Goal: Information Seeking & Learning: Learn about a topic

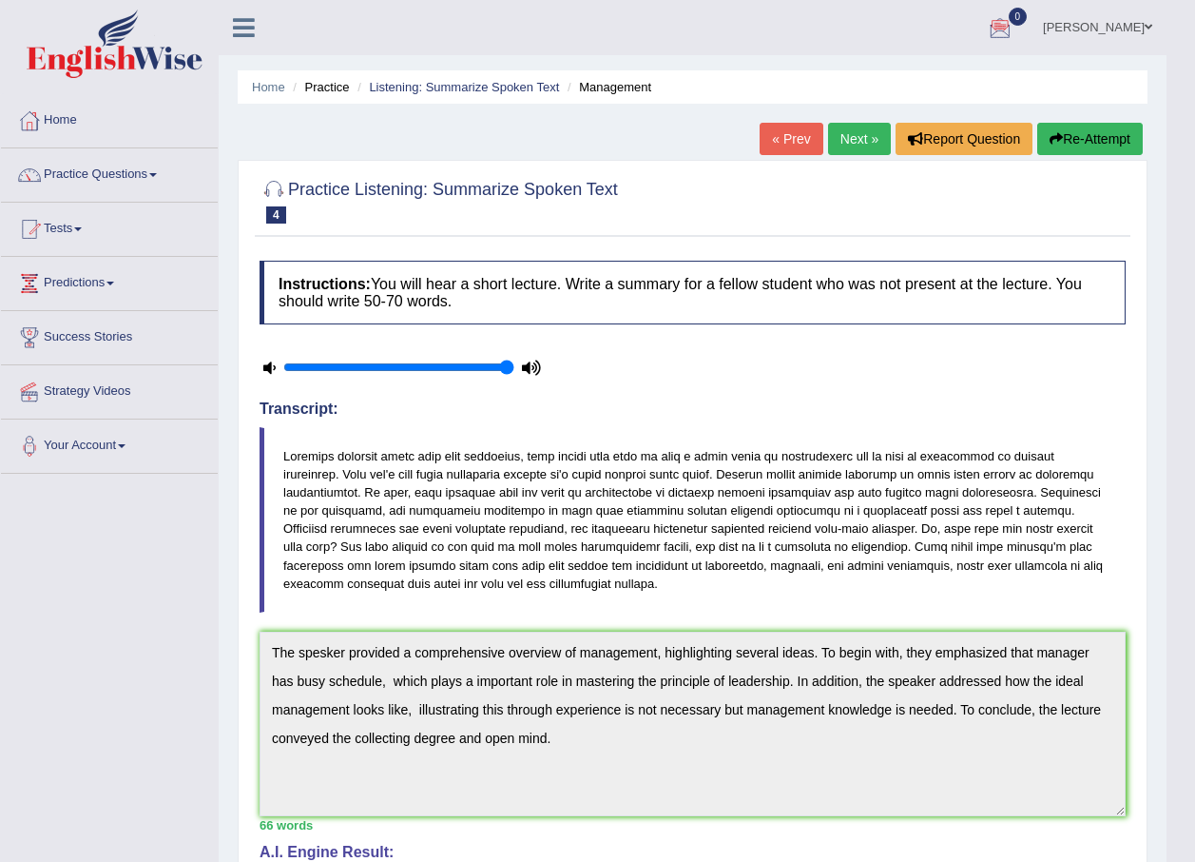
click at [855, 134] on link "Next »" at bounding box center [859, 139] width 63 height 32
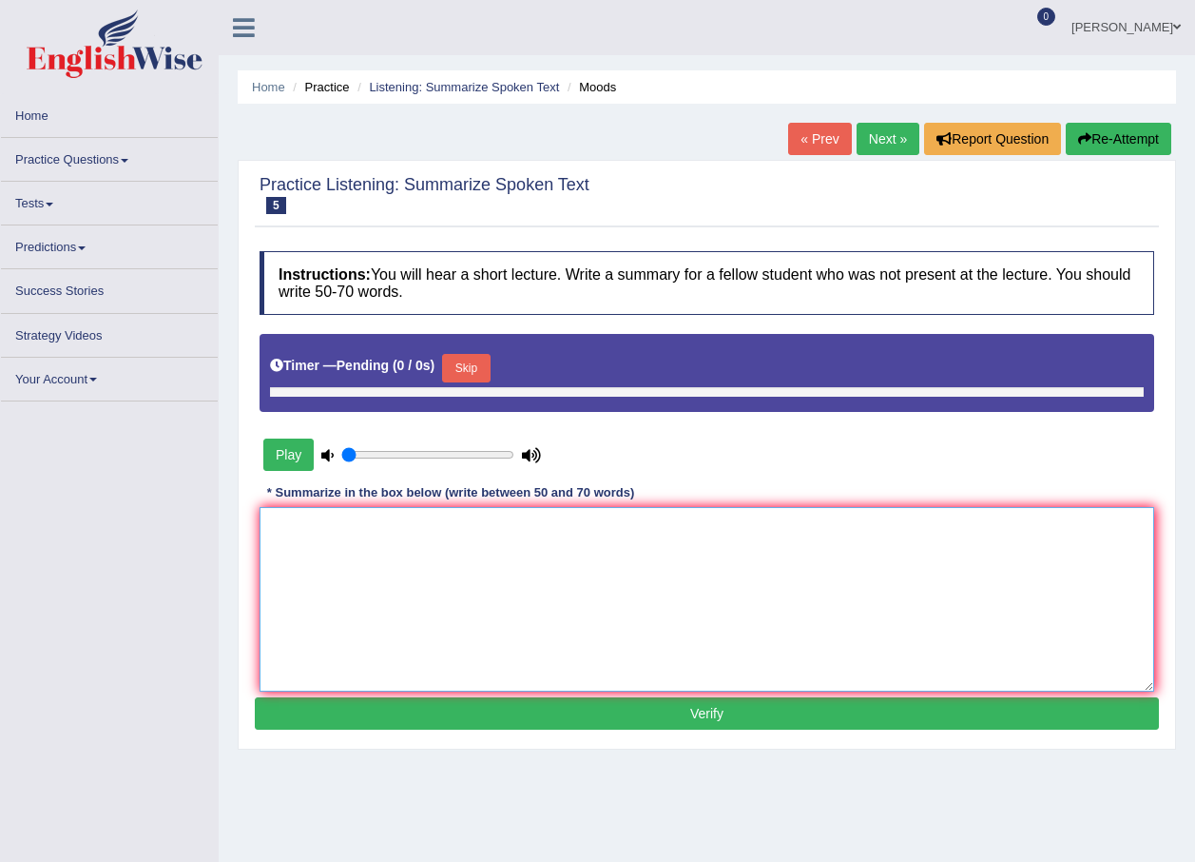
type input "1"
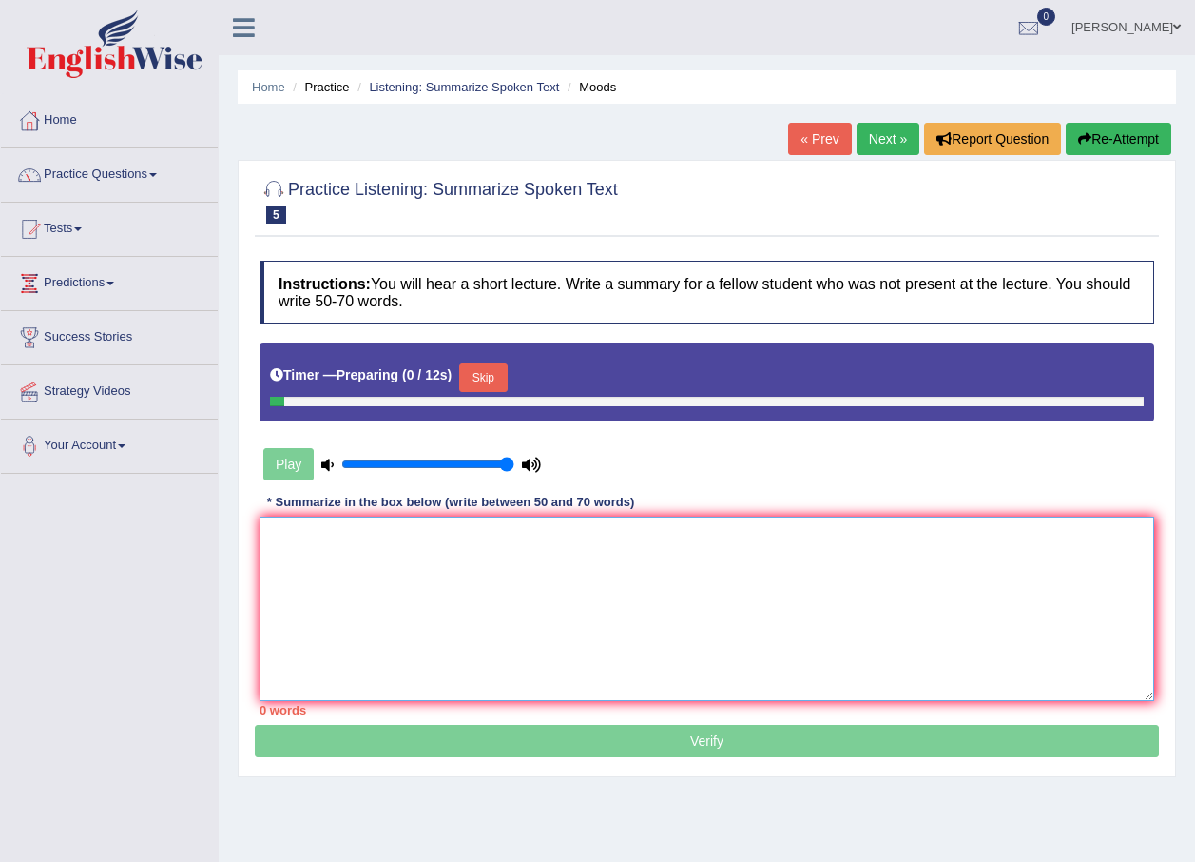
click at [461, 574] on textarea at bounding box center [707, 608] width 895 height 184
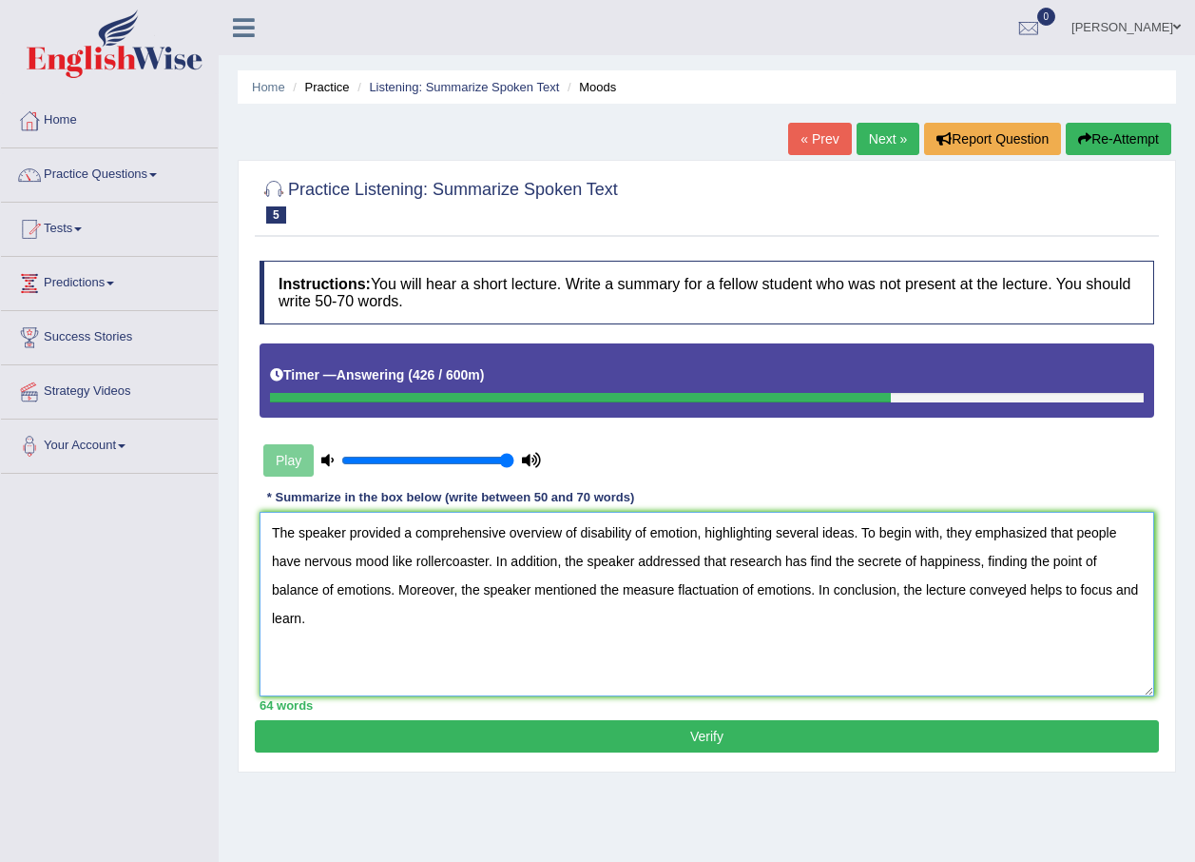
type textarea "The speaker provided a comprehensive overview of disability of emotion, highlig…"
click at [751, 738] on button "Verify" at bounding box center [707, 736] width 904 height 32
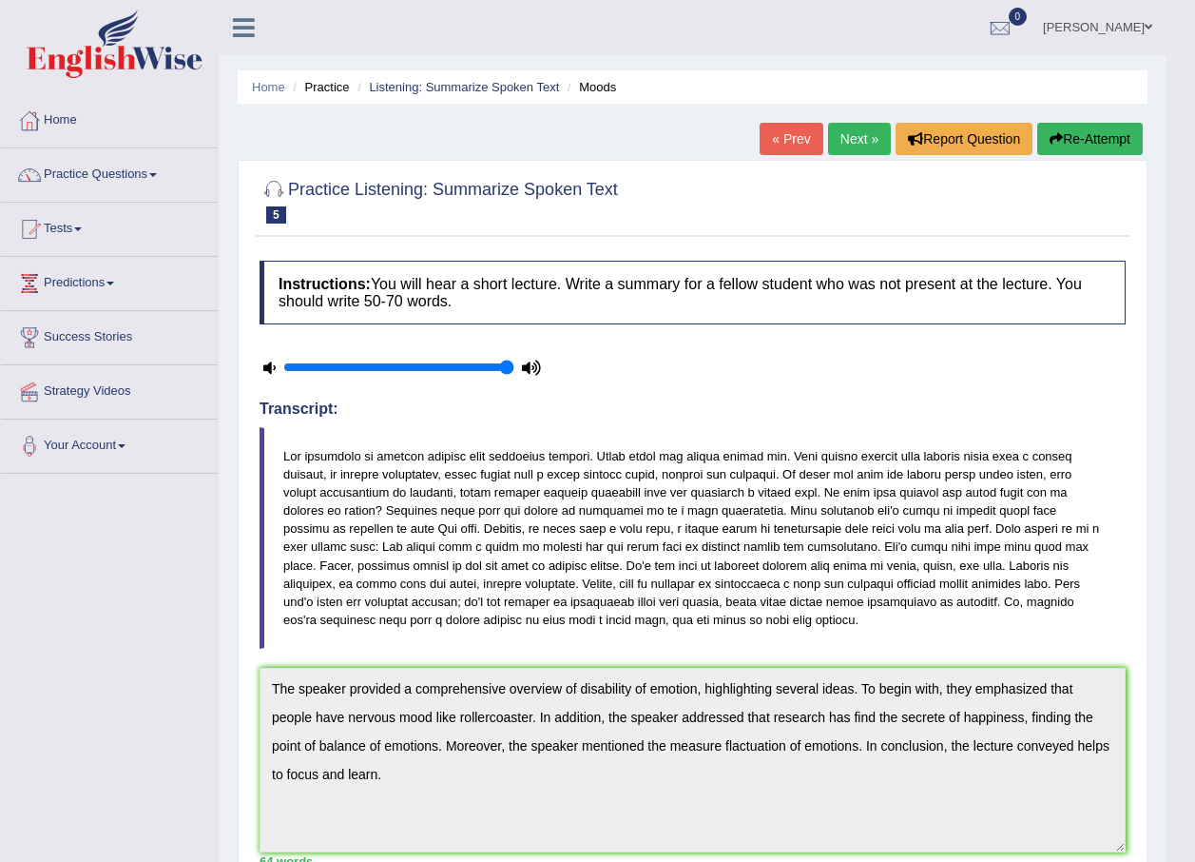
click at [1111, 145] on button "Re-Attempt" at bounding box center [1091, 139] width 106 height 32
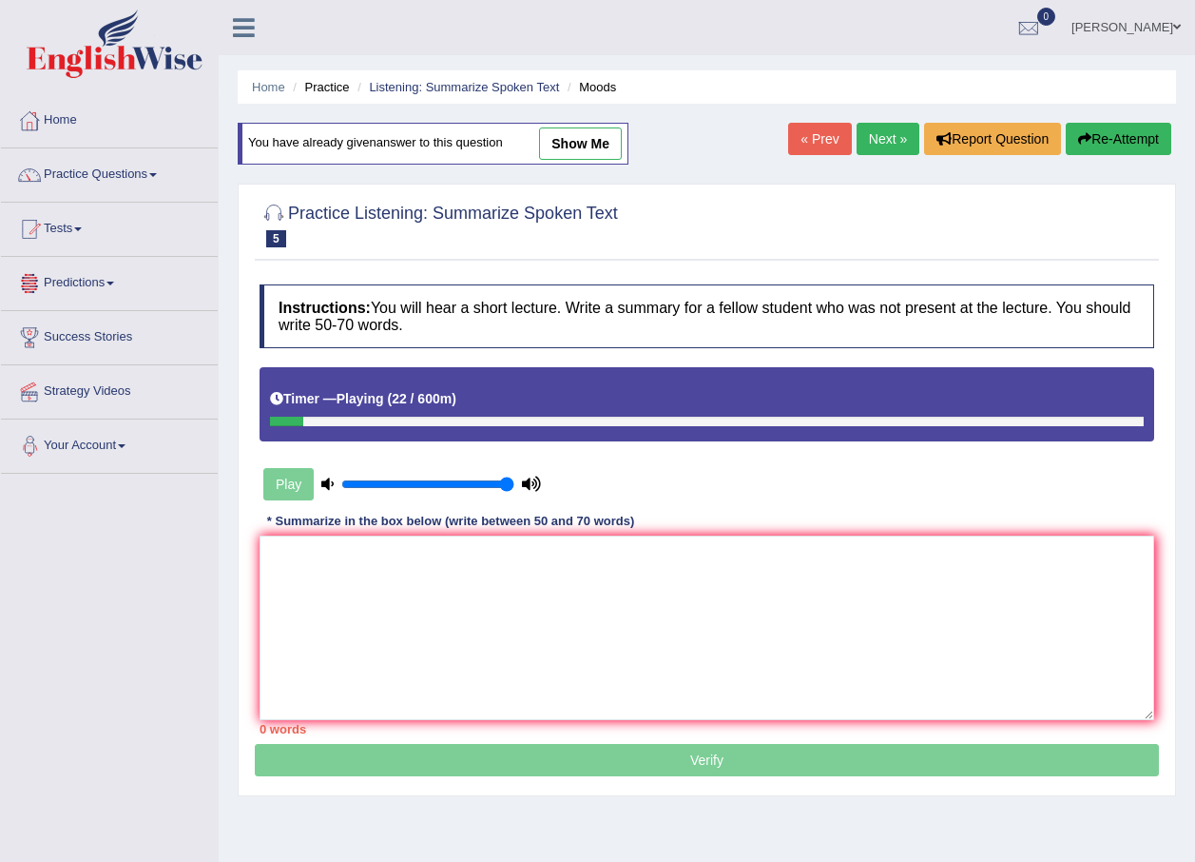
click at [603, 143] on link "show me" at bounding box center [580, 143] width 83 height 32
type textarea "The speaker provided a comprehensive overview of disability of emotion, highlig…"
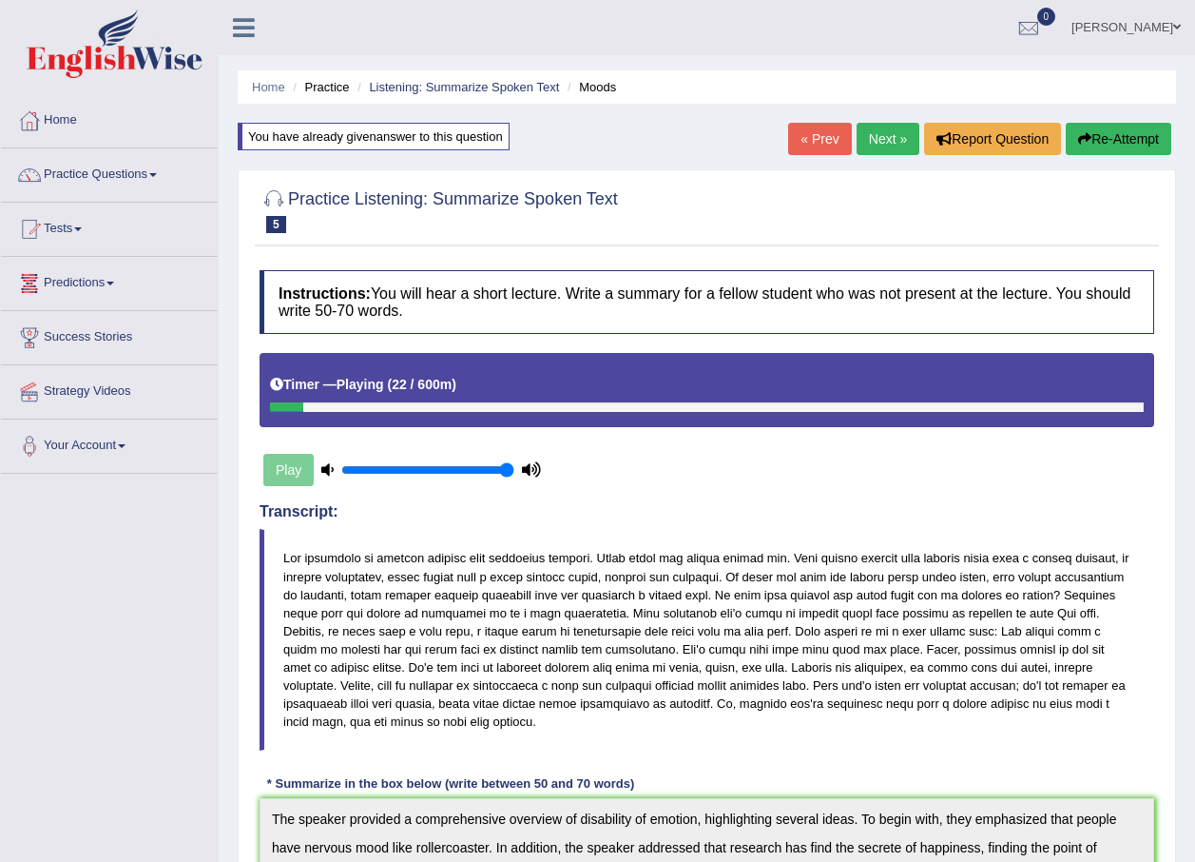
click at [1091, 132] on button "Re-Attempt" at bounding box center [1119, 139] width 106 height 32
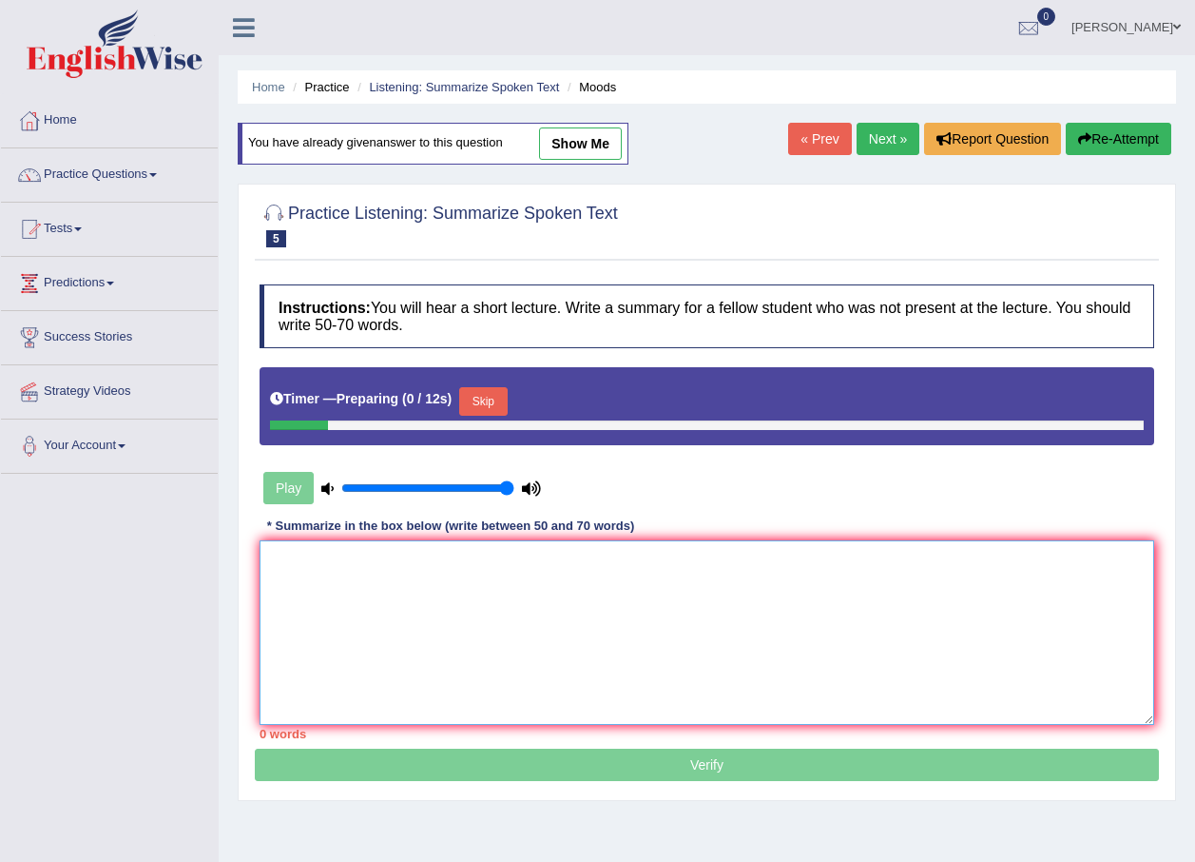
click at [486, 650] on textarea at bounding box center [707, 632] width 895 height 184
click at [490, 405] on button "Skip" at bounding box center [483, 401] width 48 height 29
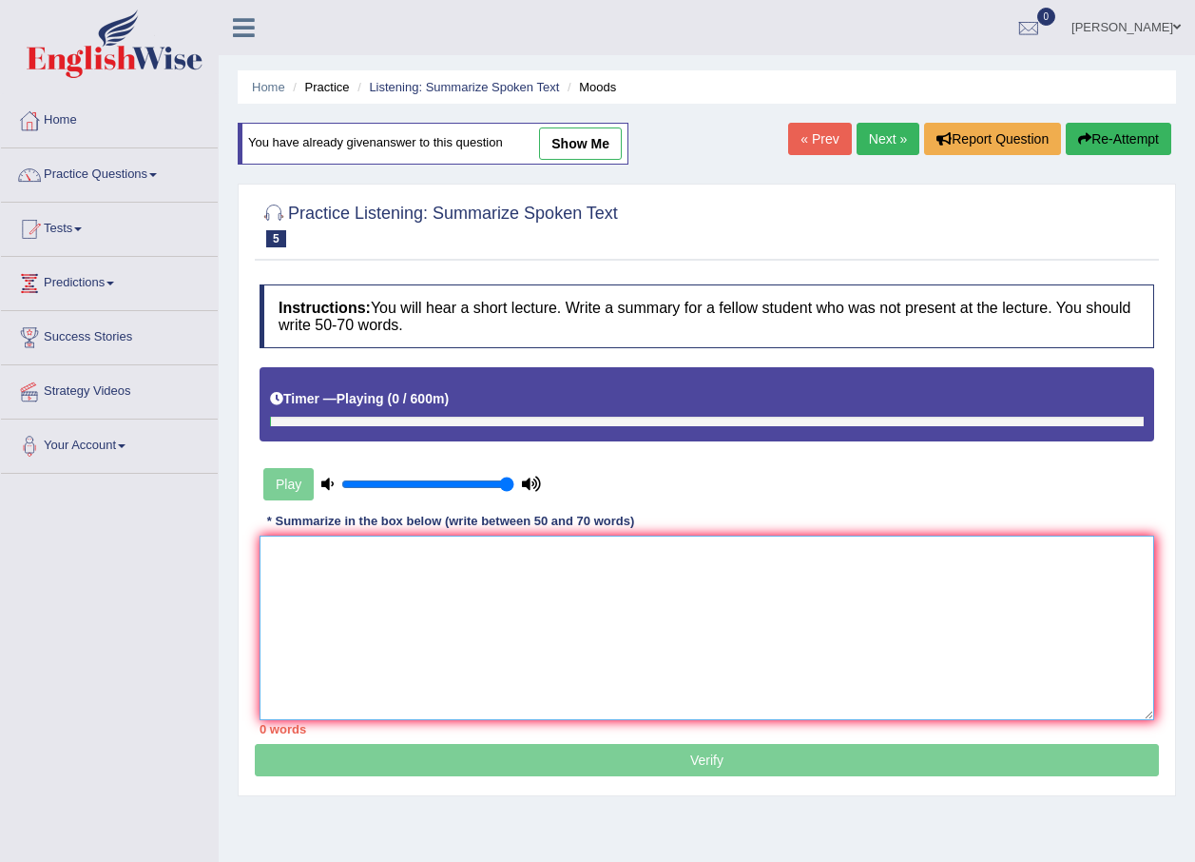
click at [447, 615] on textarea at bounding box center [707, 627] width 895 height 184
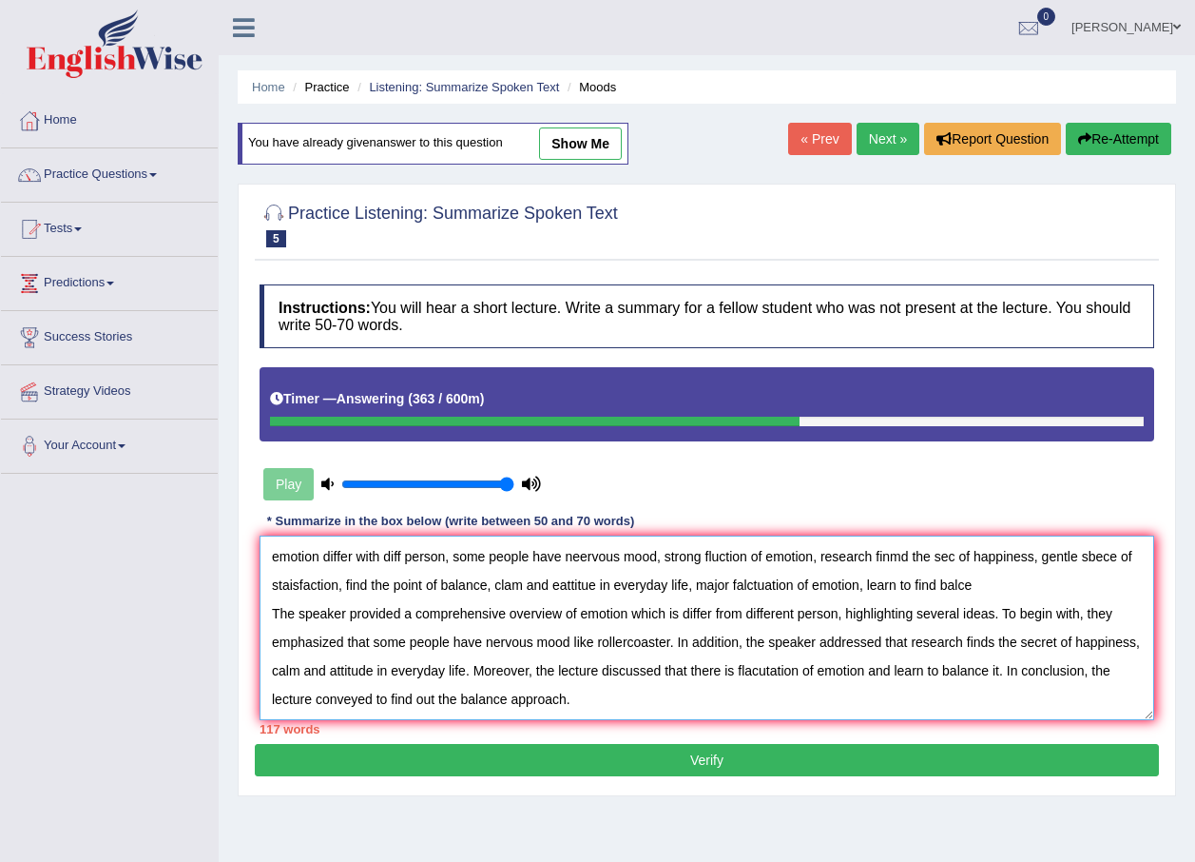
drag, startPoint x: 270, startPoint y: 554, endPoint x: 940, endPoint y: 618, distance: 672.5
click at [940, 616] on textarea "emotion differ with diff person, some people have neervous mood, strong fluctio…" at bounding box center [707, 627] width 895 height 184
drag, startPoint x: 124, startPoint y: 655, endPoint x: 276, endPoint y: 534, distance: 194.9
click at [128, 655] on div "Toggle navigation Home Practice Questions Speaking Practice Read Aloud Repeat S…" at bounding box center [597, 494] width 1195 height 989
click at [282, 560] on textarea "emotion differ with diff person, some people have neervous mood, strong fluctio…" at bounding box center [707, 627] width 895 height 184
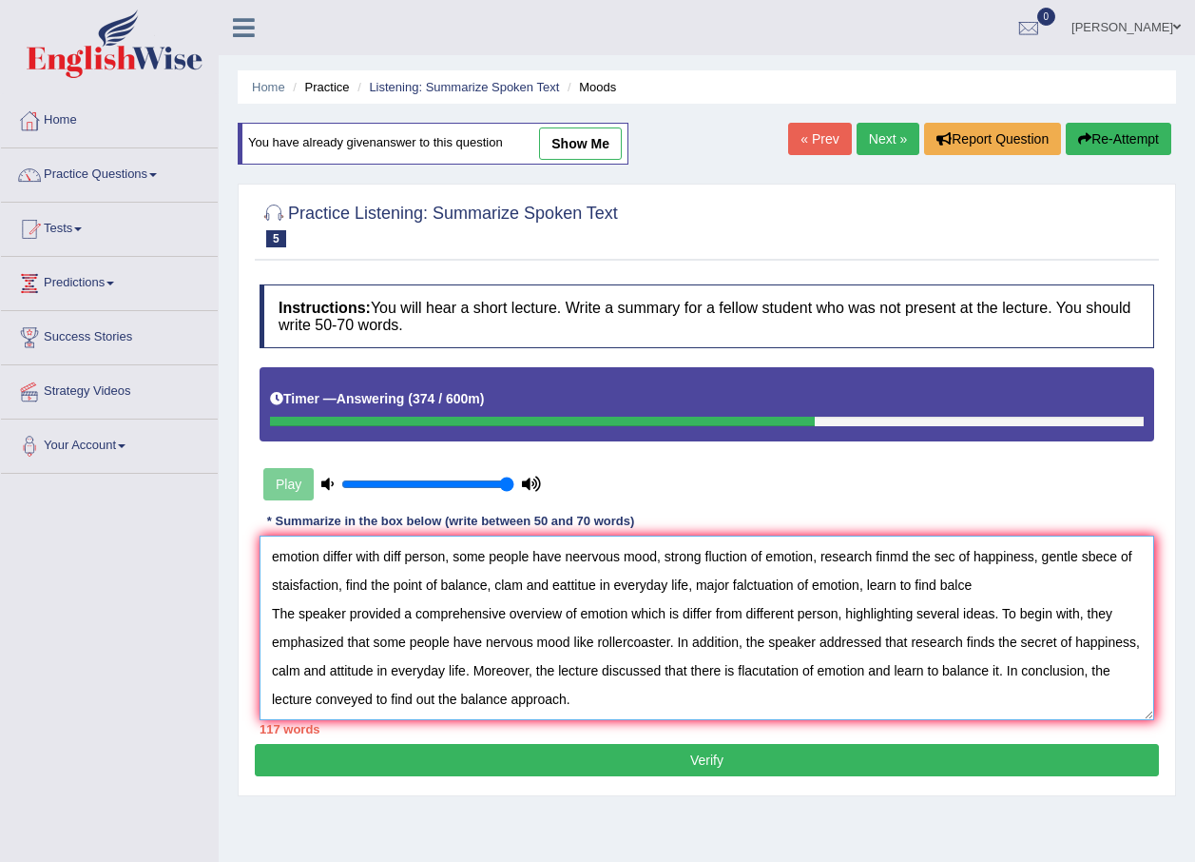
drag, startPoint x: 272, startPoint y: 555, endPoint x: 1039, endPoint y: 583, distance: 768.0
click at [1039, 583] on textarea "emotion differ with diff person, some people have neervous mood, strong fluctio…" at bounding box center [707, 627] width 895 height 184
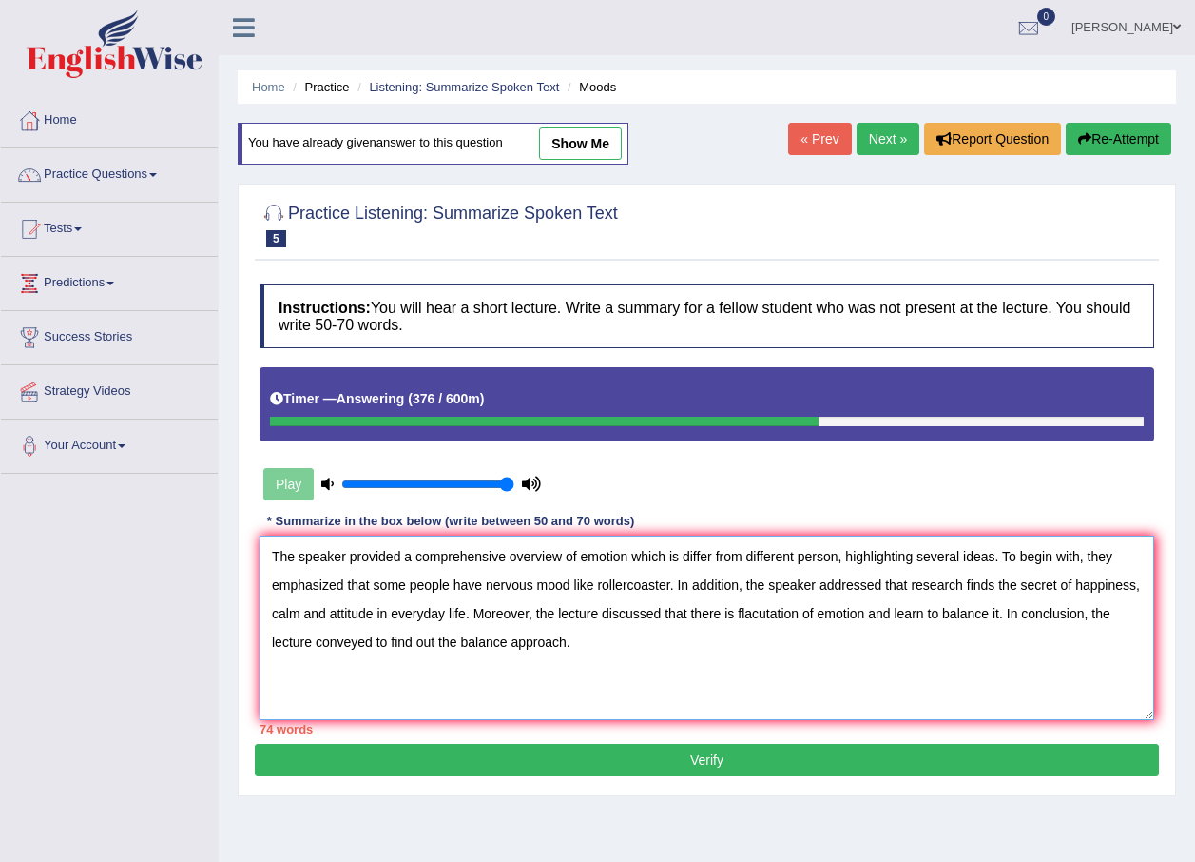
click at [274, 583] on textarea "The speaker provided a comprehensive overview of emotion which is differ from d…" at bounding box center [707, 627] width 895 height 184
drag, startPoint x: 842, startPoint y: 559, endPoint x: 1000, endPoint y: 558, distance: 158.8
click at [1000, 558] on textarea "The speaker provided a comprehensive overview of emotion which is differ from d…" at bounding box center [707, 627] width 895 height 184
click at [714, 619] on textarea "The speaker provided a comprehensive overview of emotion which is differ from d…" at bounding box center [707, 627] width 895 height 184
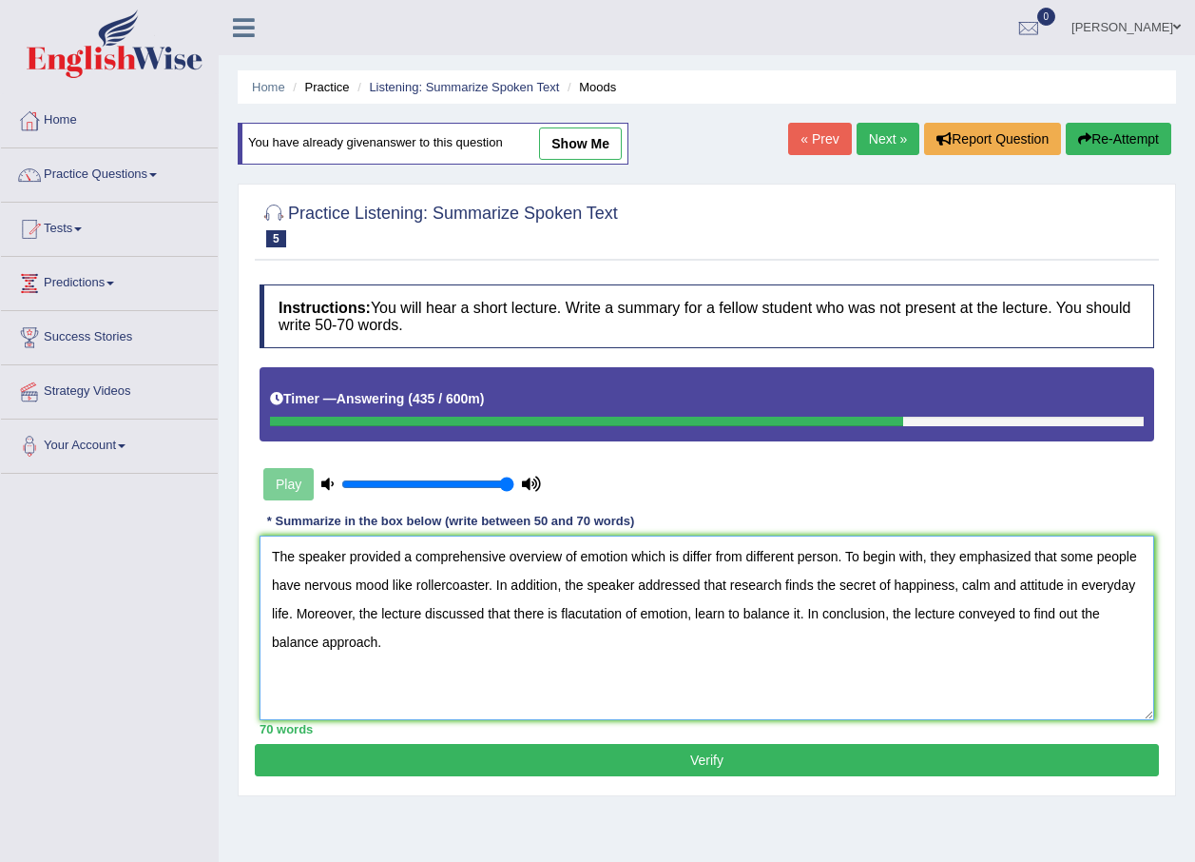
type textarea "The speaker provided a comprehensive overview of emotion which is differ from d…"
click at [651, 750] on button "Verify" at bounding box center [707, 760] width 904 height 32
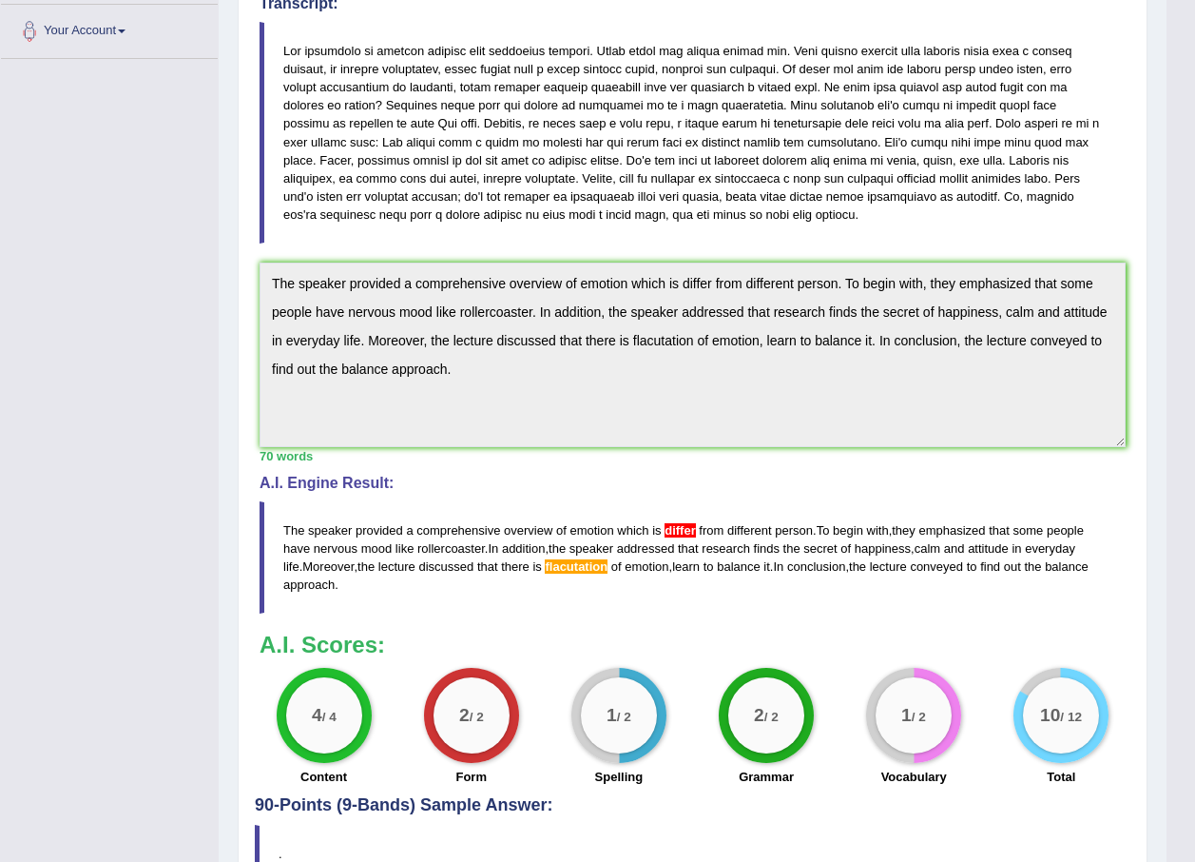
scroll to position [476, 0]
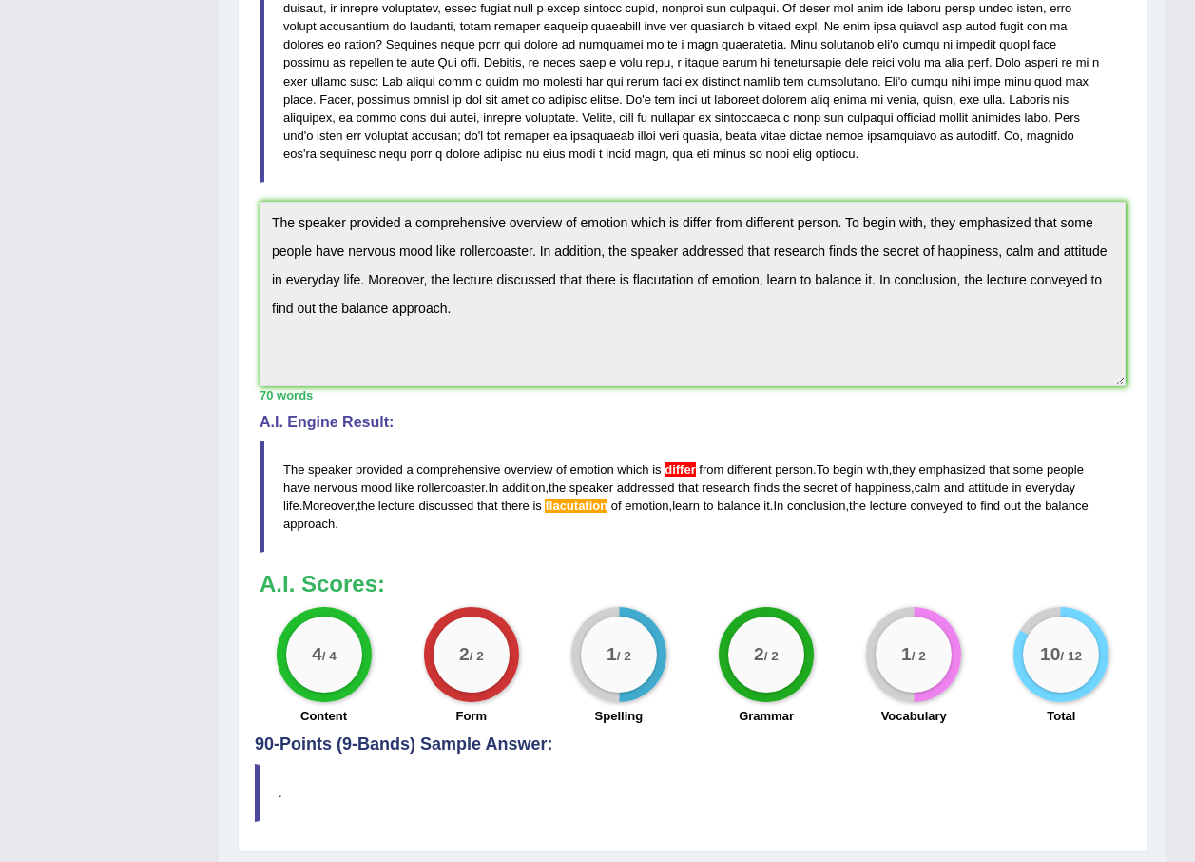
click at [674, 473] on span "differ" at bounding box center [680, 469] width 31 height 14
click at [686, 462] on span "differ" at bounding box center [680, 469] width 31 height 14
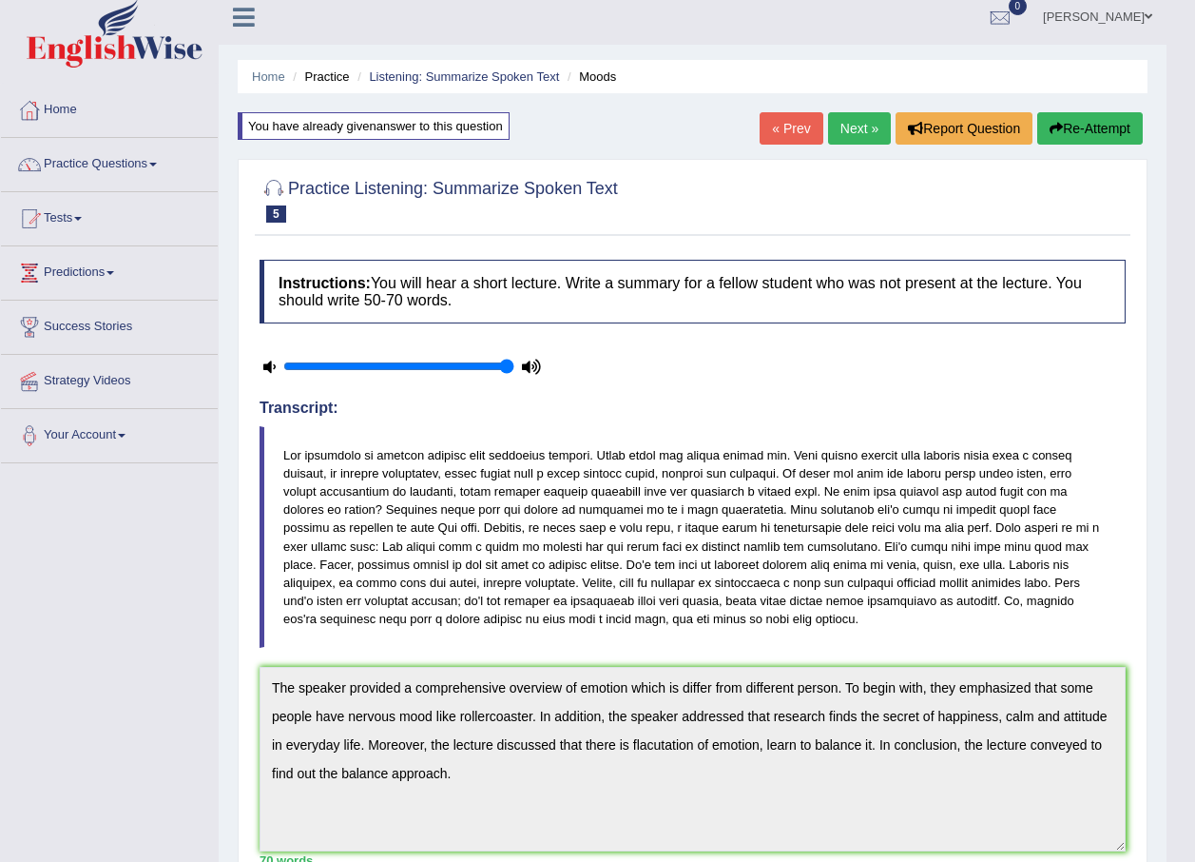
scroll to position [0, 0]
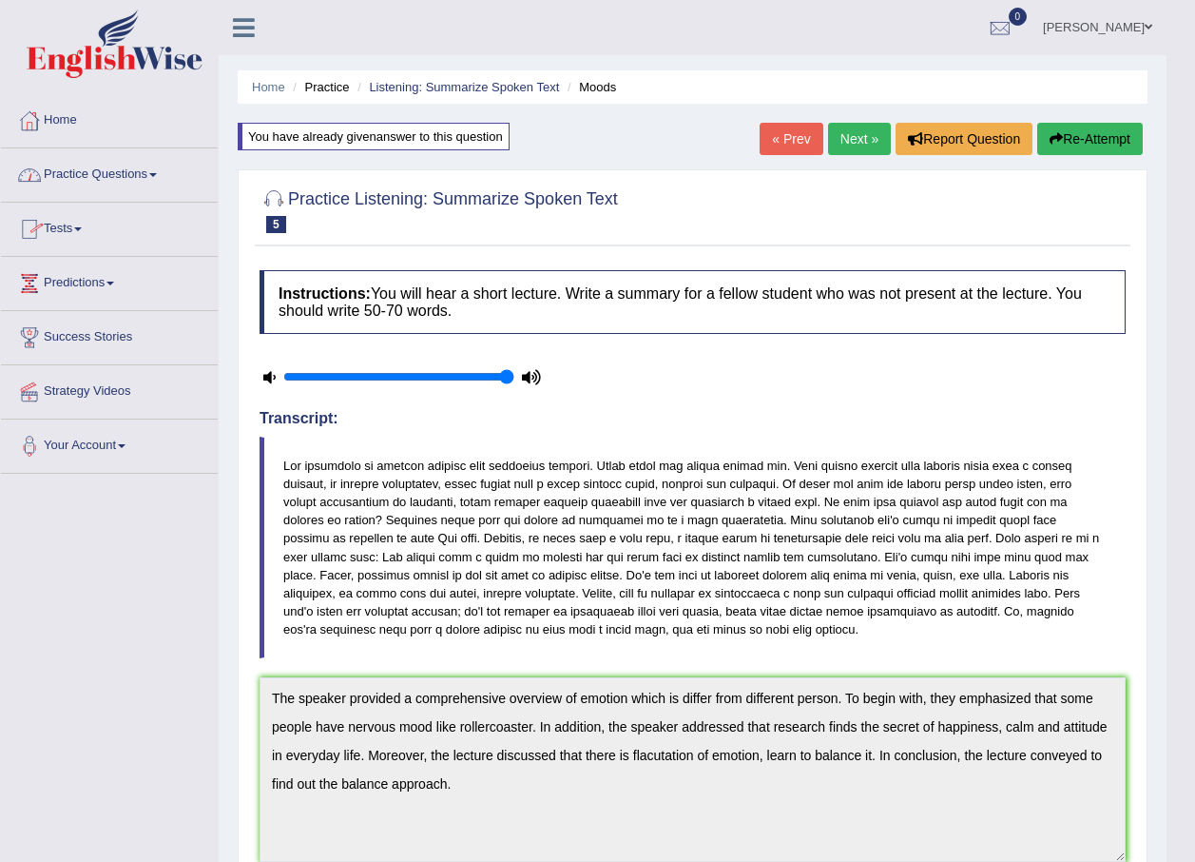
click at [154, 155] on link "Practice Questions" at bounding box center [109, 172] width 217 height 48
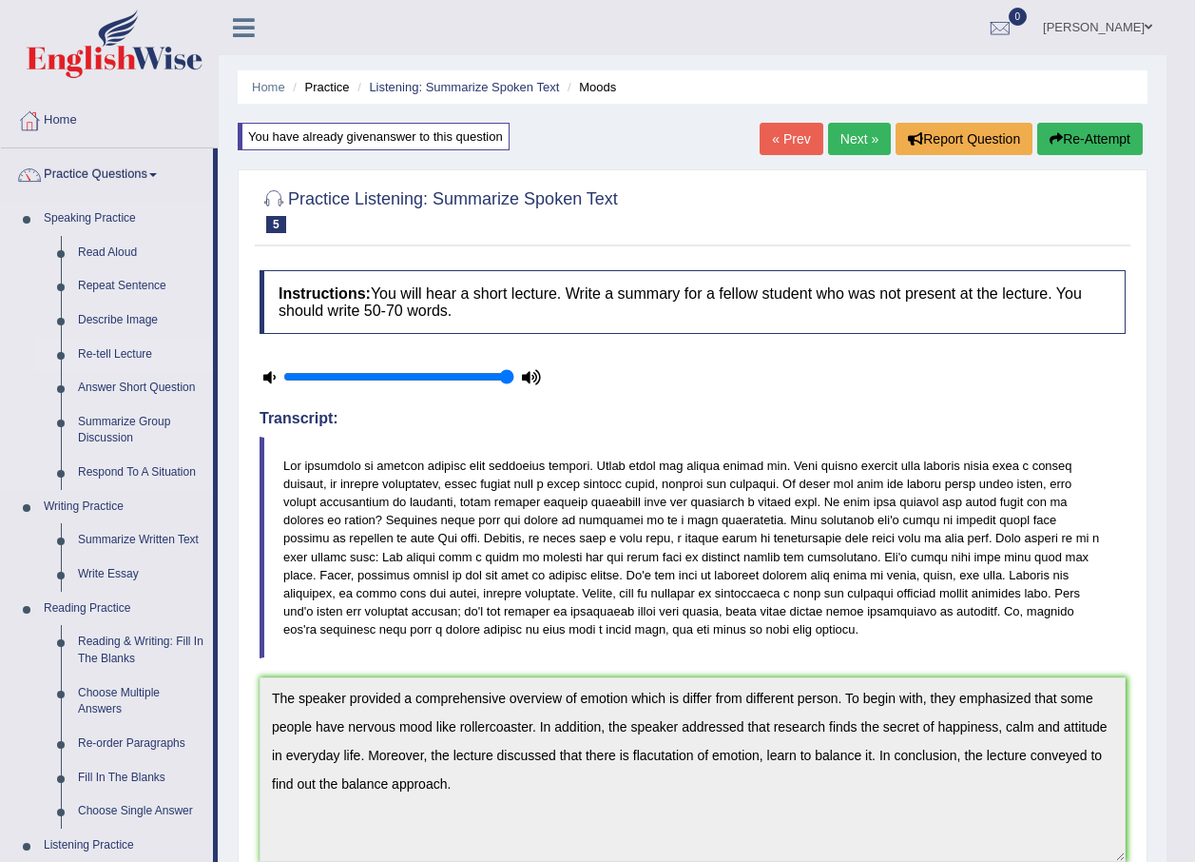
click at [106, 346] on link "Re-tell Lecture" at bounding box center [141, 355] width 144 height 34
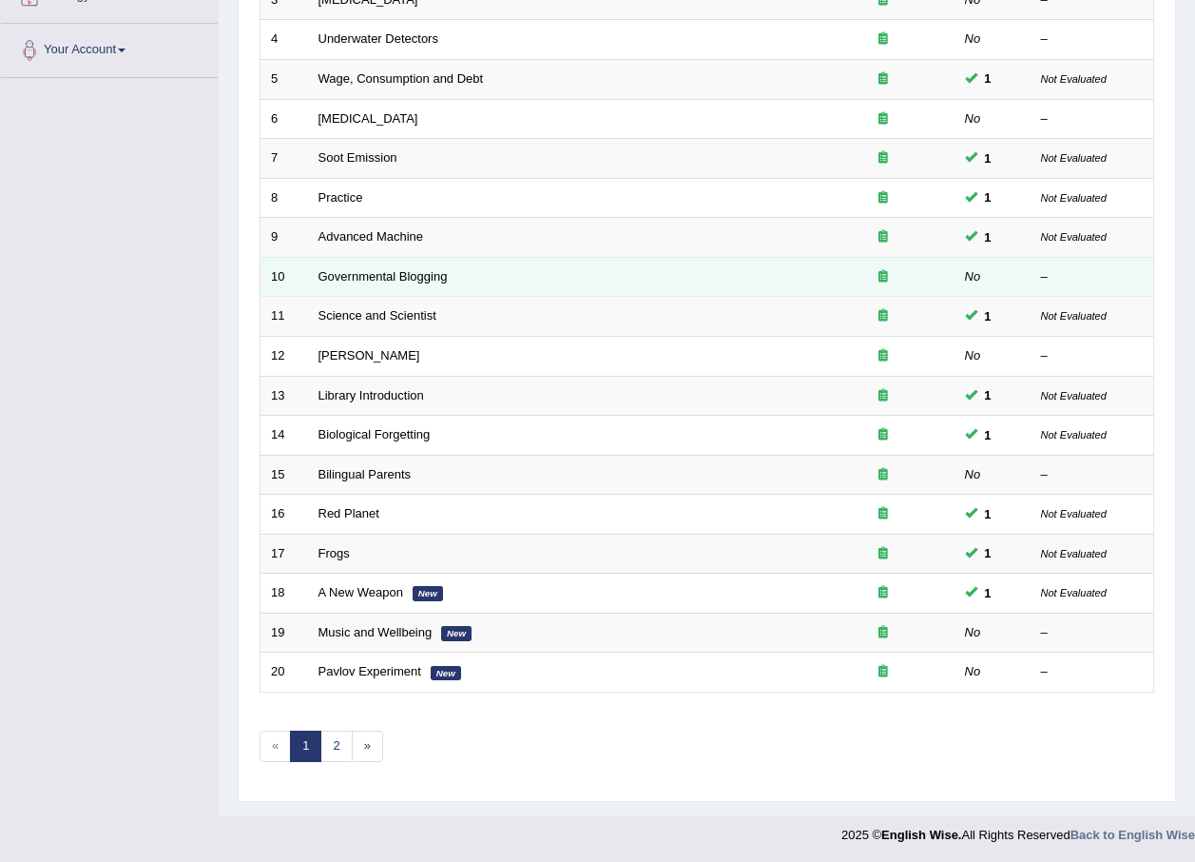
scroll to position [398, 0]
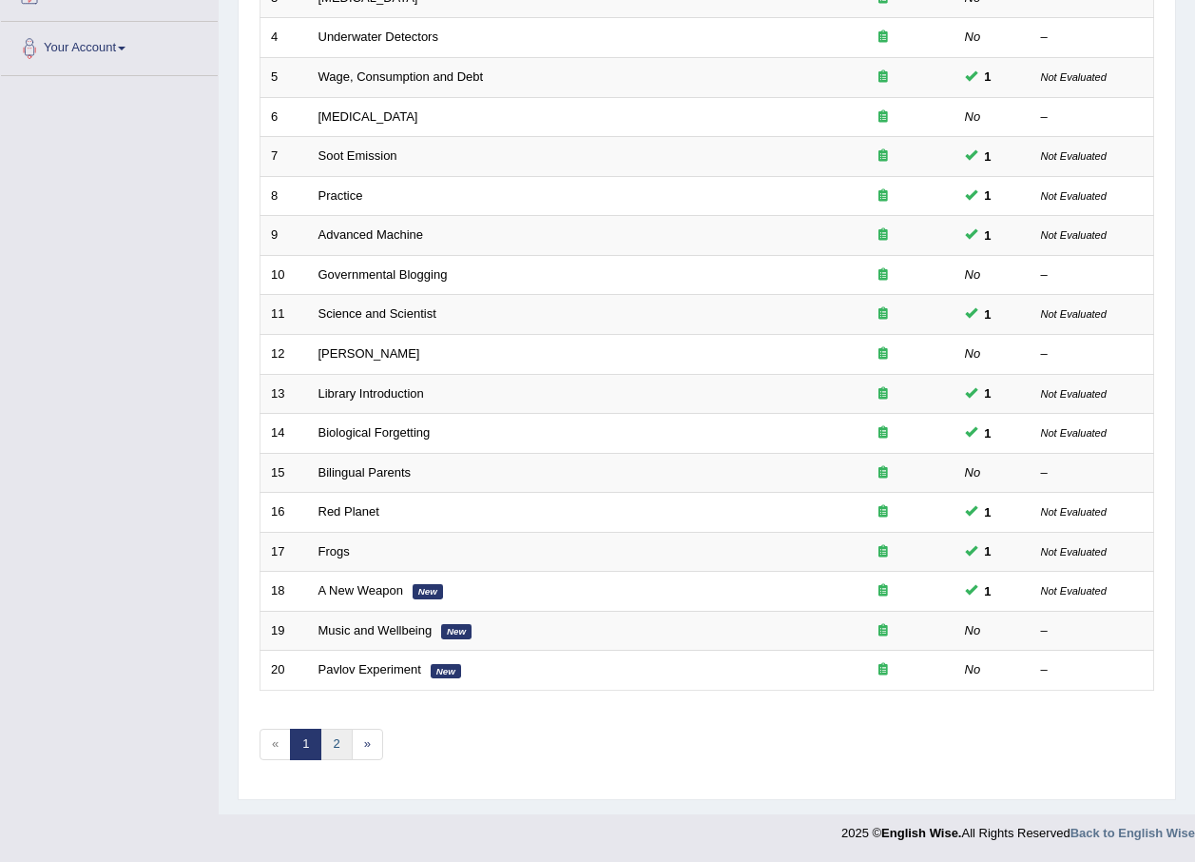
click at [334, 745] on link "2" at bounding box center [335, 743] width 31 height 31
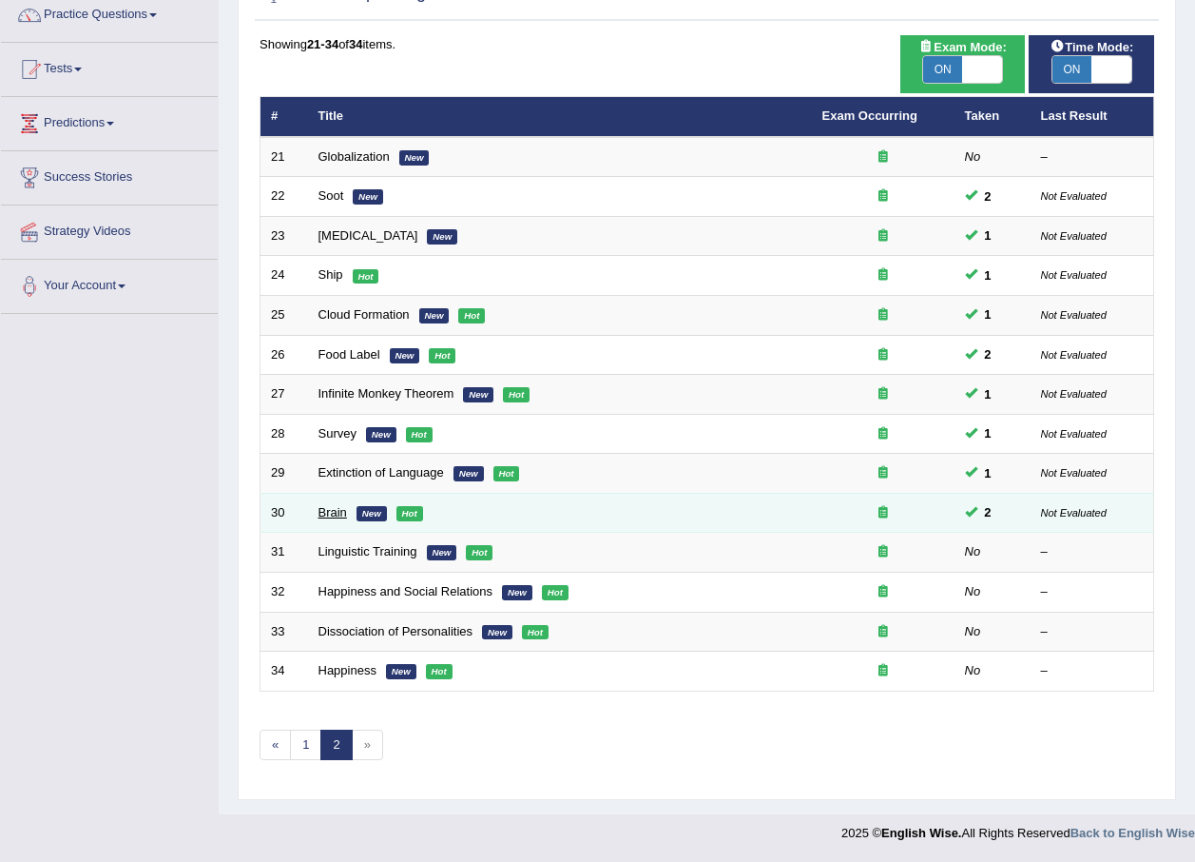
click at [339, 515] on link "Brain" at bounding box center [333, 512] width 29 height 14
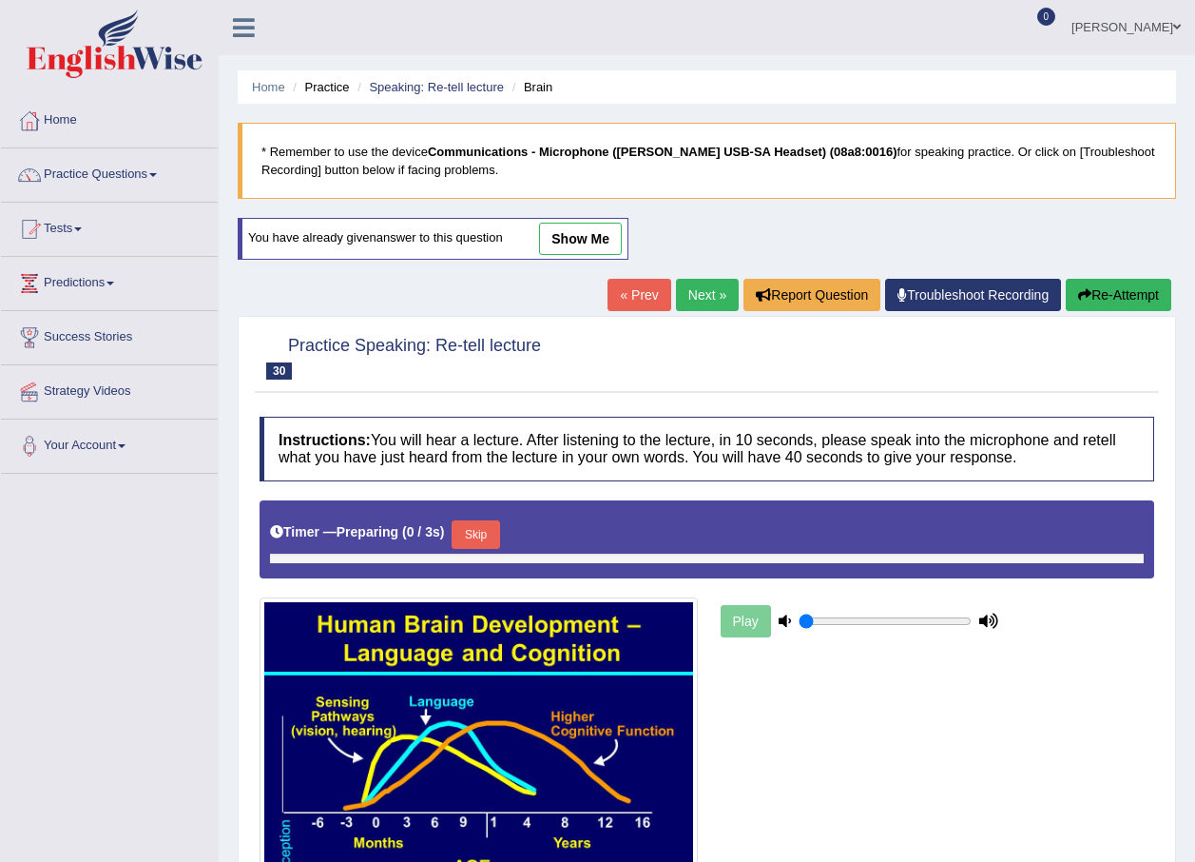
type input "1"
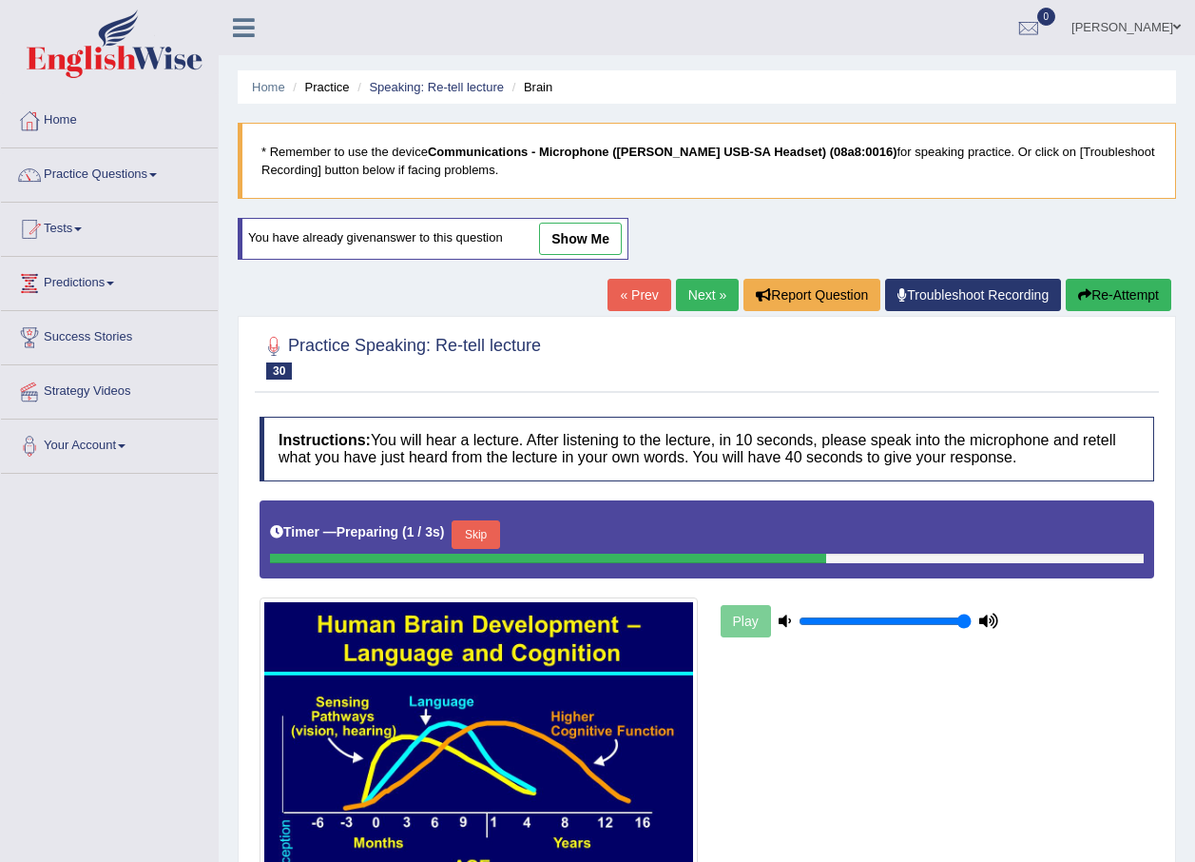
click at [595, 232] on link "show me" at bounding box center [580, 239] width 83 height 32
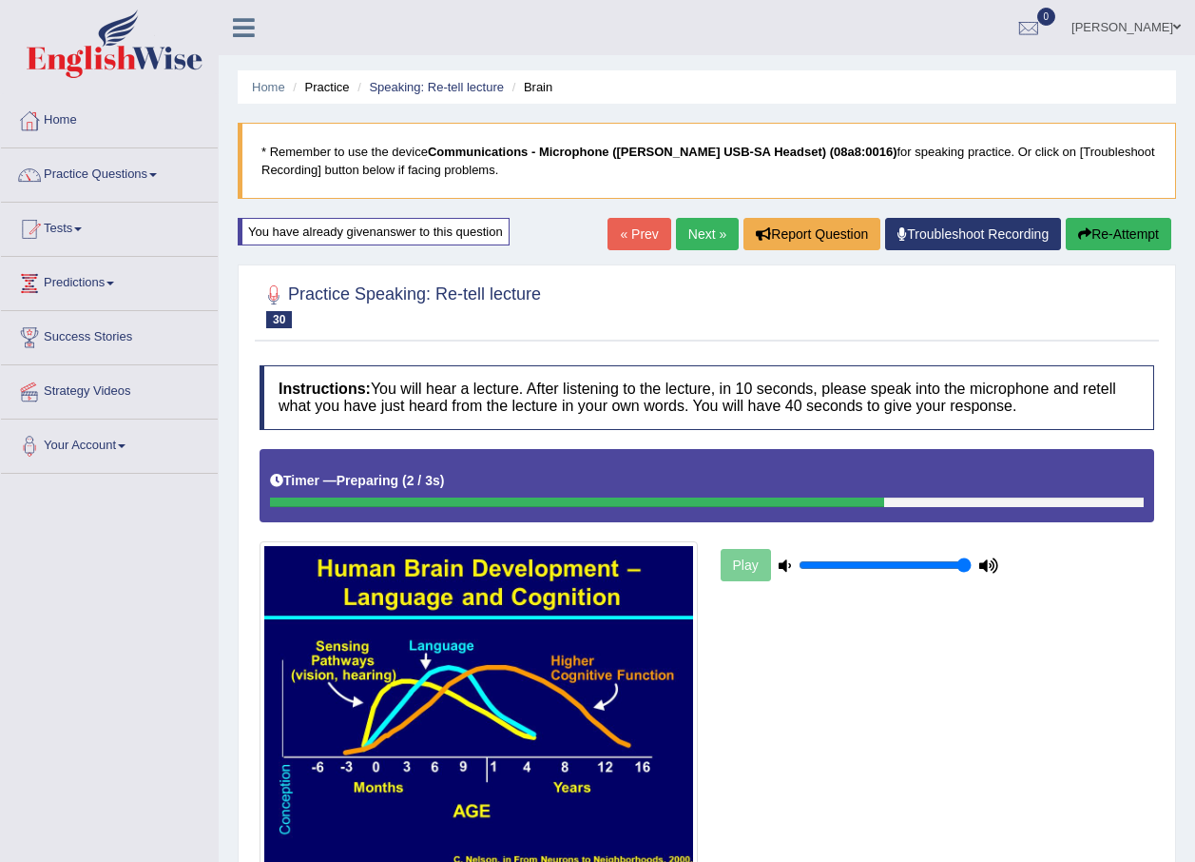
click at [704, 244] on link "Next »" at bounding box center [707, 234] width 63 height 32
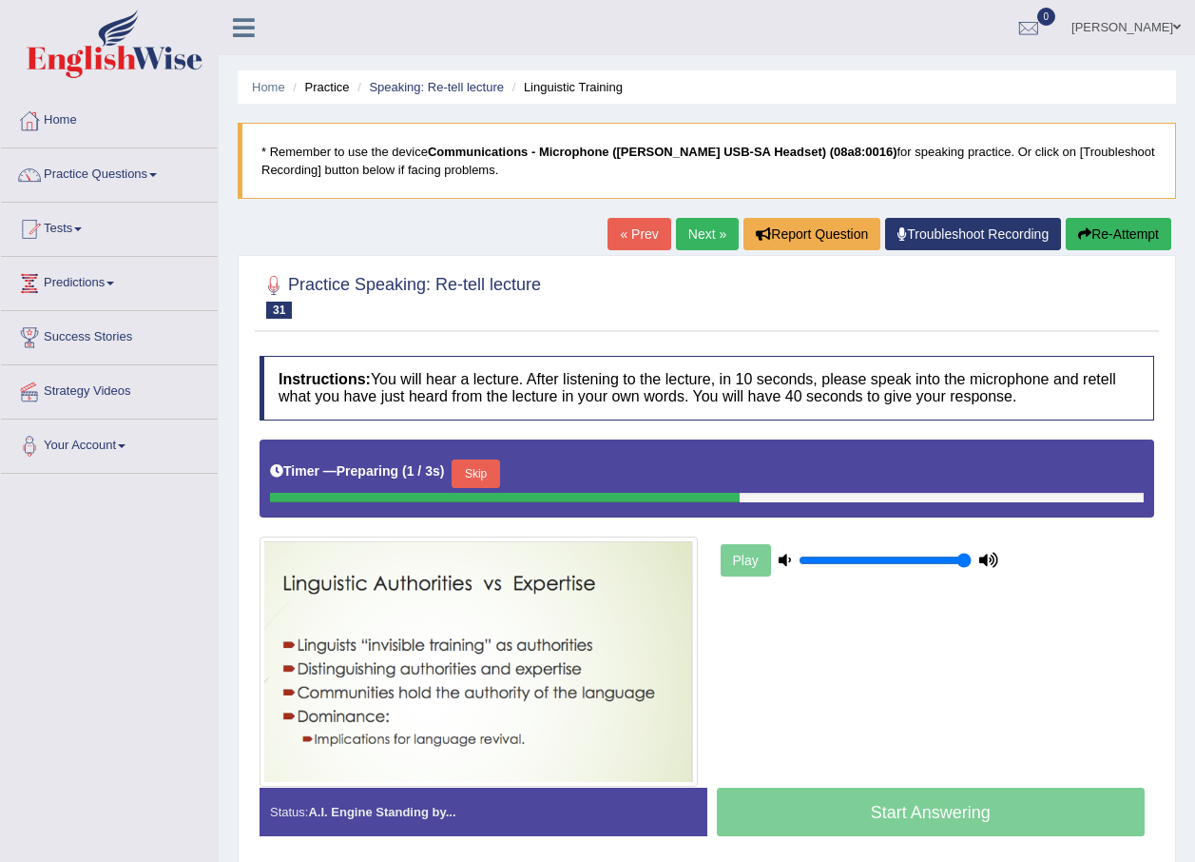
click at [638, 236] on link "« Prev" at bounding box center [639, 234] width 63 height 32
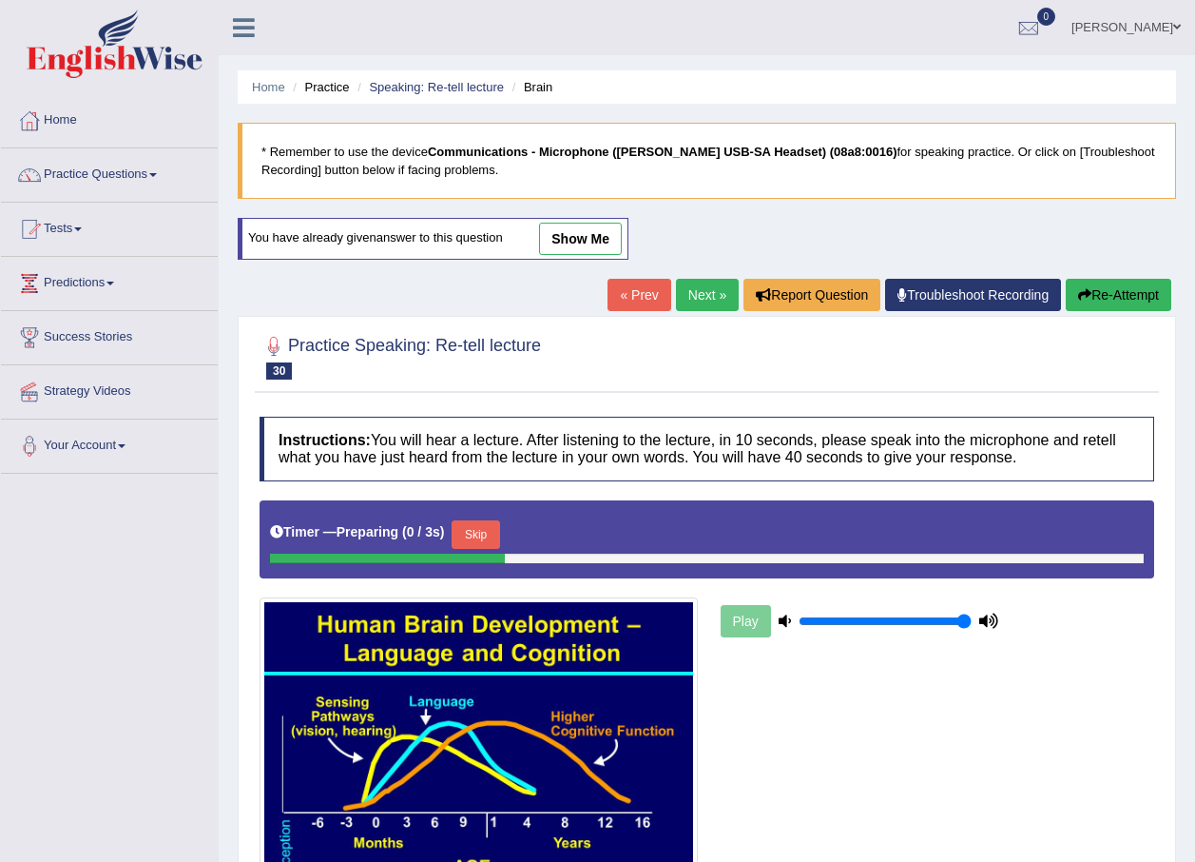
click at [634, 286] on link "« Prev" at bounding box center [639, 295] width 63 height 32
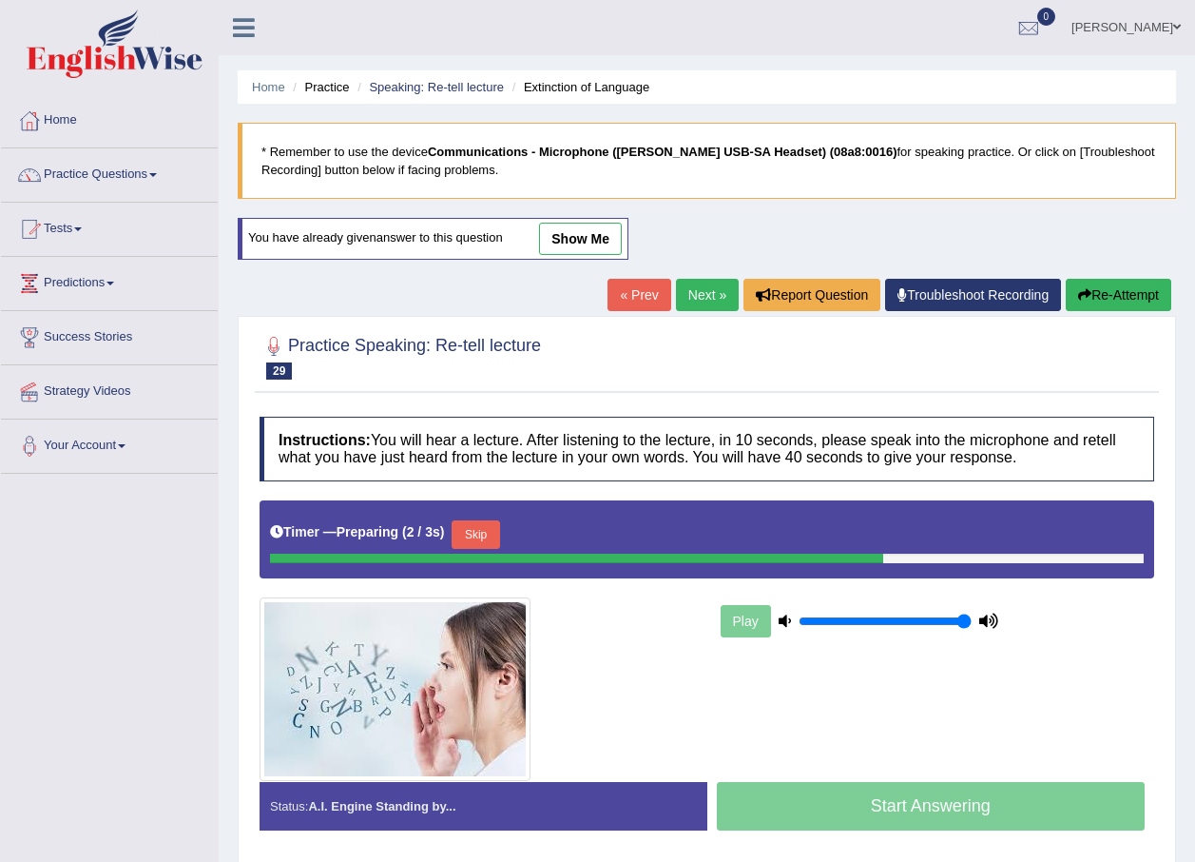
click at [566, 253] on link "show me" at bounding box center [580, 239] width 83 height 32
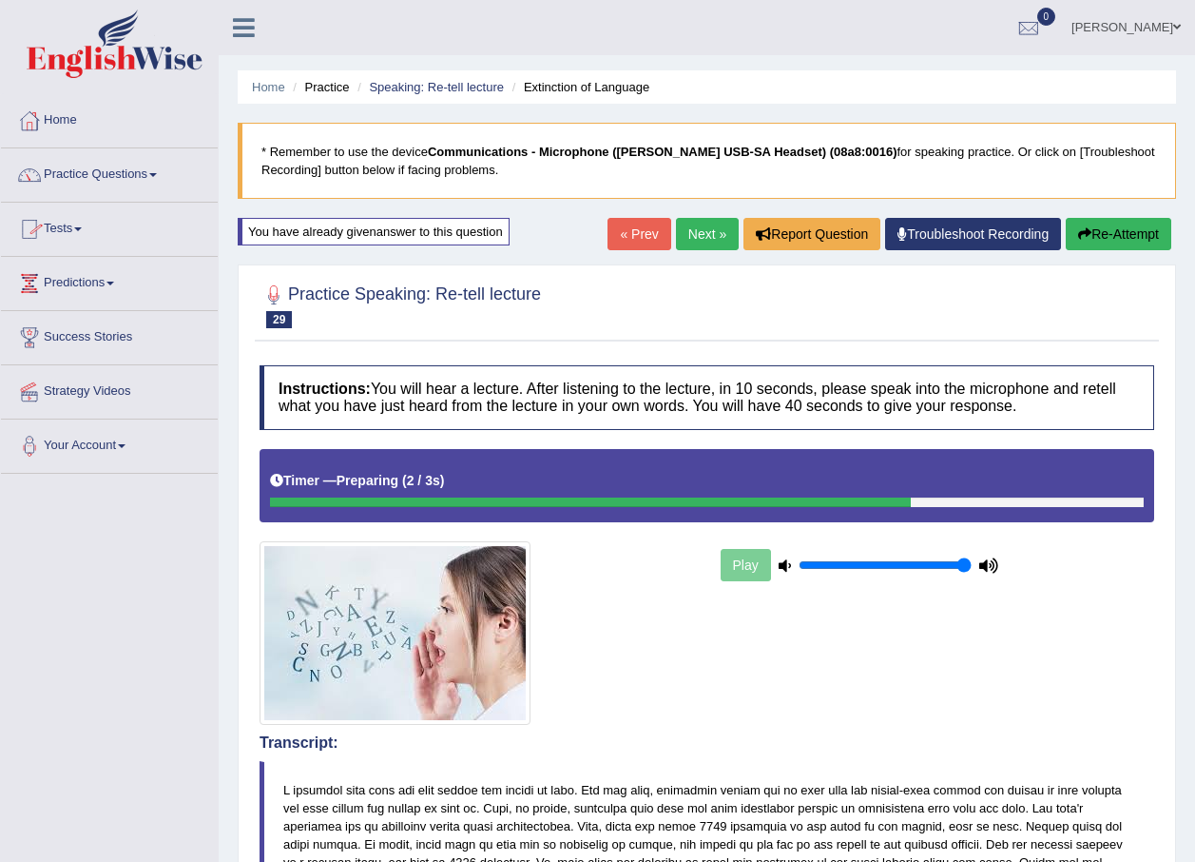
click at [107, 167] on link "Practice Questions" at bounding box center [109, 172] width 217 height 48
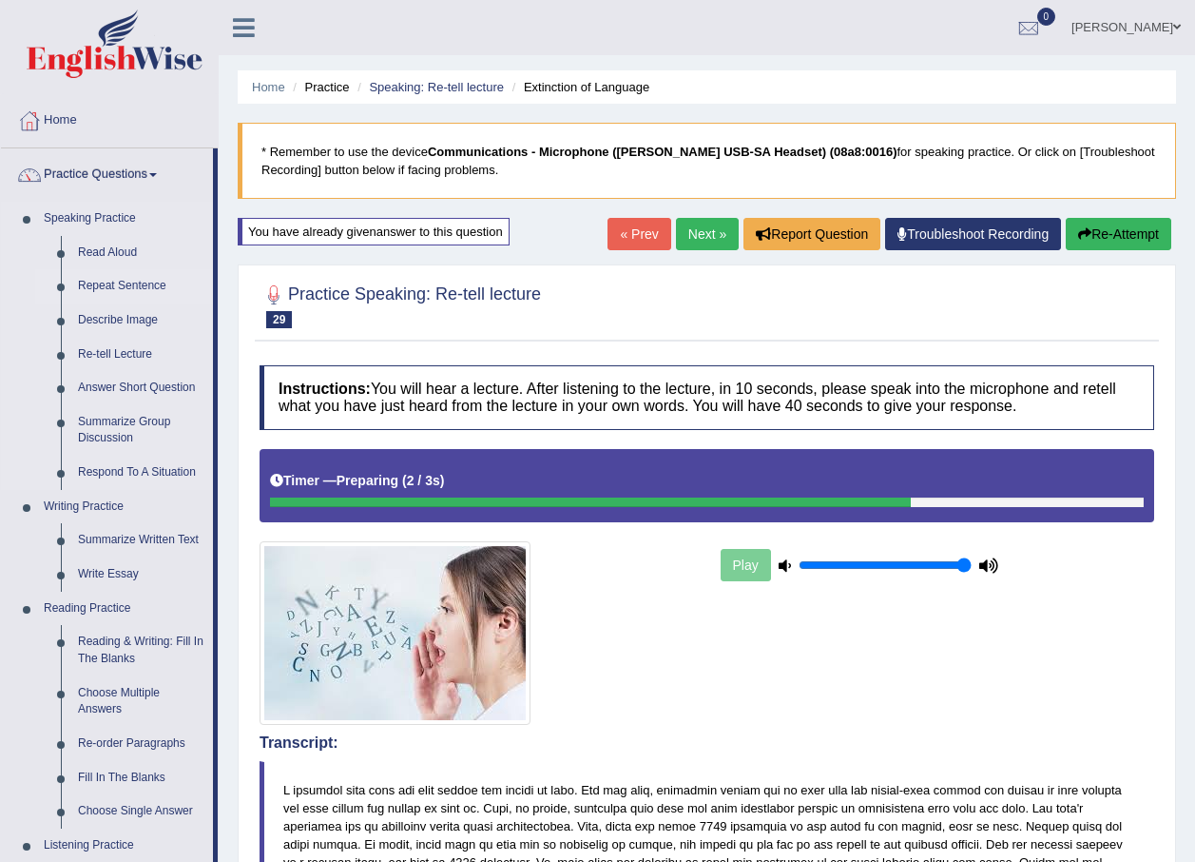
click at [104, 293] on link "Repeat Sentence" at bounding box center [141, 286] width 144 height 34
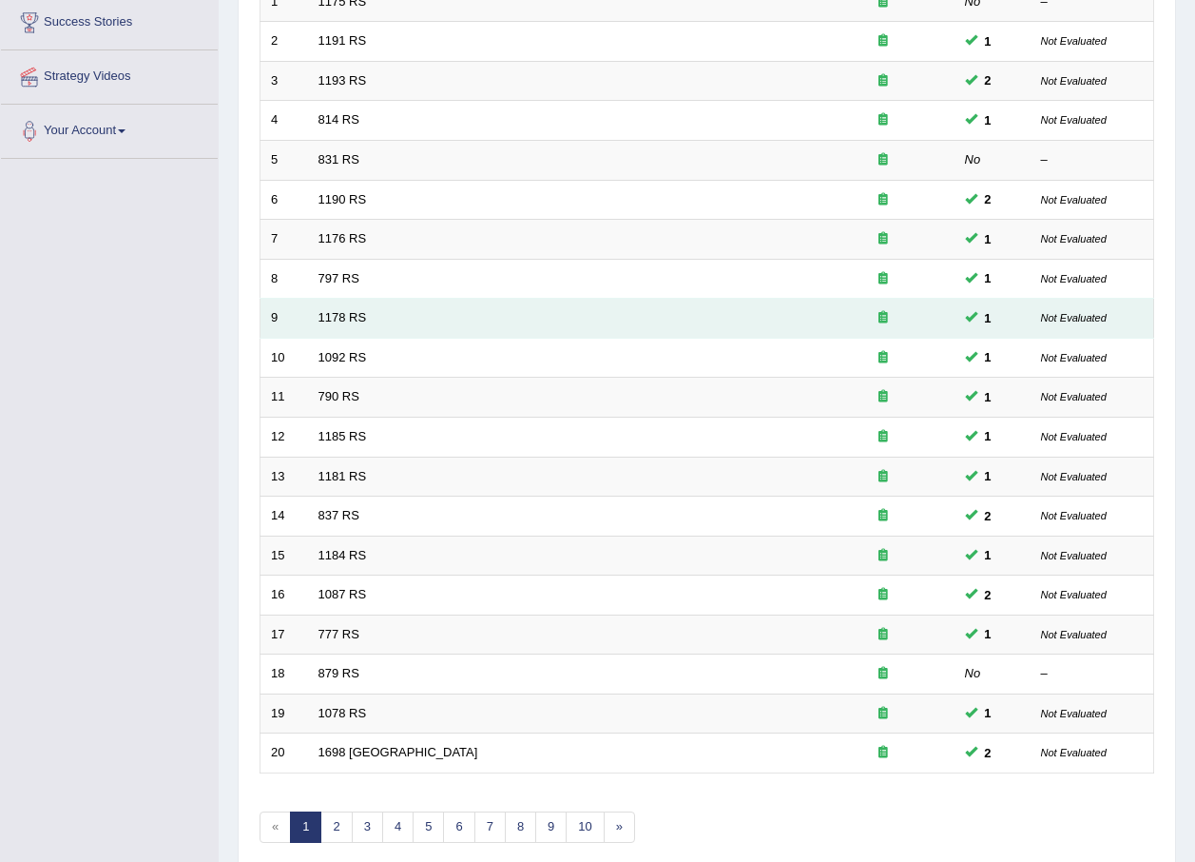
scroll to position [398, 0]
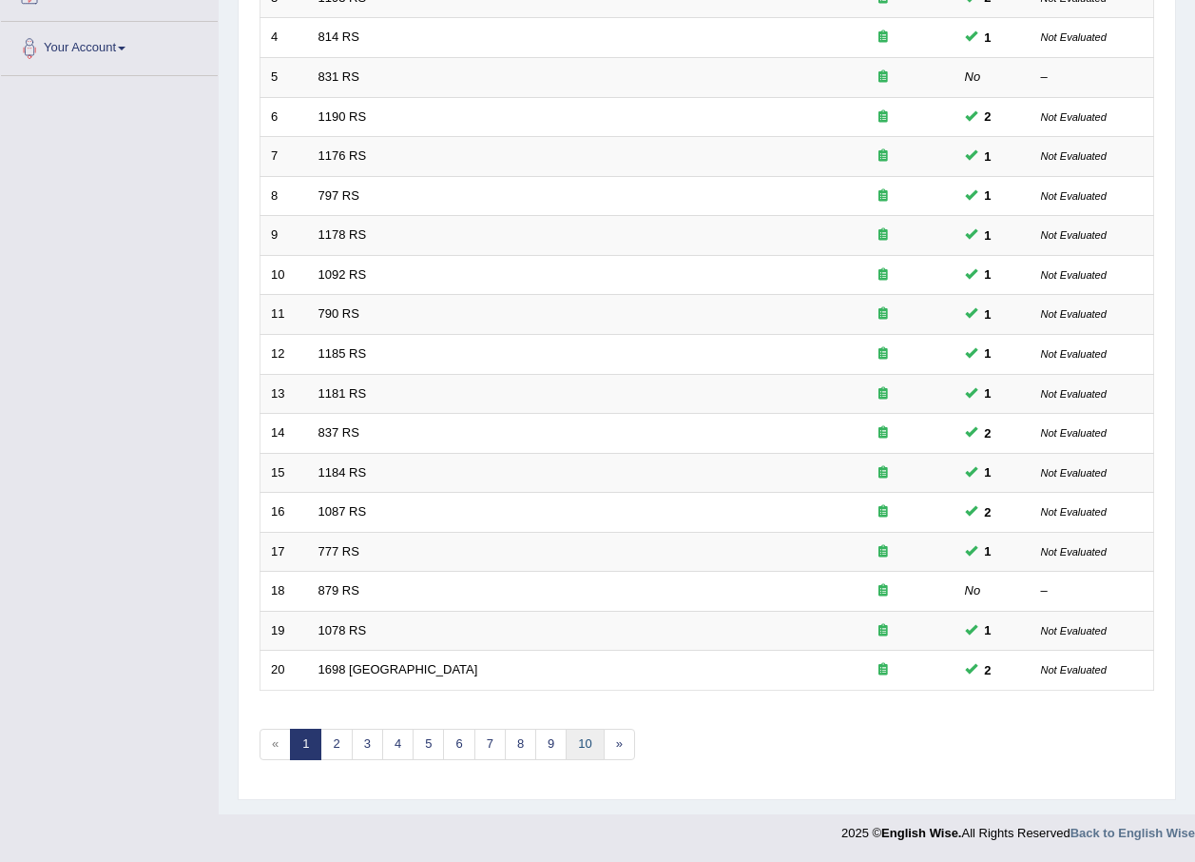
click at [580, 734] on link "10" at bounding box center [585, 743] width 38 height 31
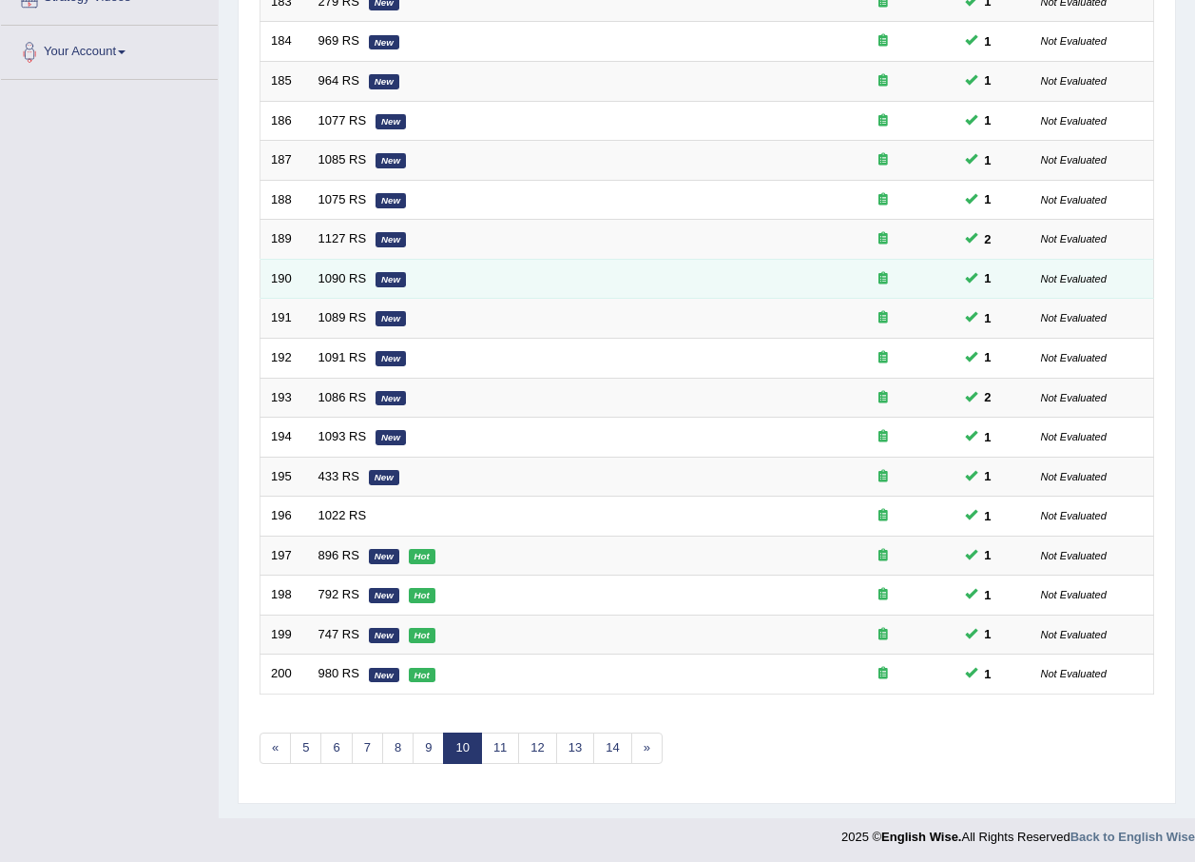
scroll to position [398, 0]
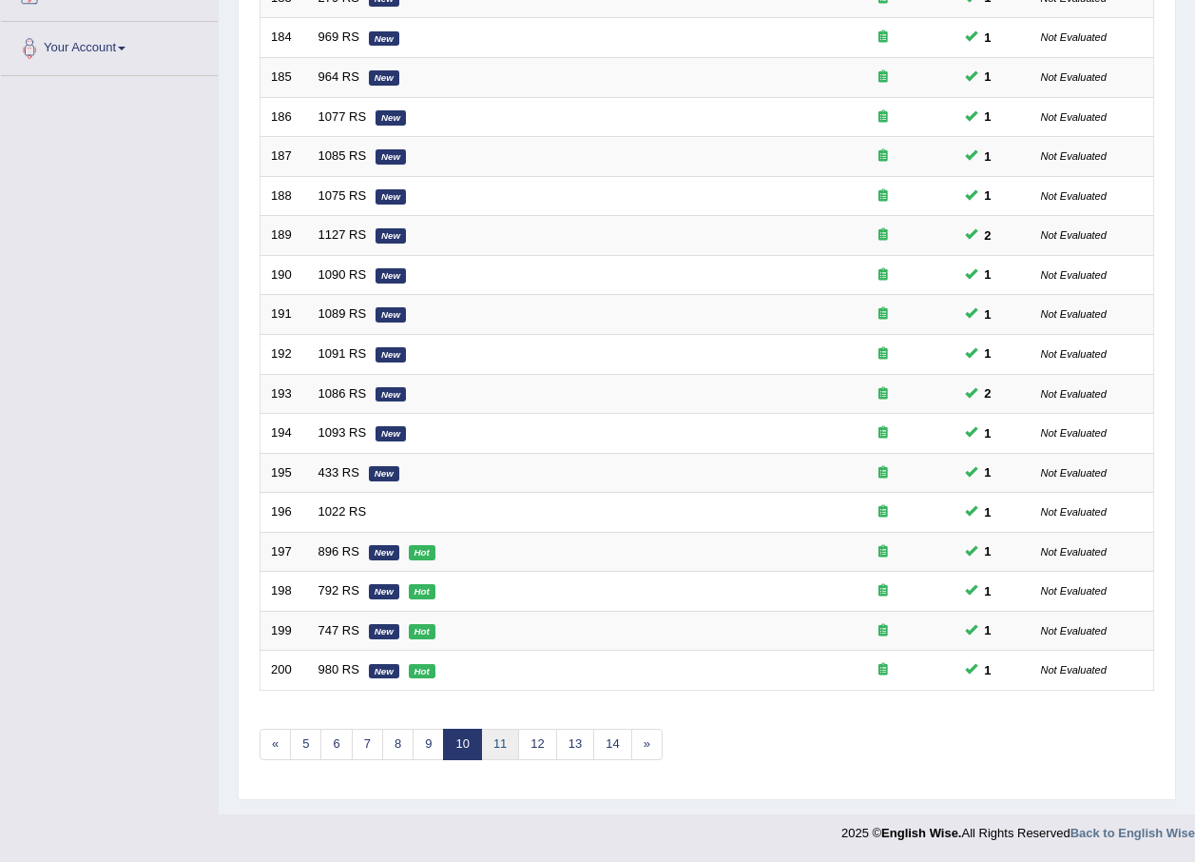
click at [514, 749] on link "11" at bounding box center [500, 743] width 38 height 31
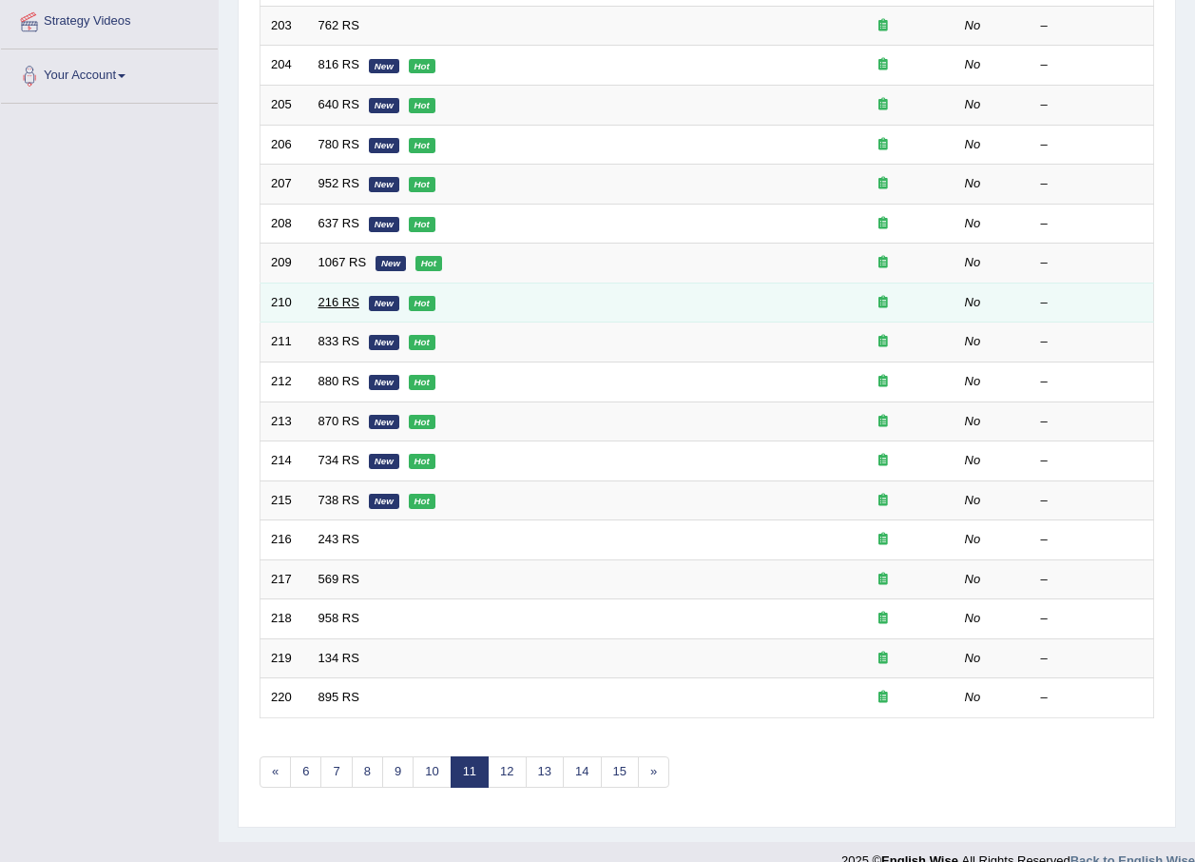
scroll to position [398, 0]
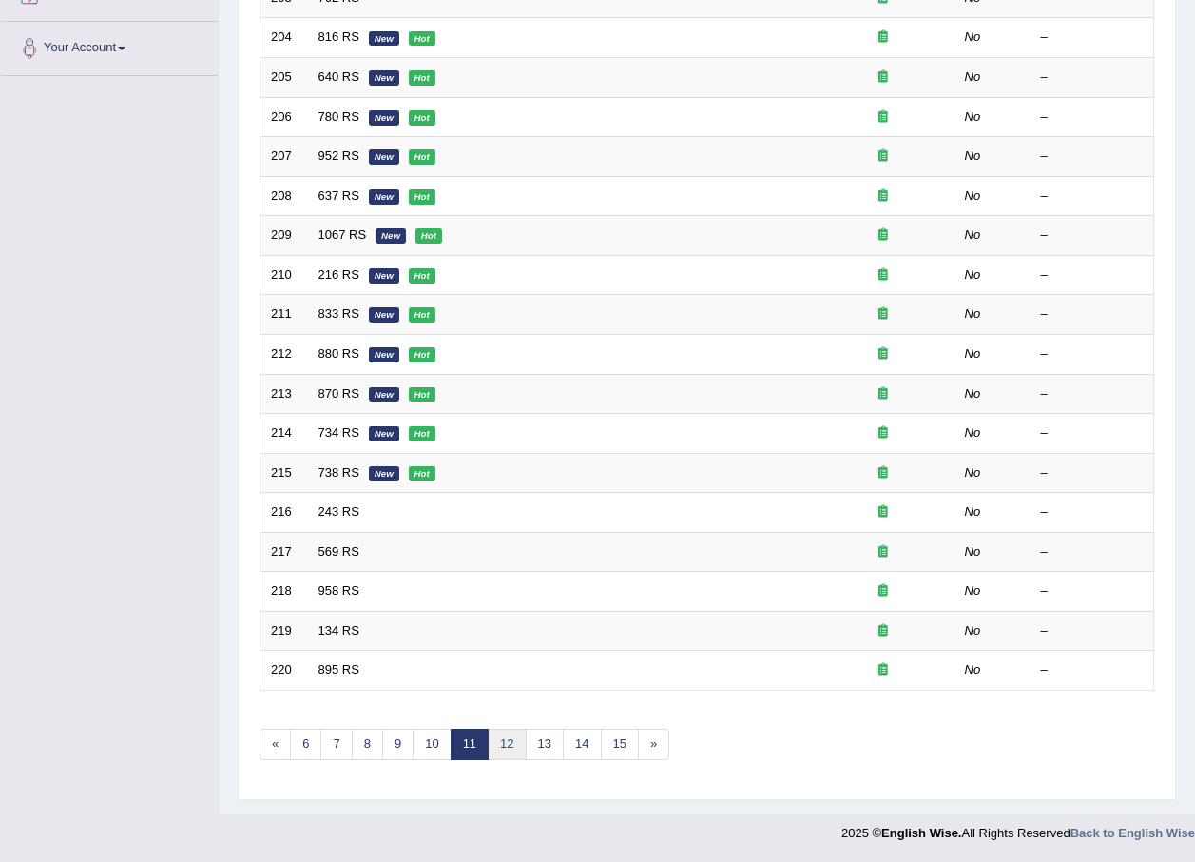
click at [512, 736] on link "12" at bounding box center [507, 743] width 38 height 31
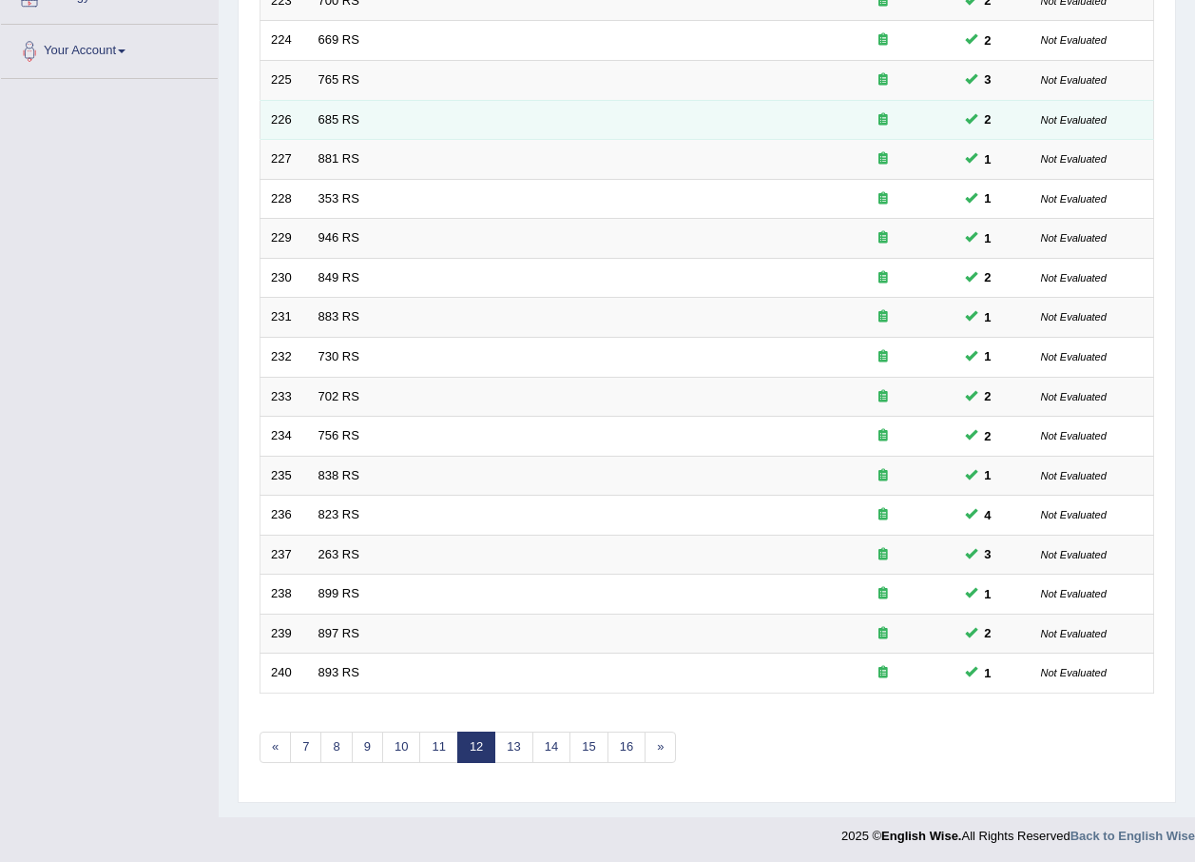
scroll to position [398, 0]
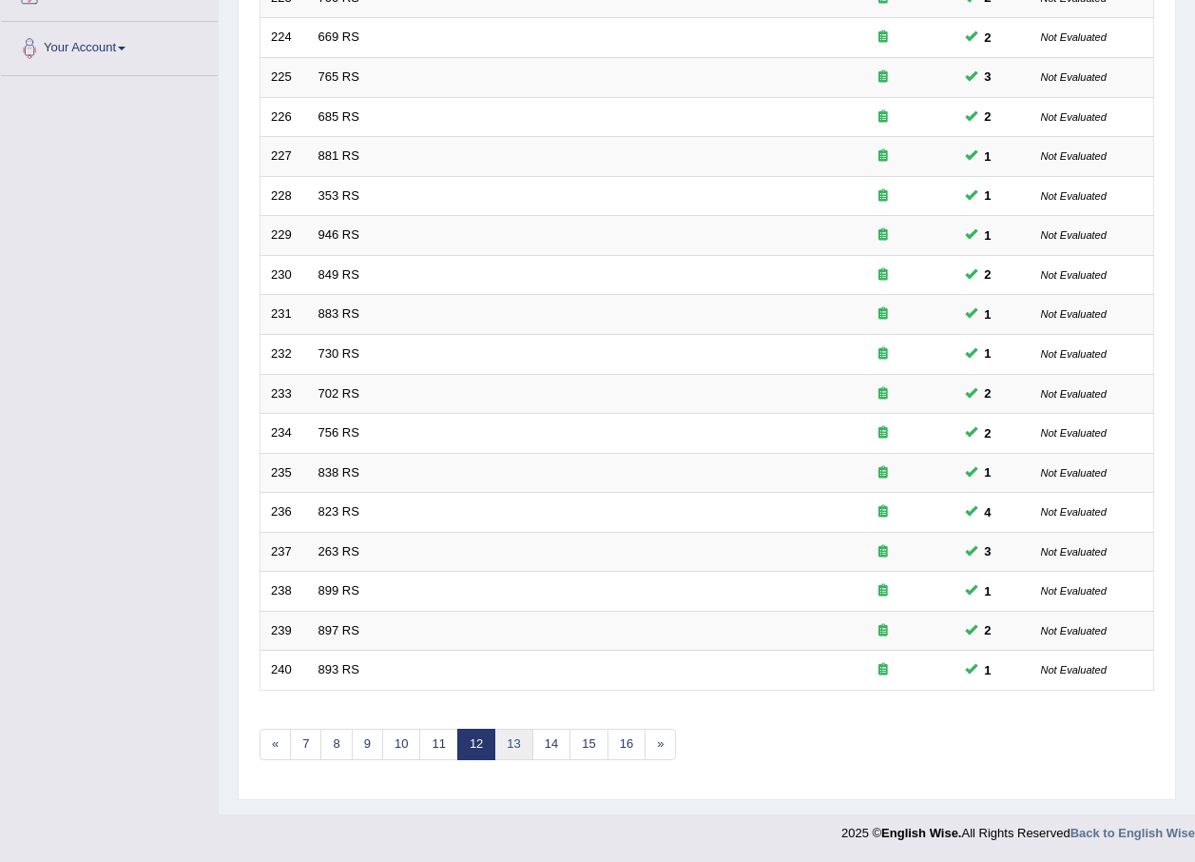
click at [508, 744] on link "13" at bounding box center [514, 743] width 38 height 31
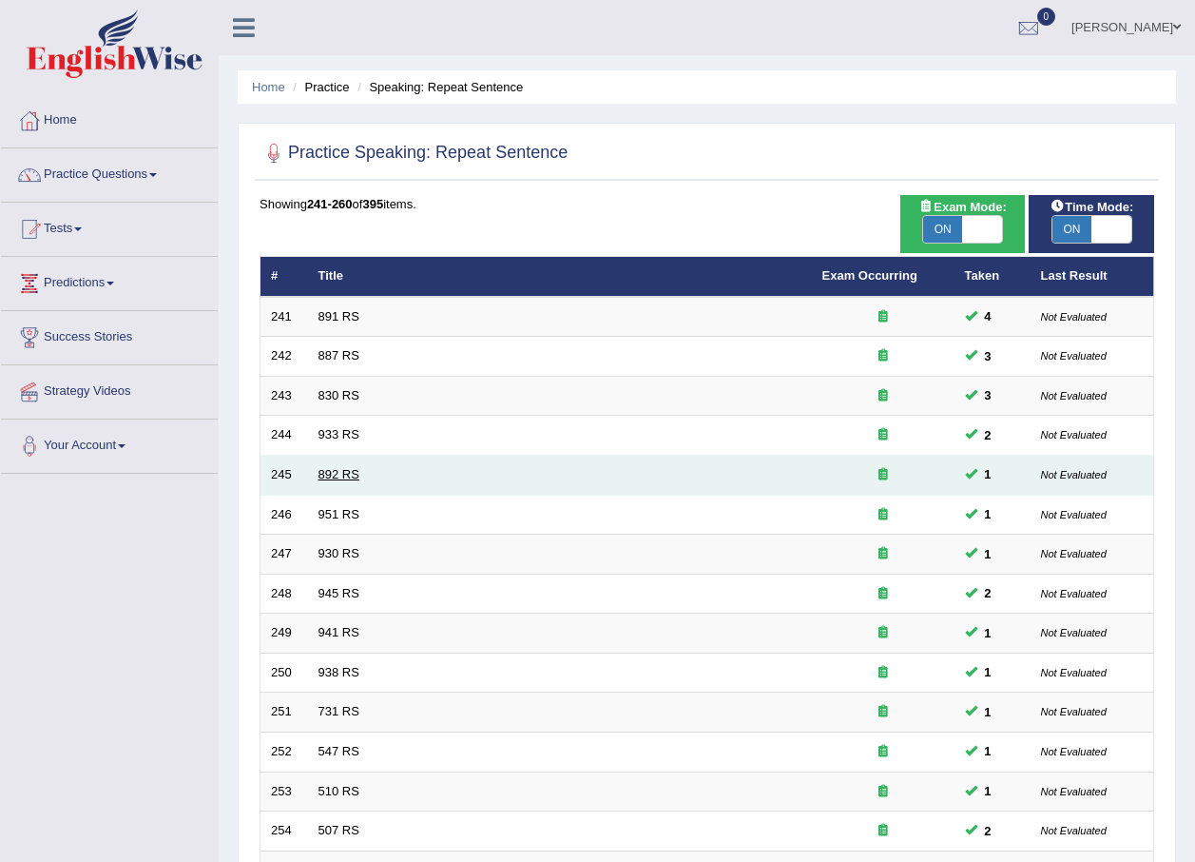
click at [321, 477] on link "892 RS" at bounding box center [339, 474] width 41 height 14
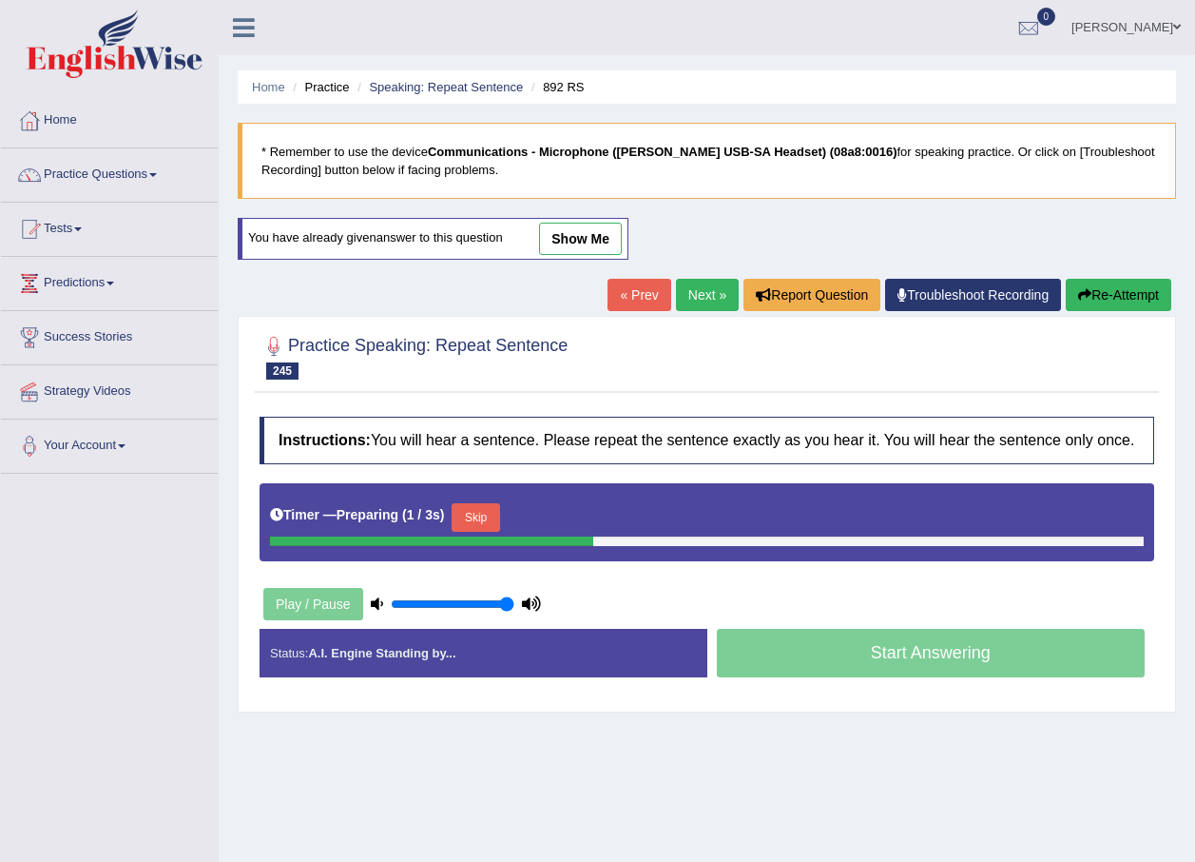
click at [593, 233] on link "show me" at bounding box center [580, 239] width 83 height 32
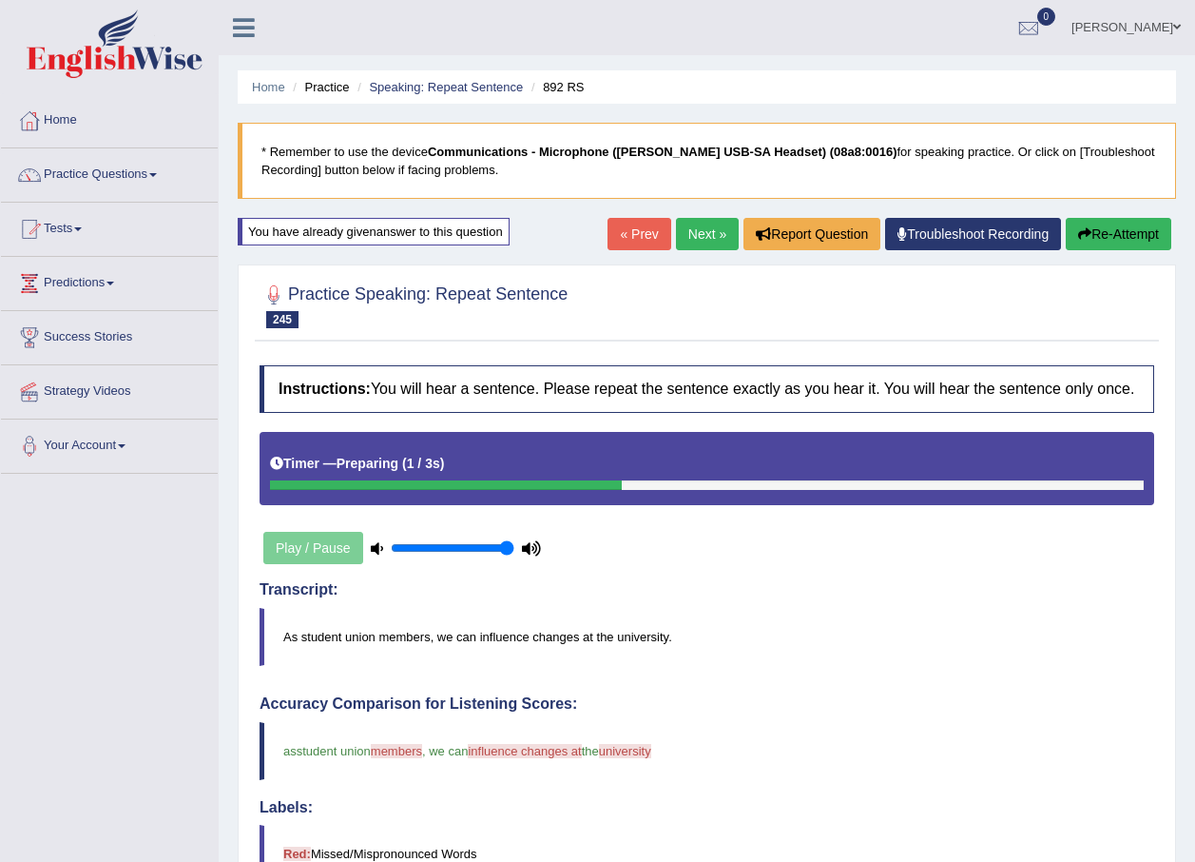
click at [717, 229] on link "Next »" at bounding box center [707, 234] width 63 height 32
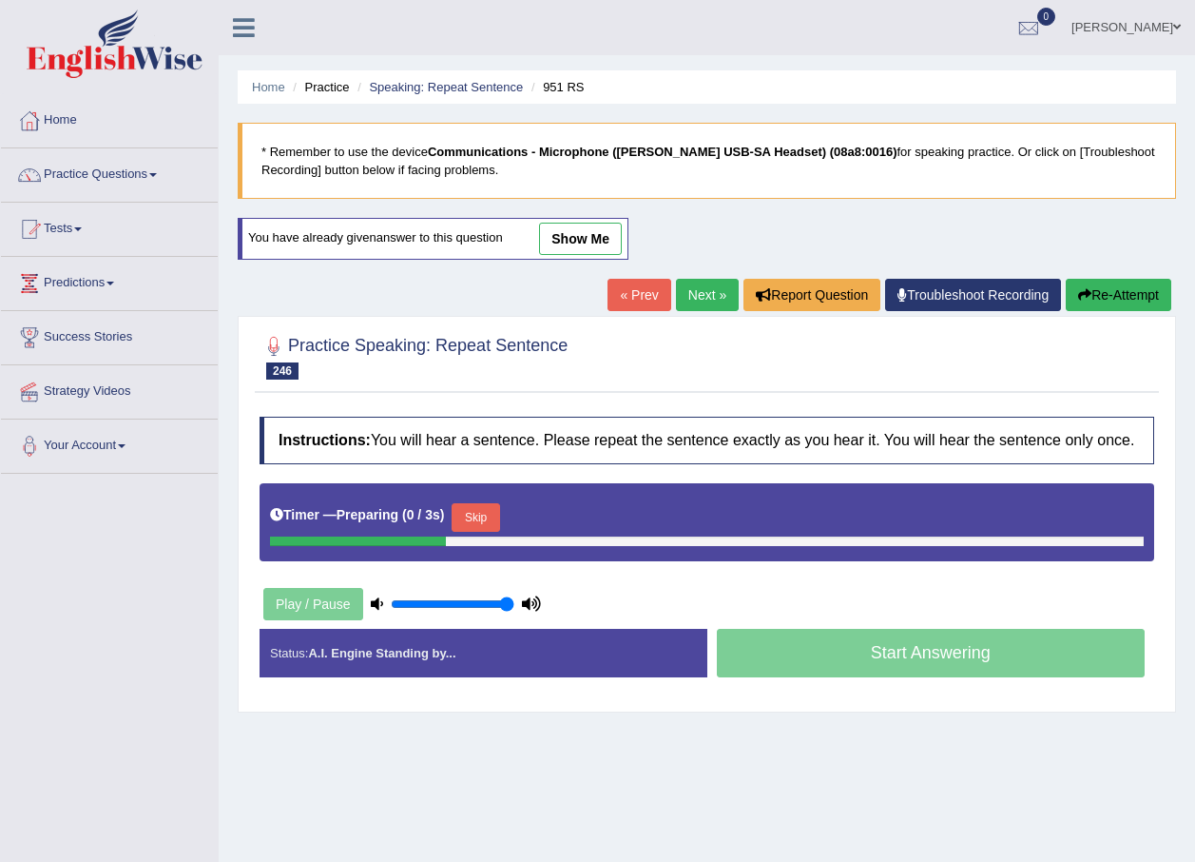
click at [573, 245] on link "show me" at bounding box center [580, 239] width 83 height 32
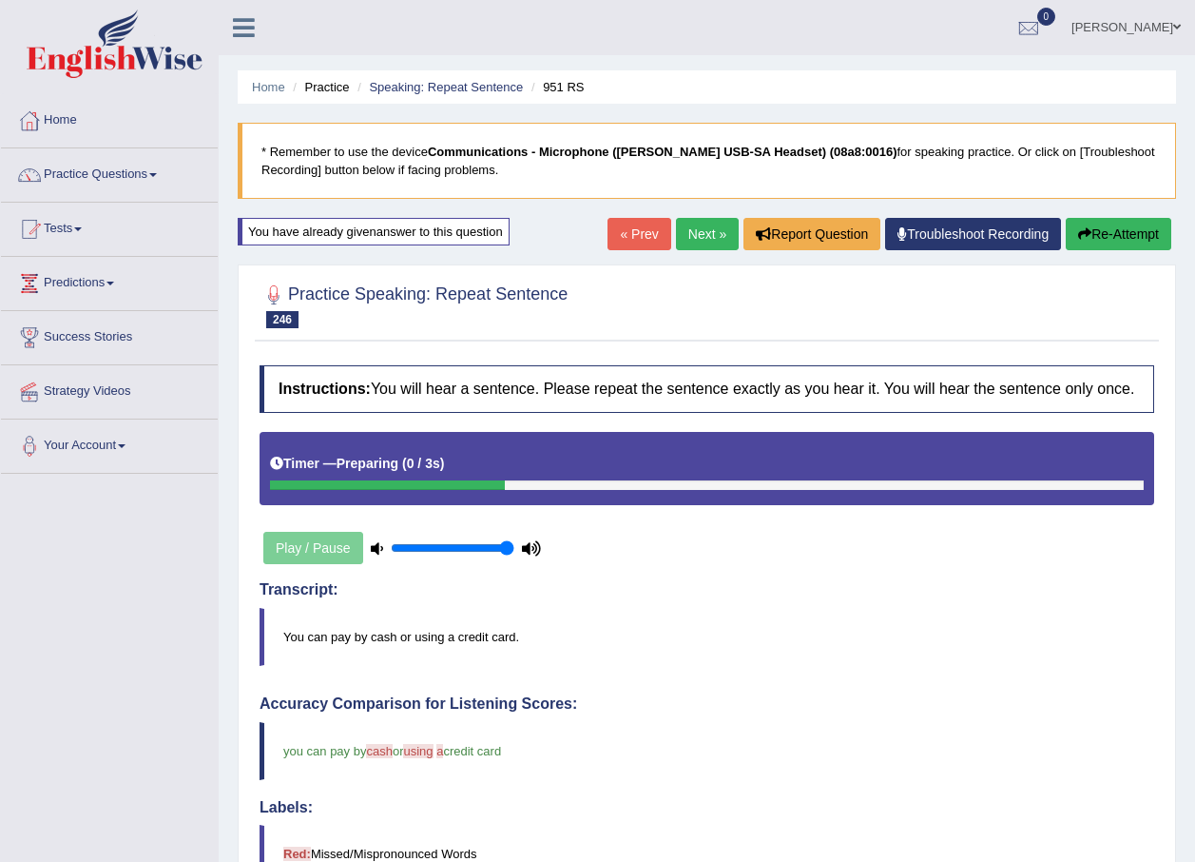
click at [705, 227] on link "Next »" at bounding box center [707, 234] width 63 height 32
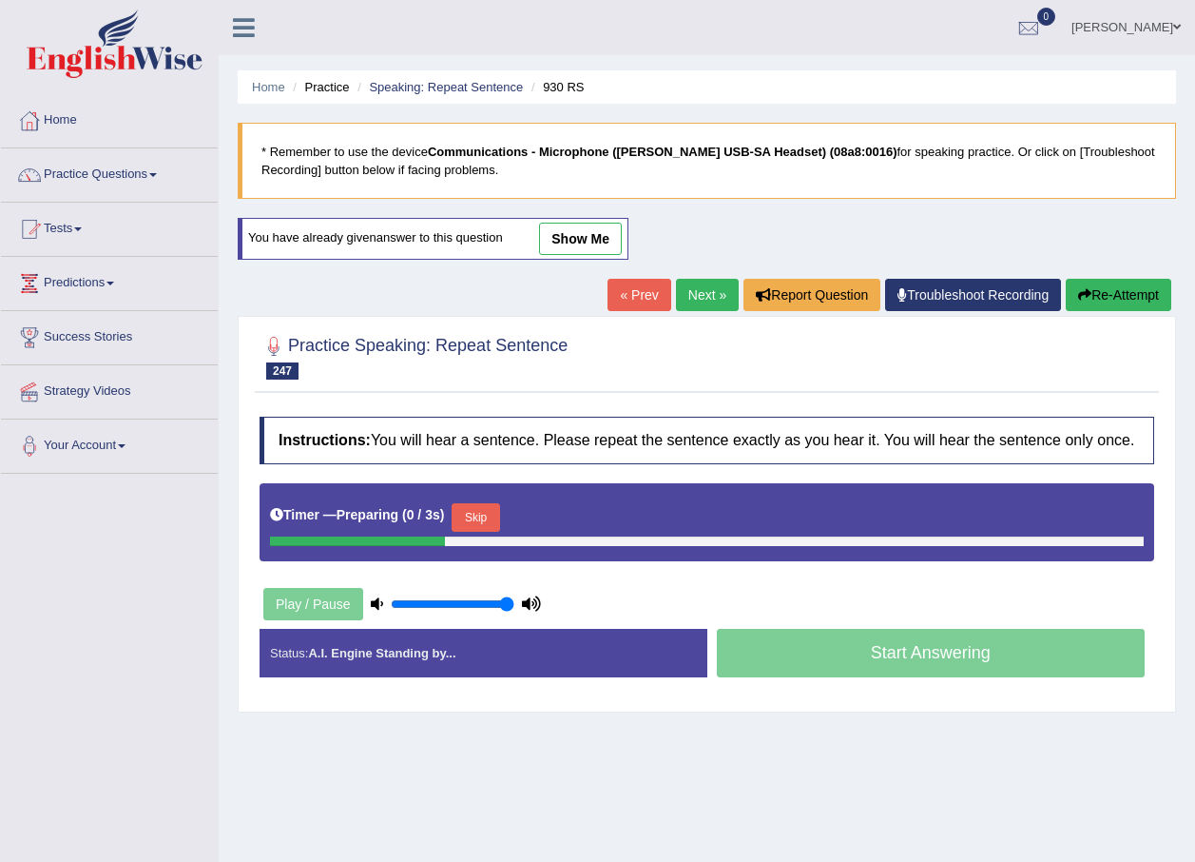
click at [570, 238] on link "show me" at bounding box center [580, 239] width 83 height 32
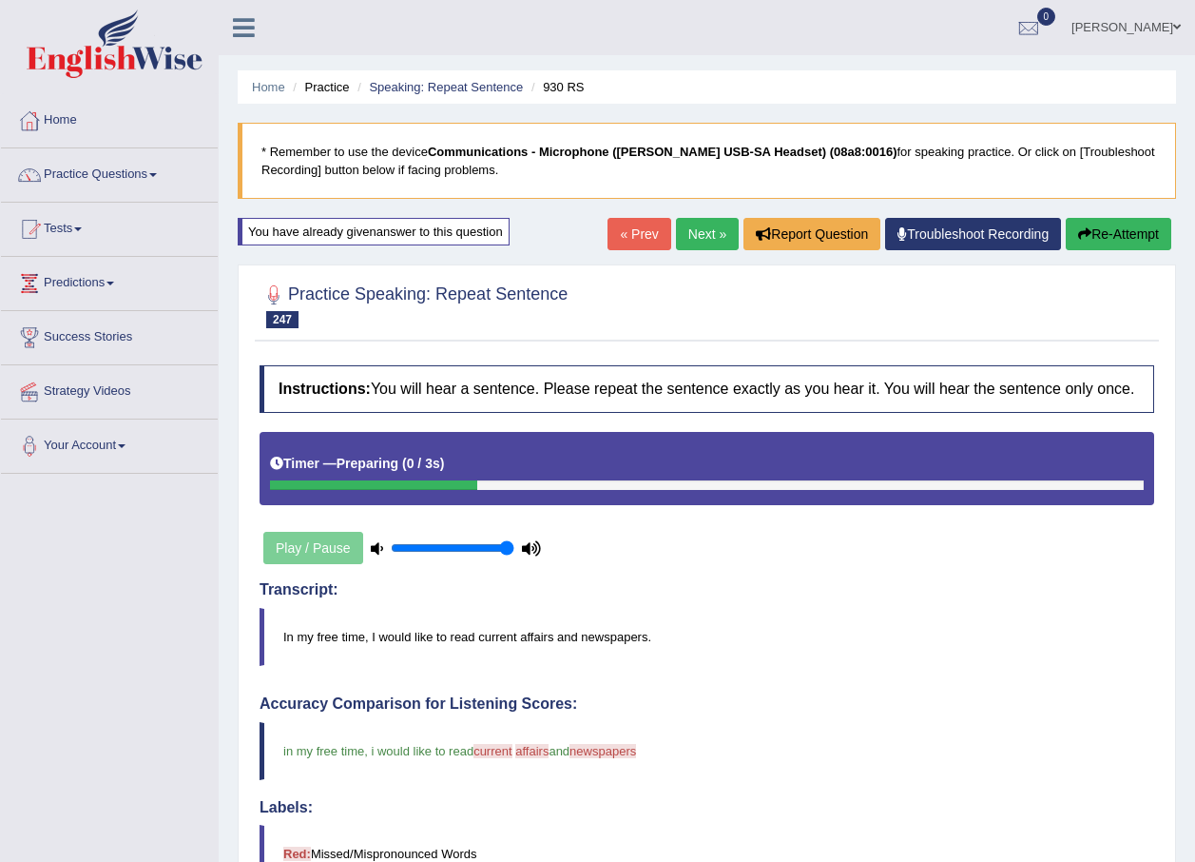
click at [689, 226] on link "Next »" at bounding box center [707, 234] width 63 height 32
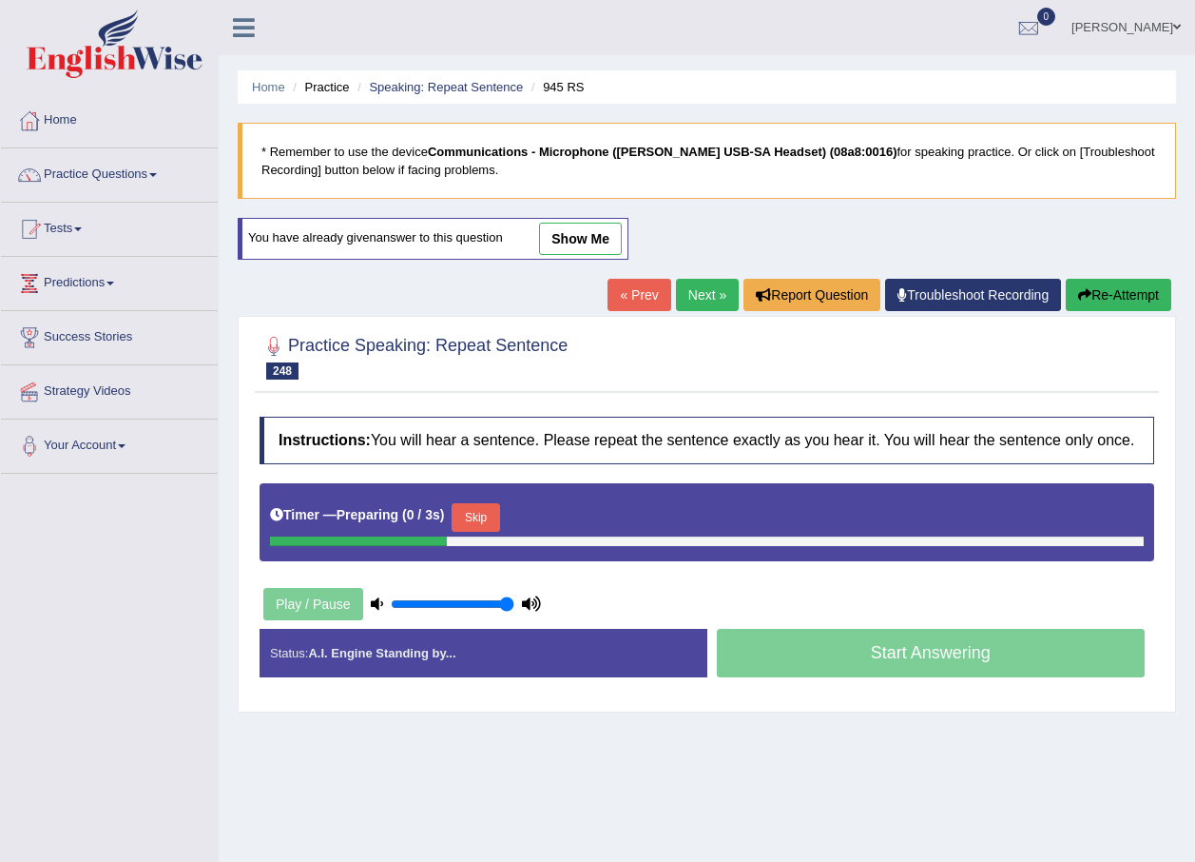
click at [567, 251] on link "show me" at bounding box center [580, 239] width 83 height 32
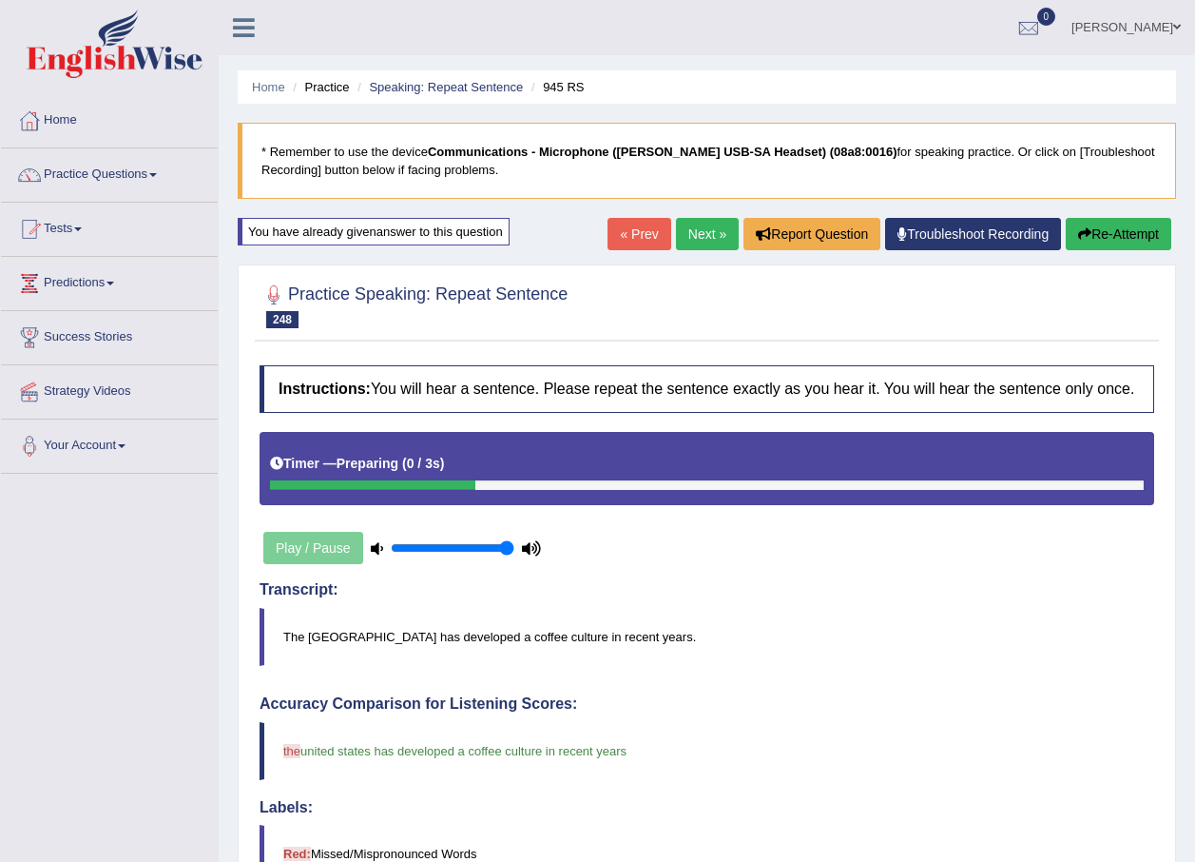
click at [699, 238] on link "Next »" at bounding box center [707, 234] width 63 height 32
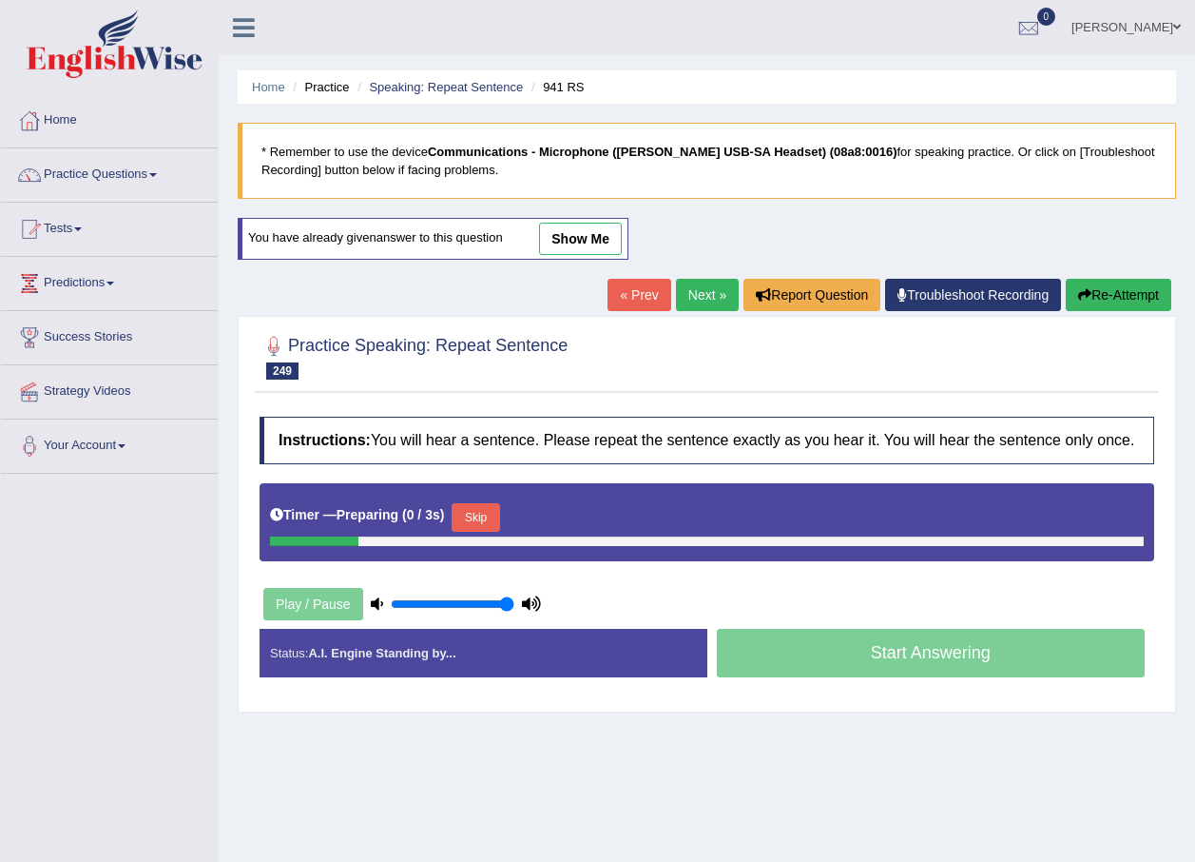
click at [559, 252] on link "show me" at bounding box center [580, 239] width 83 height 32
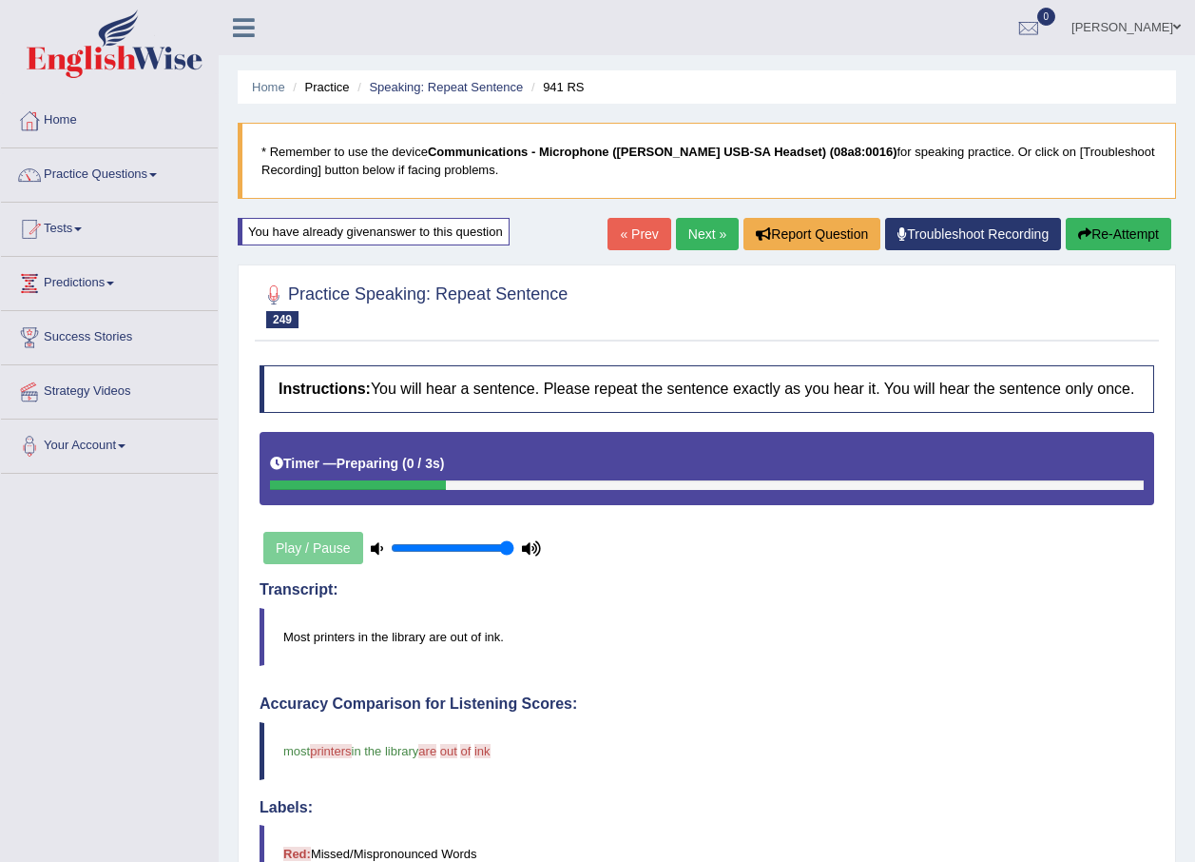
click at [651, 236] on link "« Prev" at bounding box center [639, 234] width 63 height 32
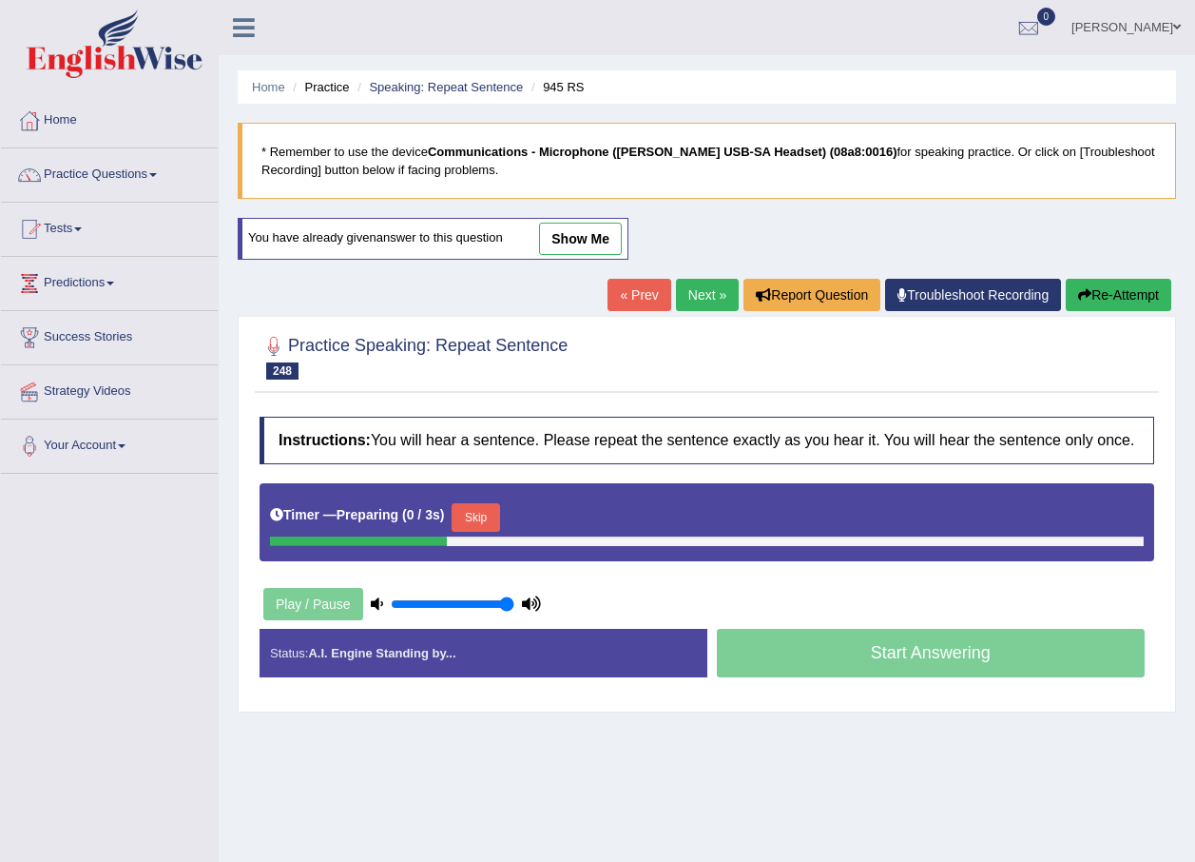
click at [571, 243] on link "show me" at bounding box center [580, 239] width 83 height 32
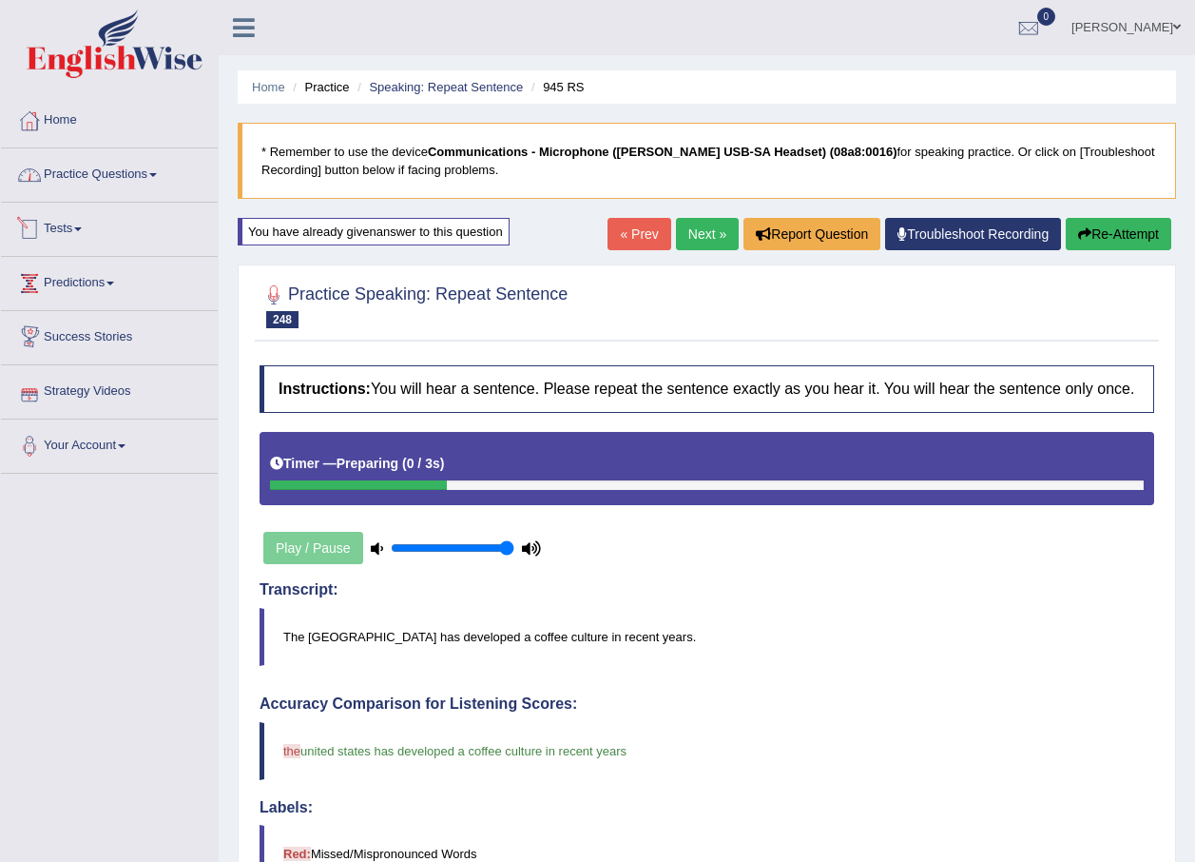
click at [138, 176] on link "Practice Questions" at bounding box center [109, 172] width 217 height 48
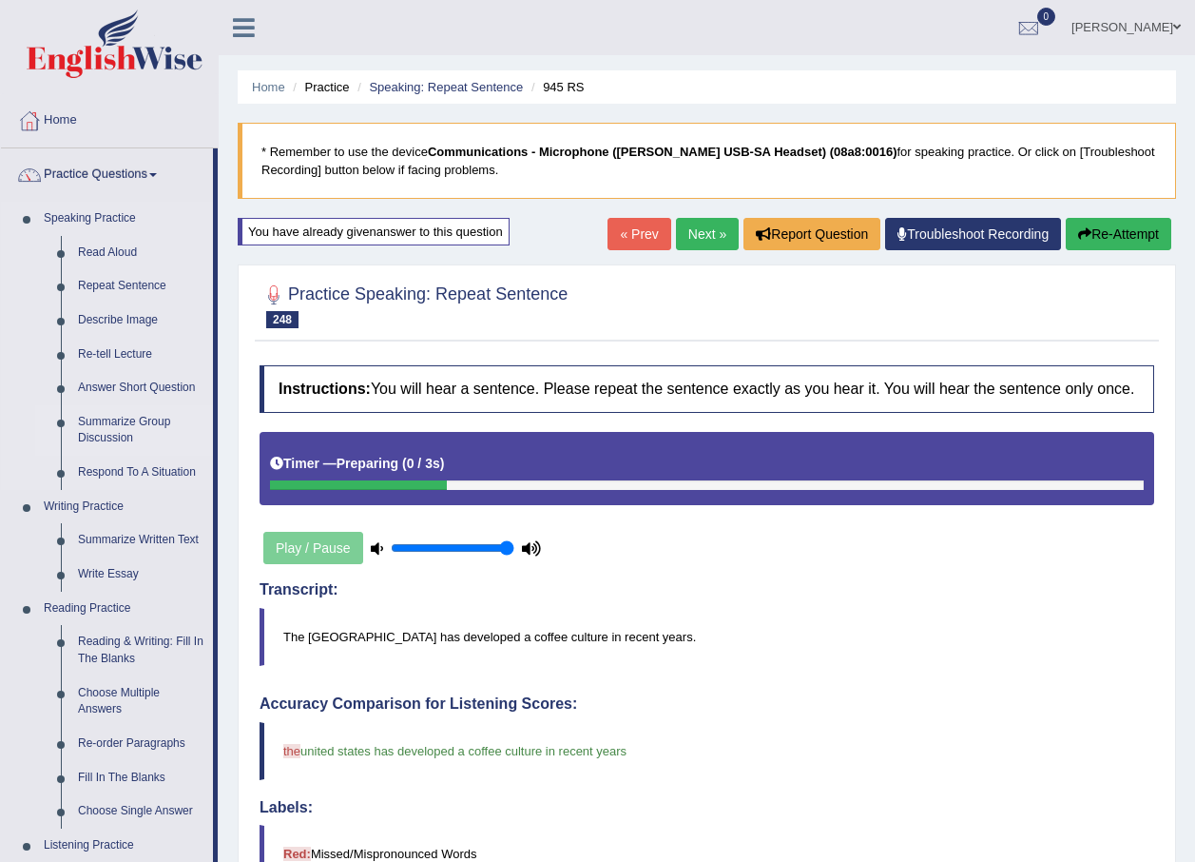
click at [128, 419] on link "Summarize Group Discussion" at bounding box center [141, 430] width 144 height 50
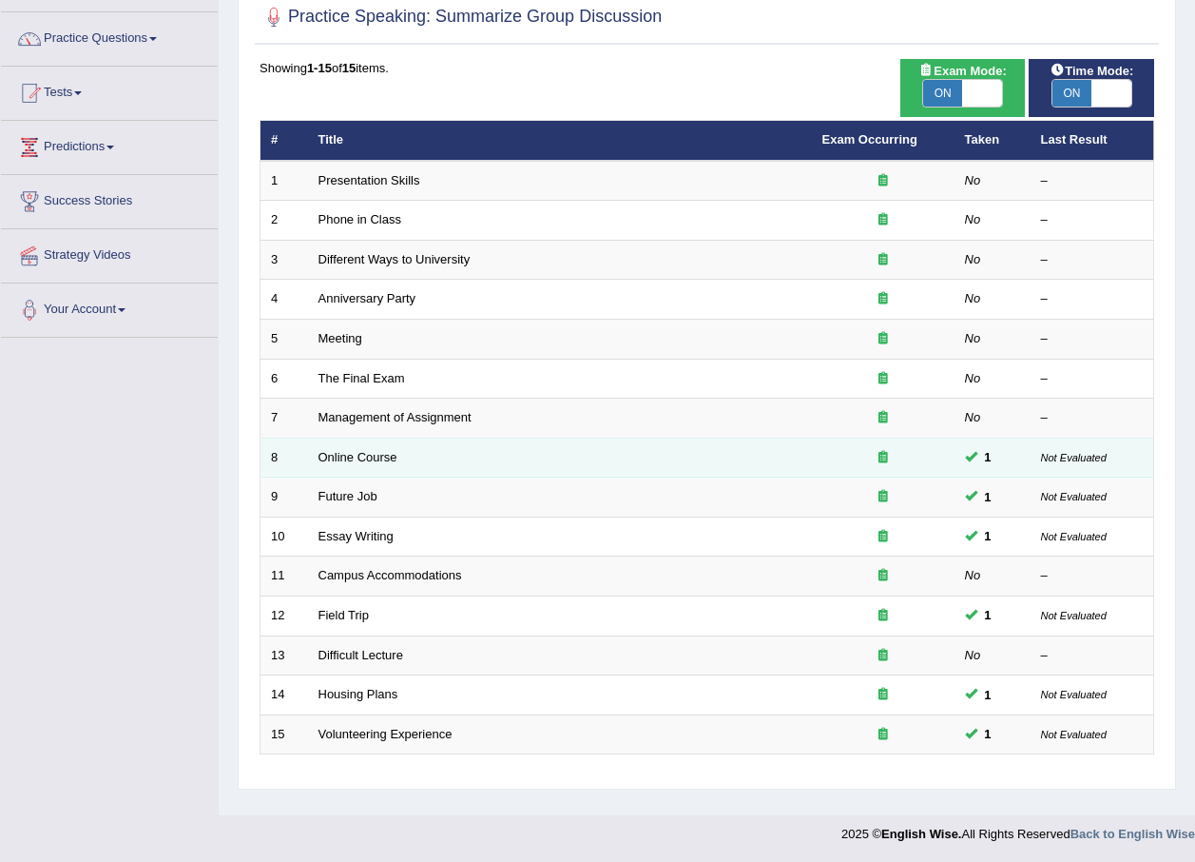
scroll to position [137, 0]
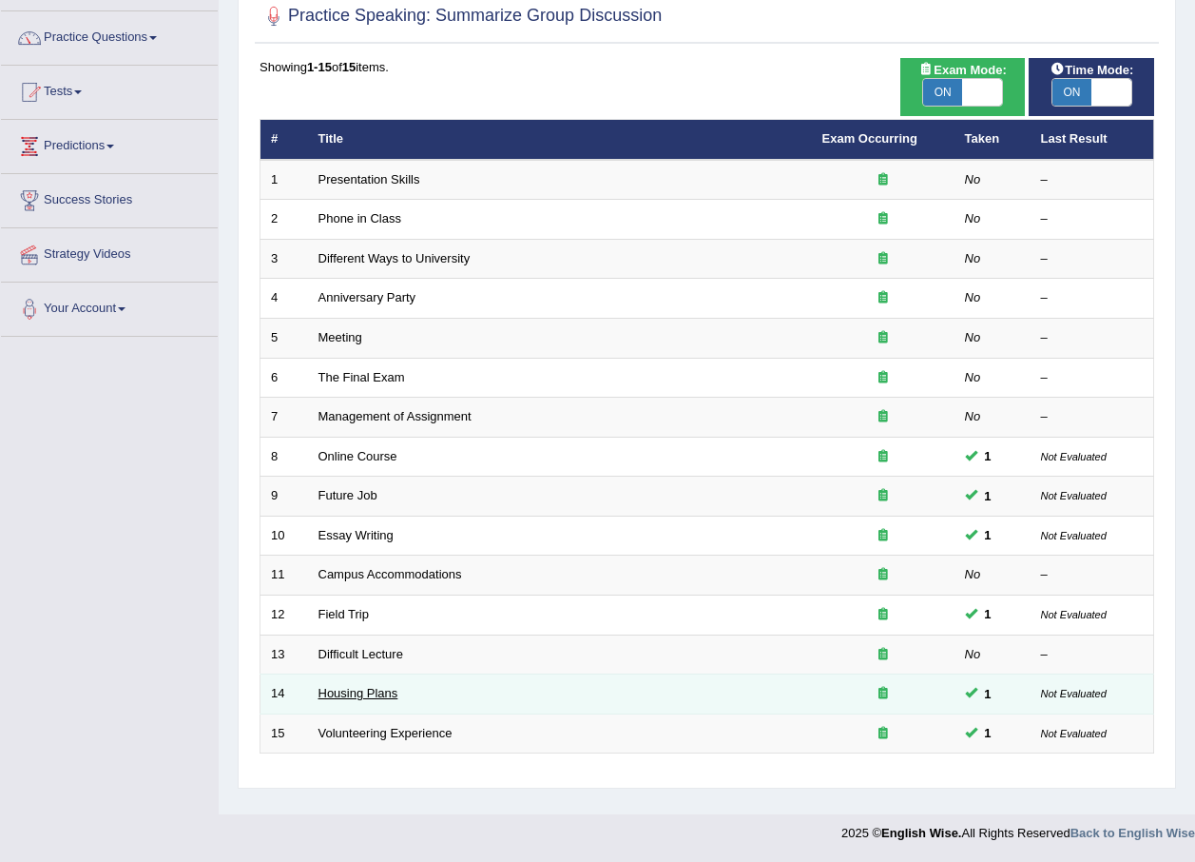
click at [364, 686] on link "Housing Plans" at bounding box center [359, 693] width 80 height 14
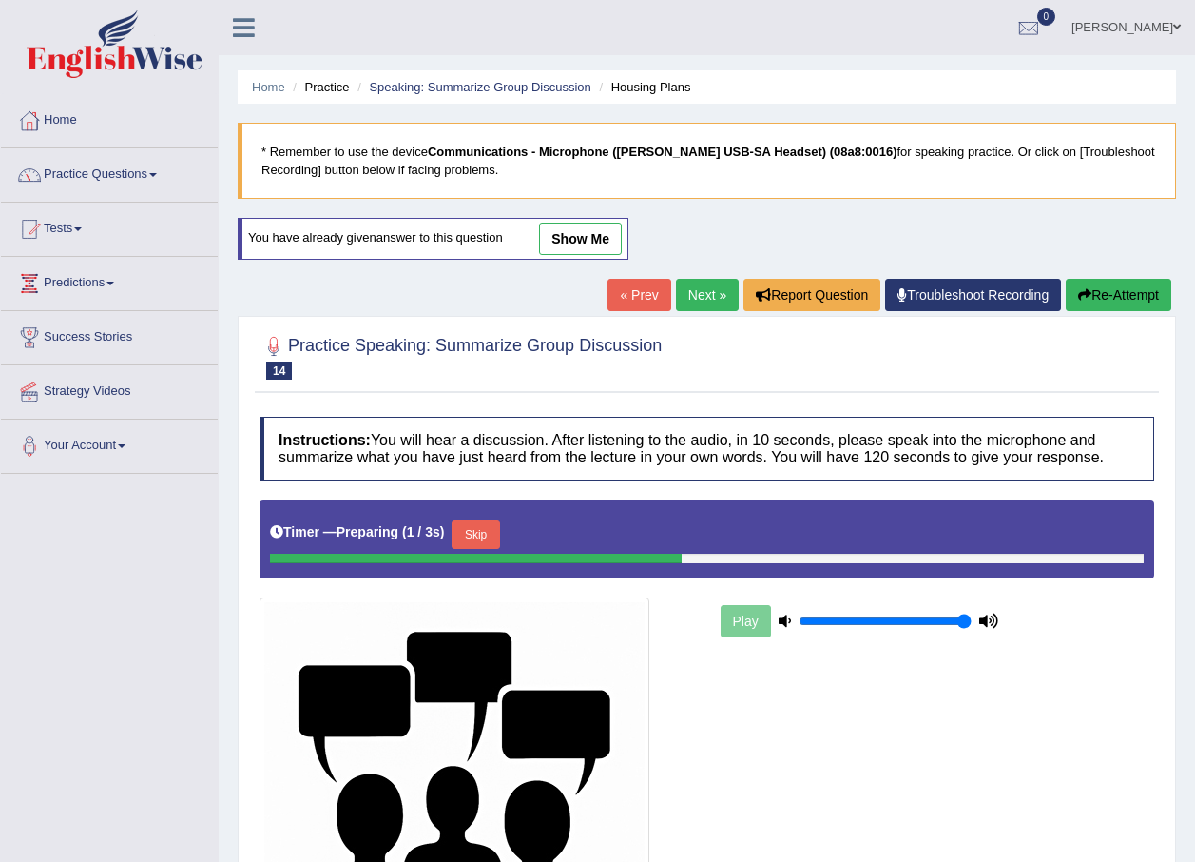
click at [593, 243] on link "show me" at bounding box center [580, 239] width 83 height 32
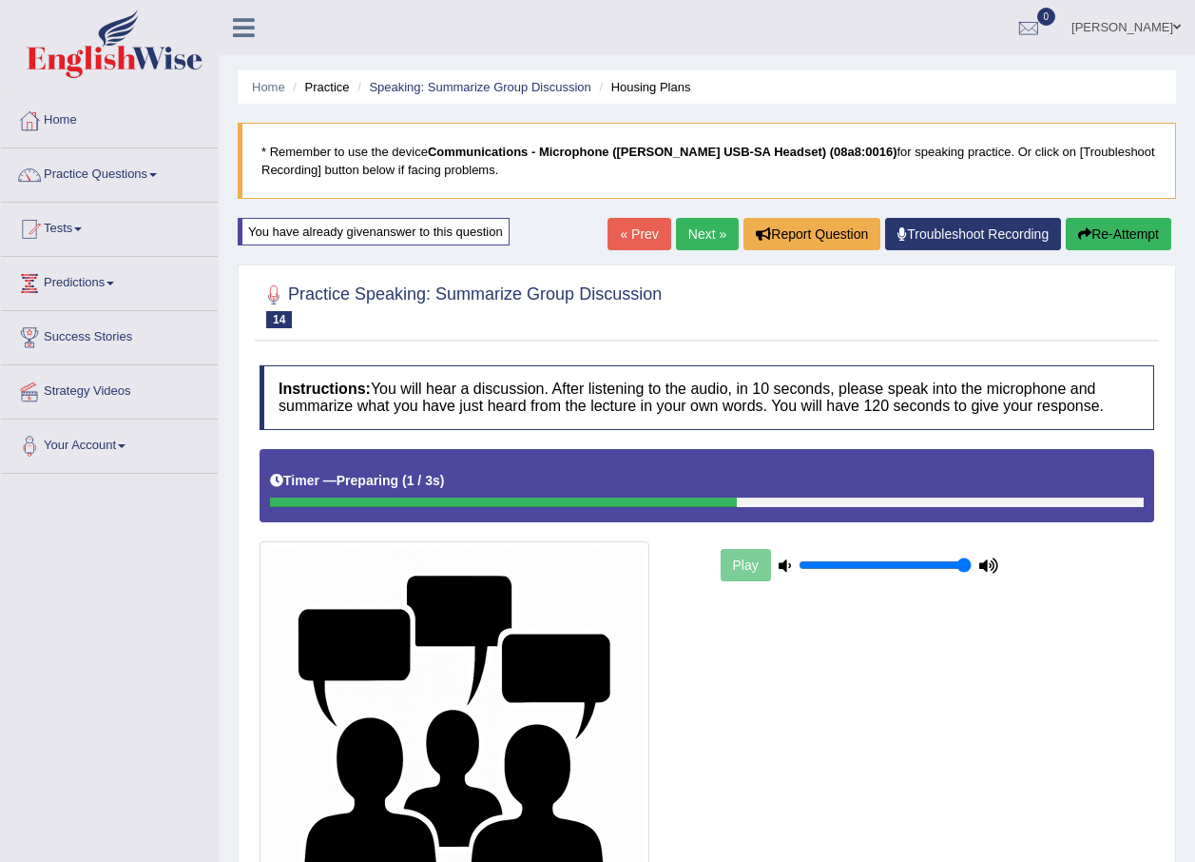
click at [699, 232] on link "Next »" at bounding box center [707, 234] width 63 height 32
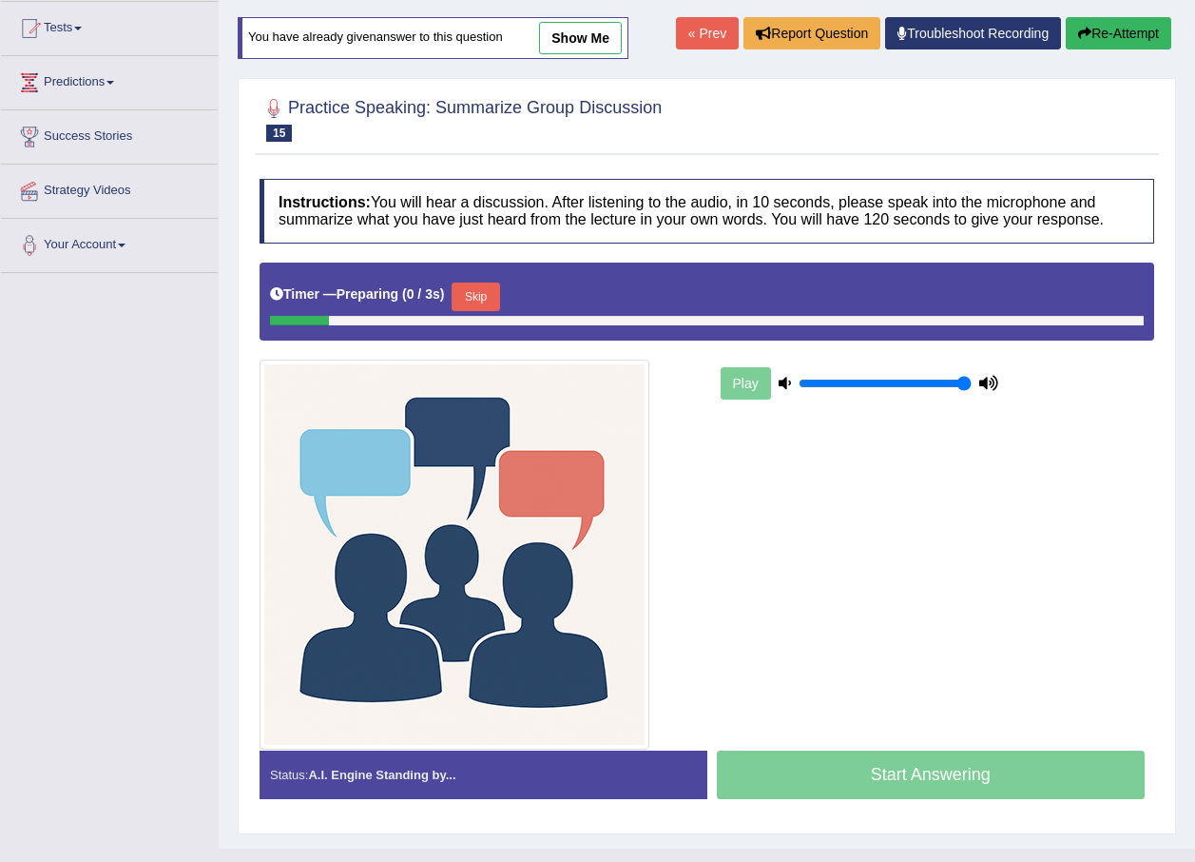
scroll to position [235, 0]
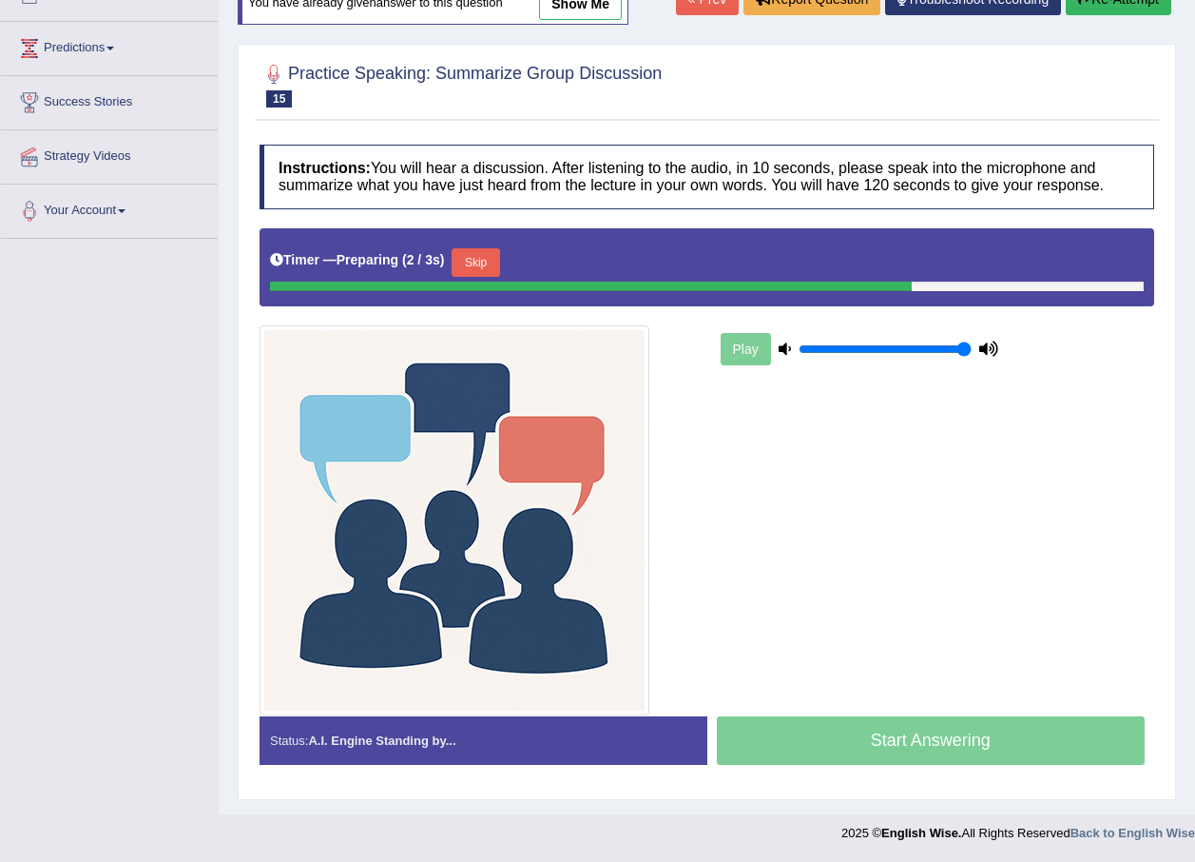
click at [568, 12] on link "show me" at bounding box center [580, 4] width 83 height 32
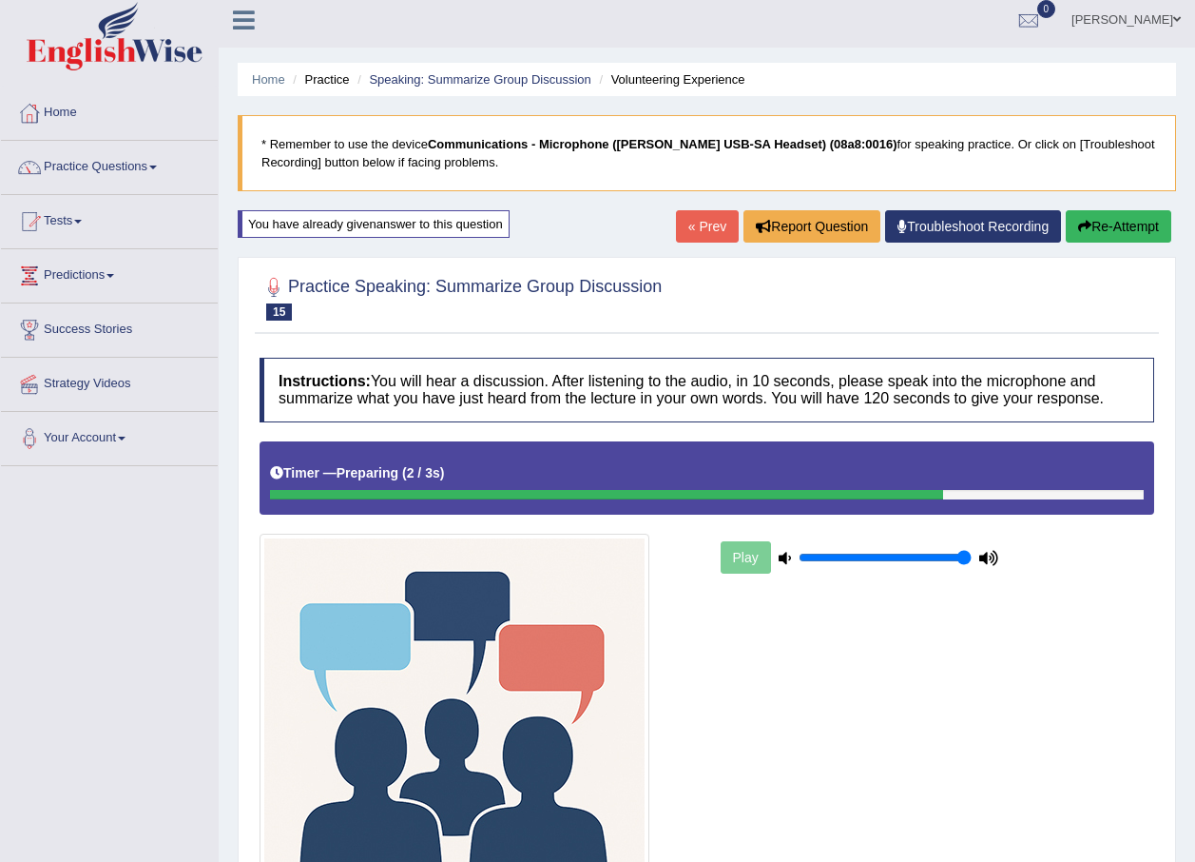
scroll to position [0, 0]
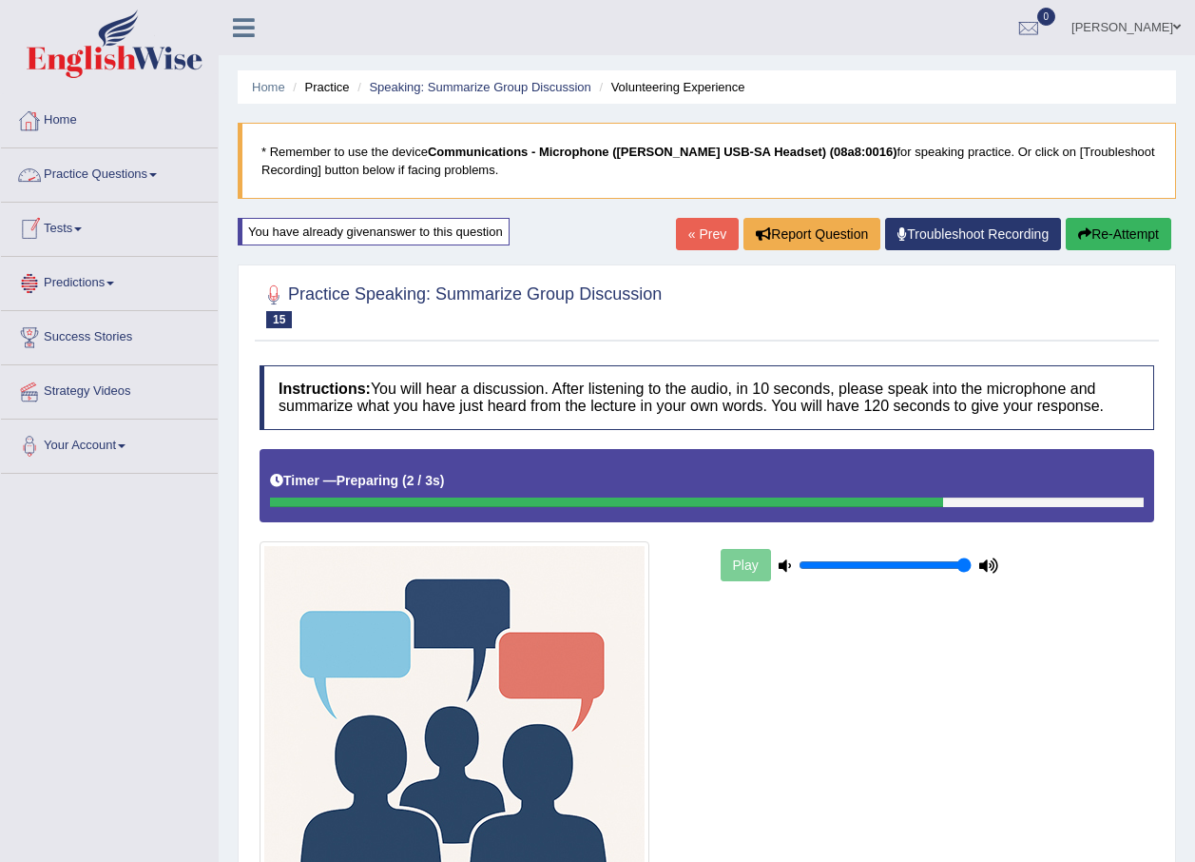
click at [90, 120] on link "Home" at bounding box center [109, 118] width 217 height 48
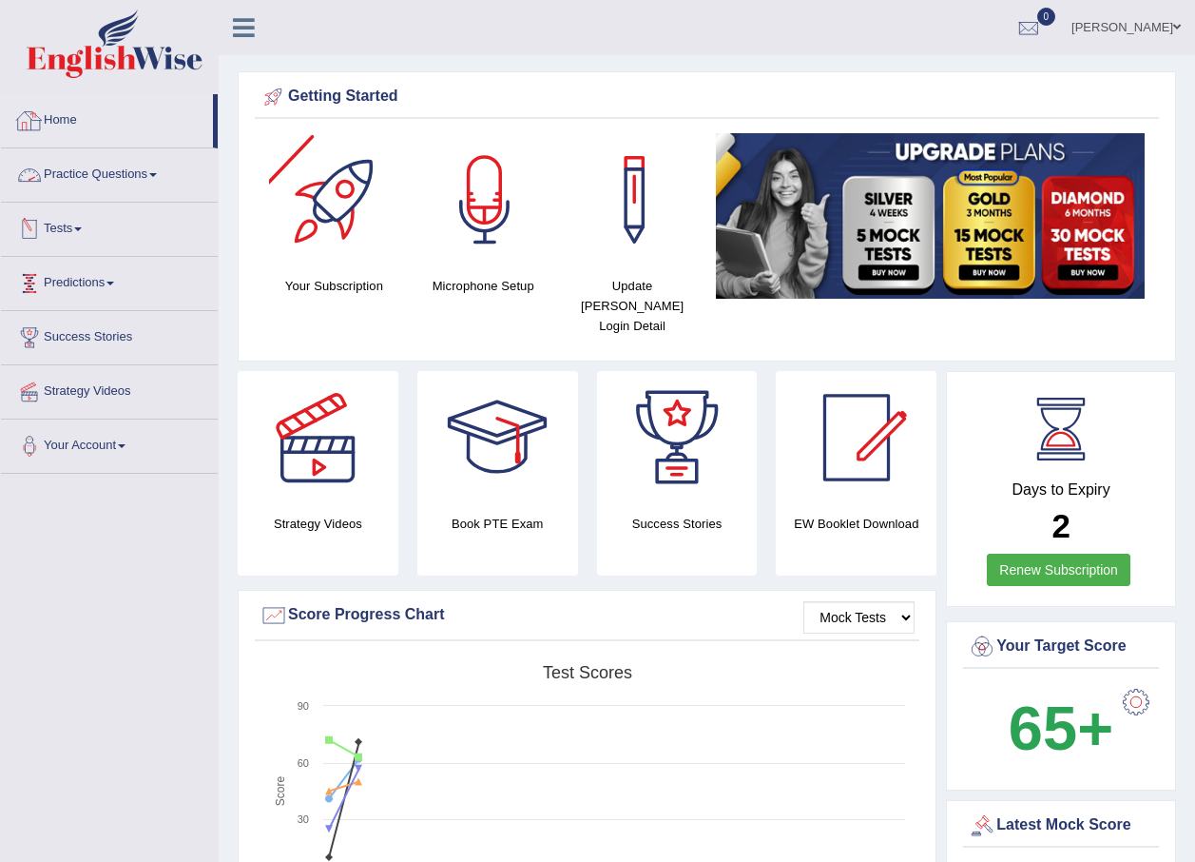
click at [103, 128] on link "Home" at bounding box center [107, 118] width 212 height 48
click at [204, 176] on link "Practice Questions" at bounding box center [109, 172] width 217 height 48
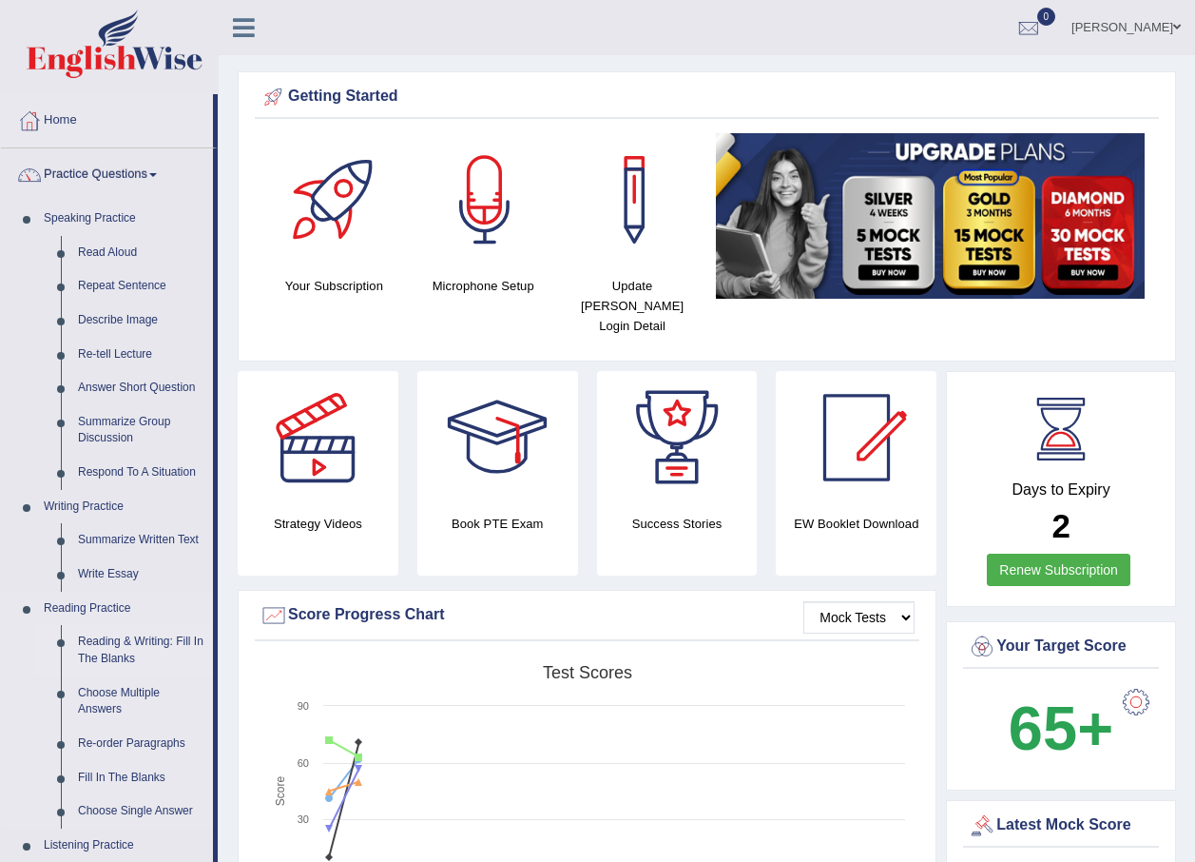
click at [105, 653] on link "Reading & Writing: Fill In The Blanks" at bounding box center [141, 650] width 144 height 50
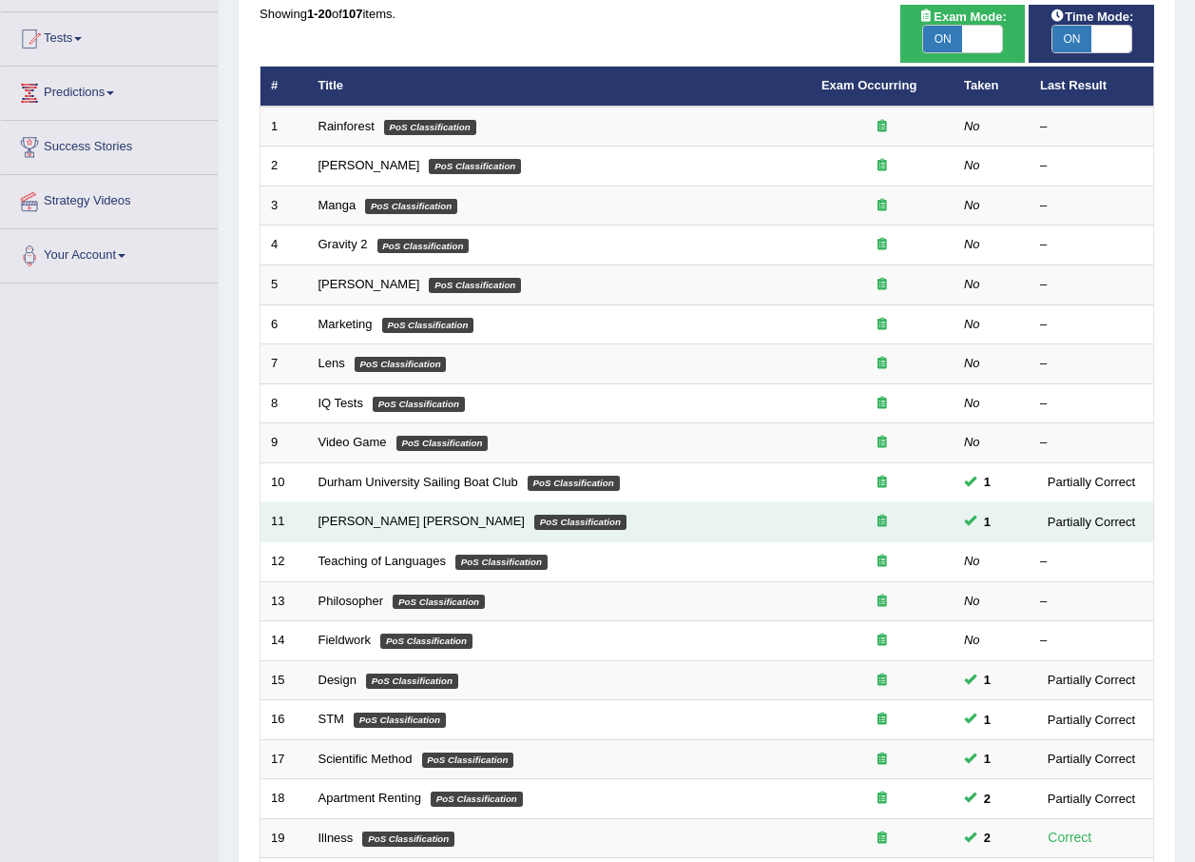
scroll to position [398, 0]
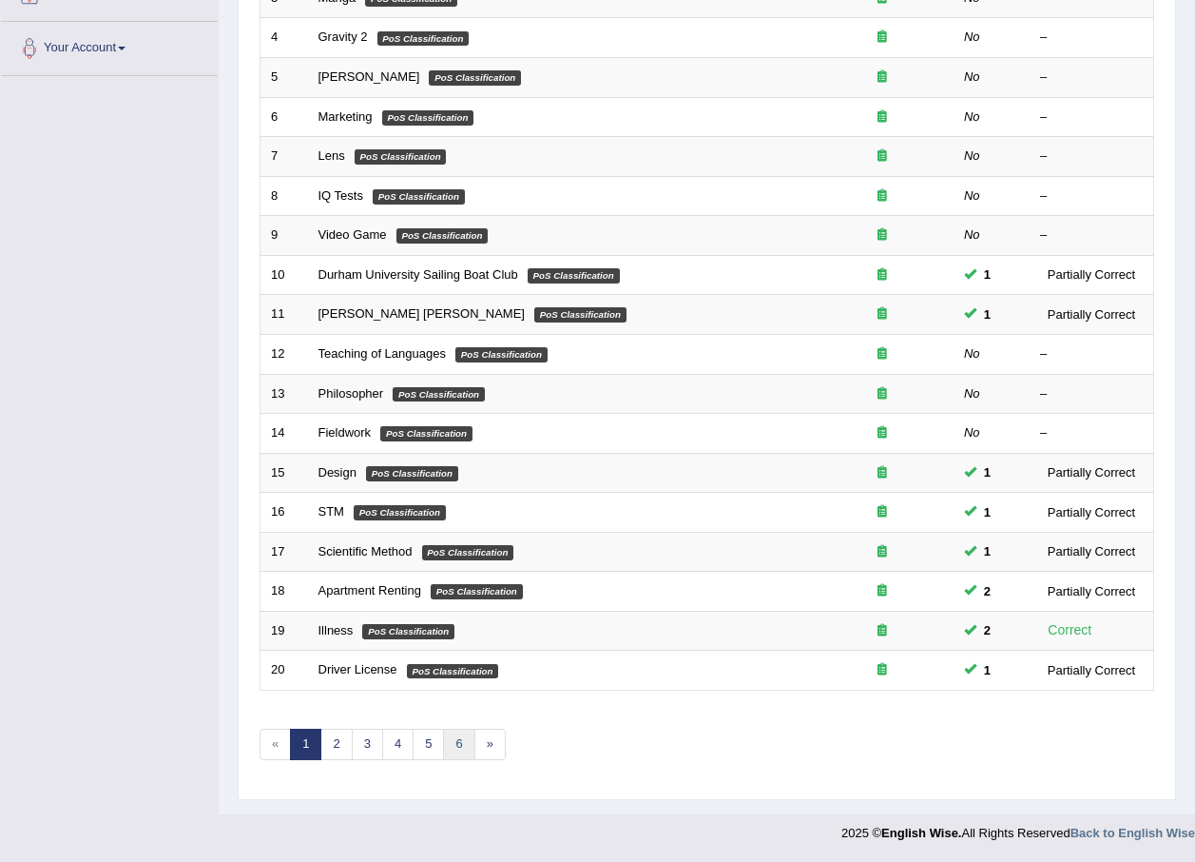
click at [463, 741] on link "6" at bounding box center [458, 743] width 31 height 31
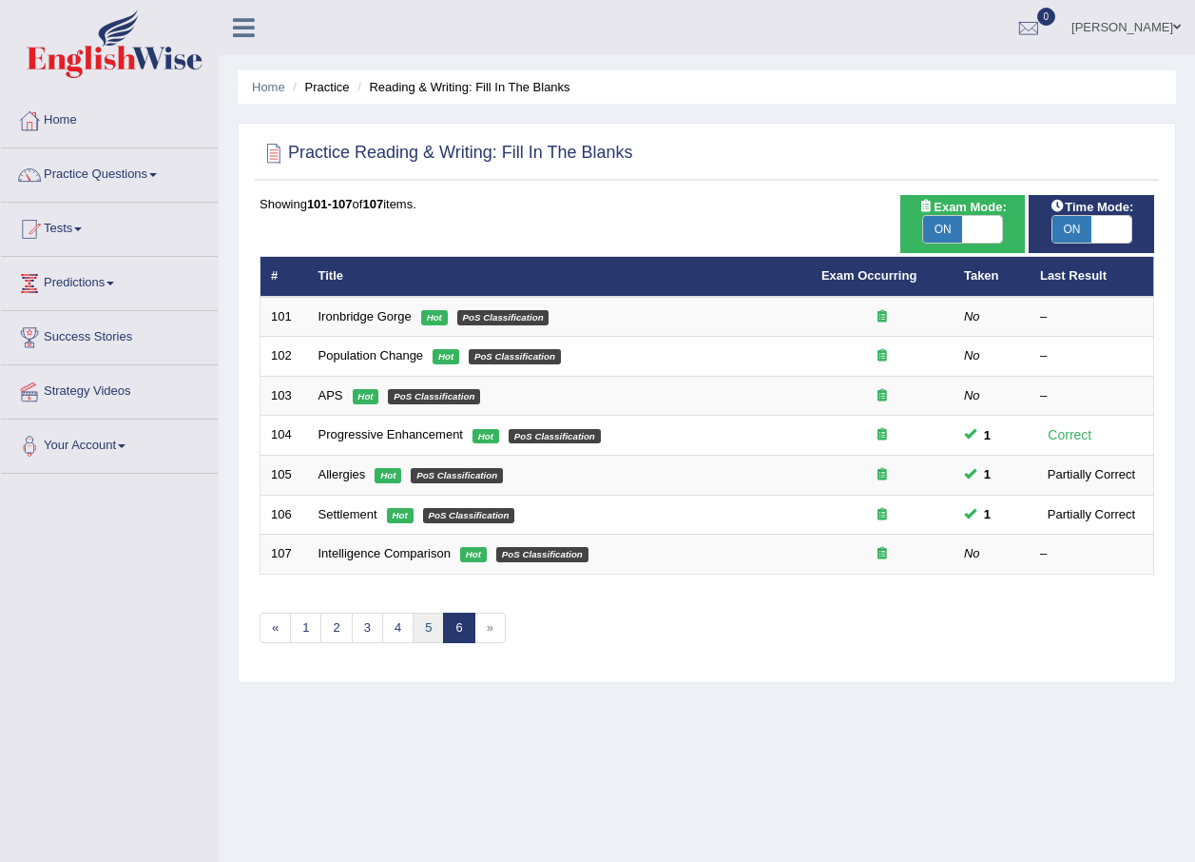
click at [426, 622] on link "5" at bounding box center [428, 627] width 31 height 31
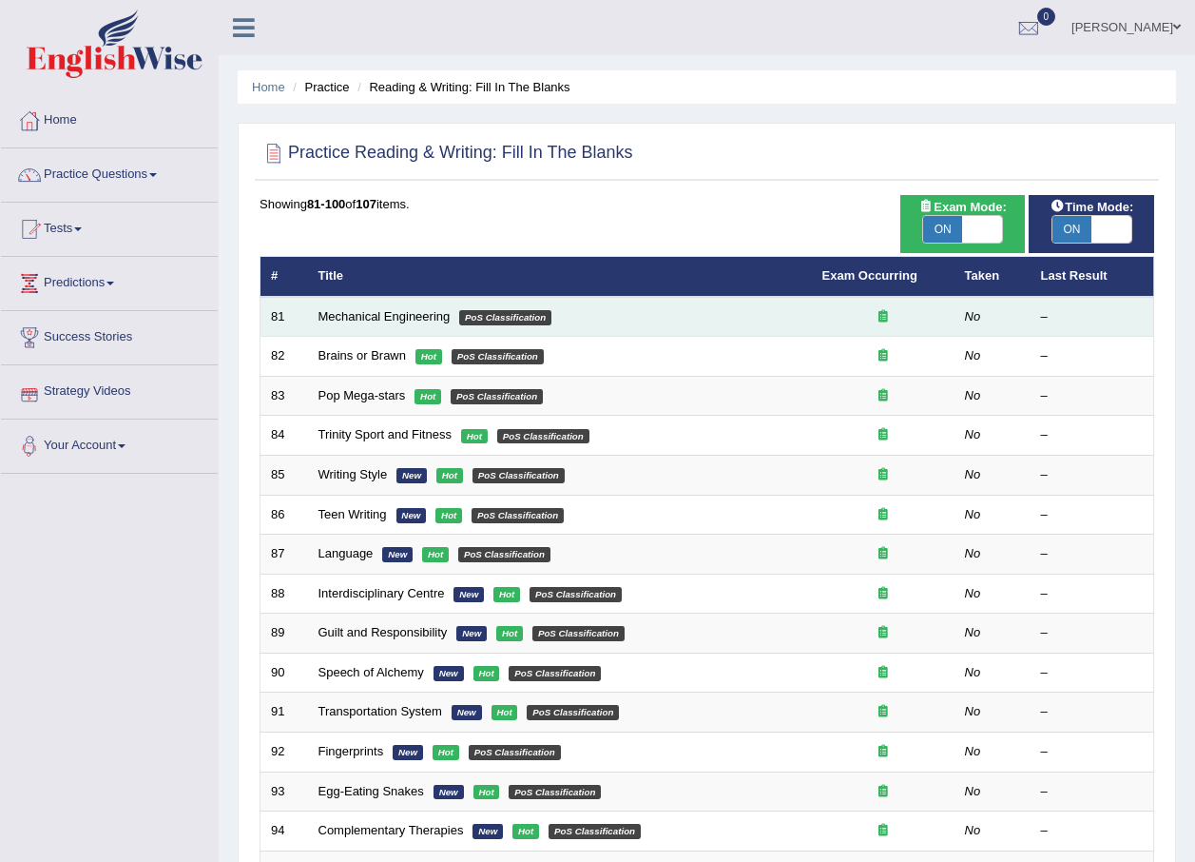
click at [386, 327] on td "Mechanical Engineering PoS Classification" at bounding box center [560, 317] width 504 height 40
click at [388, 320] on link "Mechanical Engineering" at bounding box center [385, 316] width 132 height 14
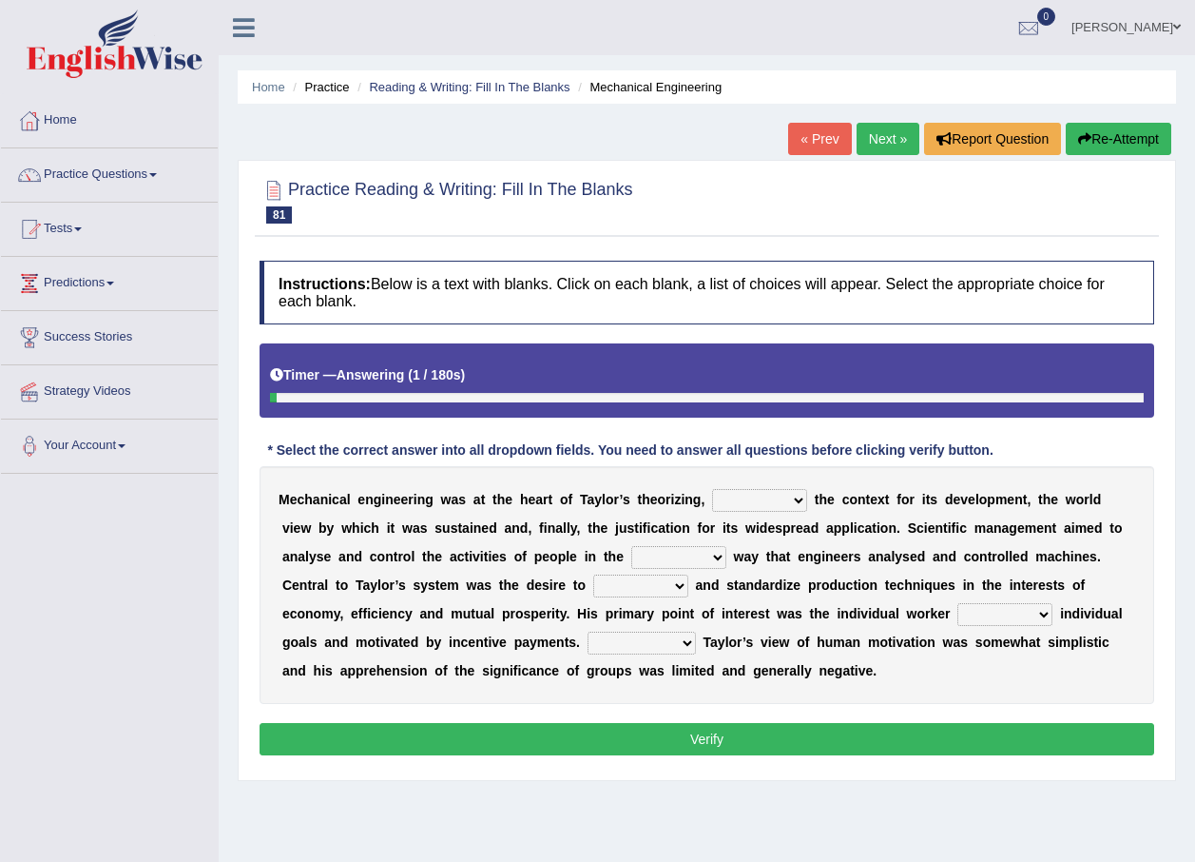
click at [771, 496] on select "pressed providing analysed controlled" at bounding box center [759, 500] width 95 height 23
select select "analysed"
click at [712, 489] on select "pressed providing analysed controlled" at bounding box center [759, 500] width 95 height 23
click at [631, 554] on select "blame same straight than" at bounding box center [678, 557] width 95 height 23
select select "same"
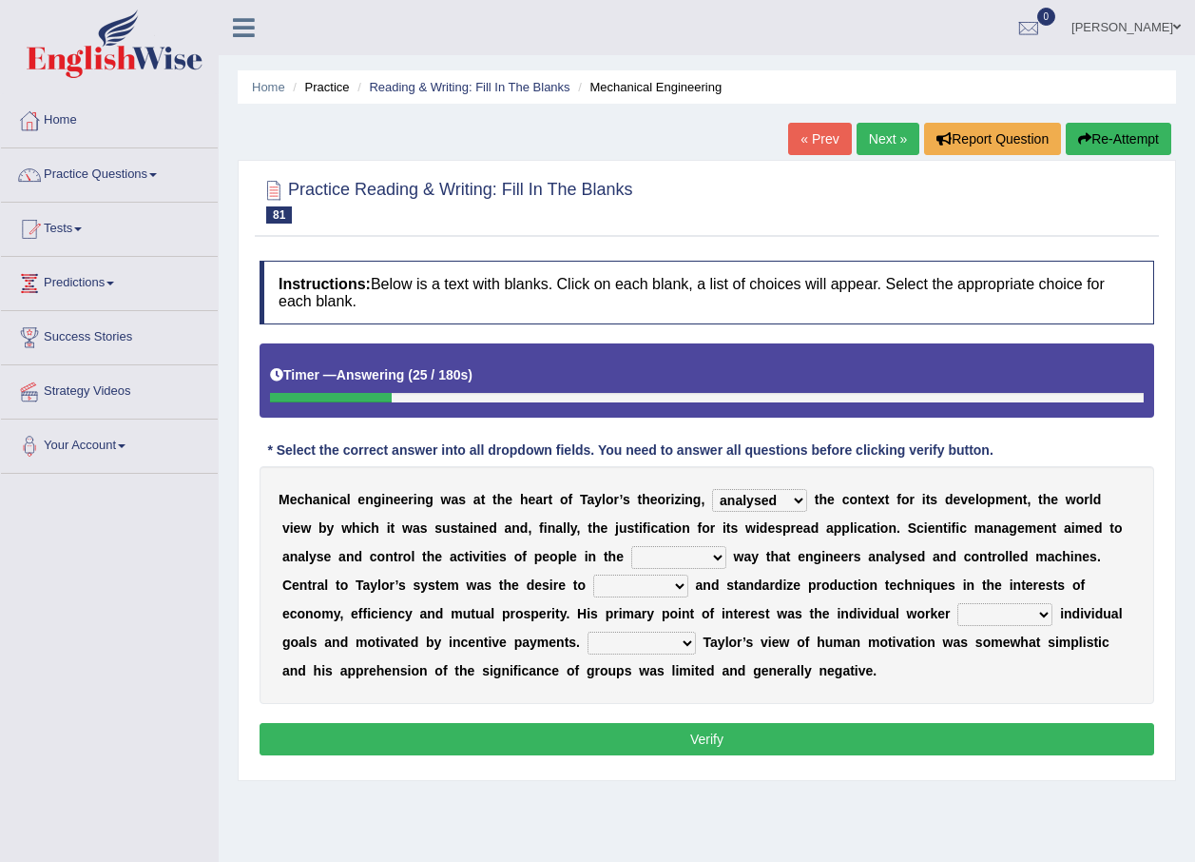
click at [631, 546] on select "blame same straight than" at bounding box center [678, 557] width 95 height 23
click at [593, 578] on select "exercise rationalize stated subjected" at bounding box center [640, 585] width 95 height 23
select select "exercise"
click at [593, 574] on select "exercise rationalize stated subjected" at bounding box center [640, 585] width 95 height 23
click at [958, 614] on select "playing pursuing stopping staying" at bounding box center [1005, 614] width 95 height 23
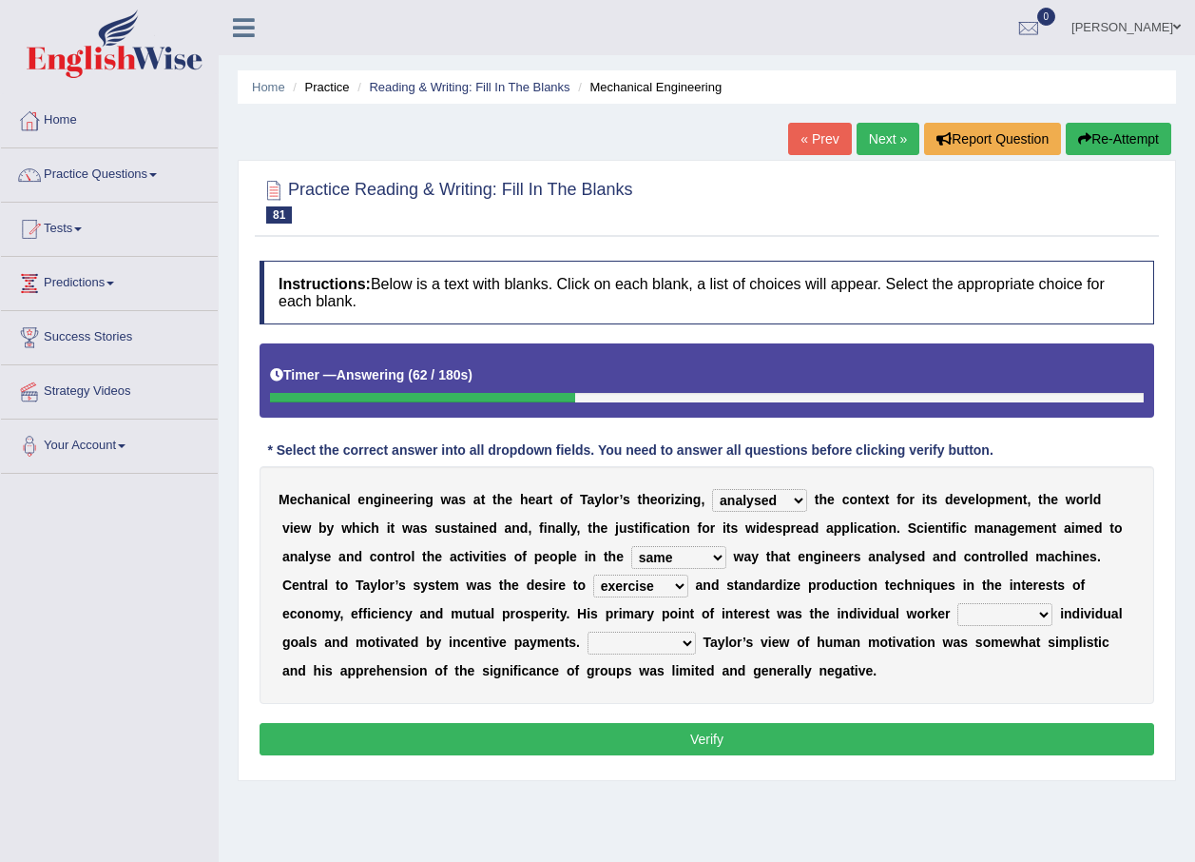
select select "pursuing"
click at [958, 603] on select "playing pursuing stopping staying" at bounding box center [1005, 614] width 95 height 23
click at [588, 642] on select "Greatly Shortly Undoubtedly Slowly" at bounding box center [642, 642] width 108 height 23
select select "Undoubtedly"
click at [588, 631] on select "Greatly Shortly Undoubtedly Slowly" at bounding box center [642, 642] width 108 height 23
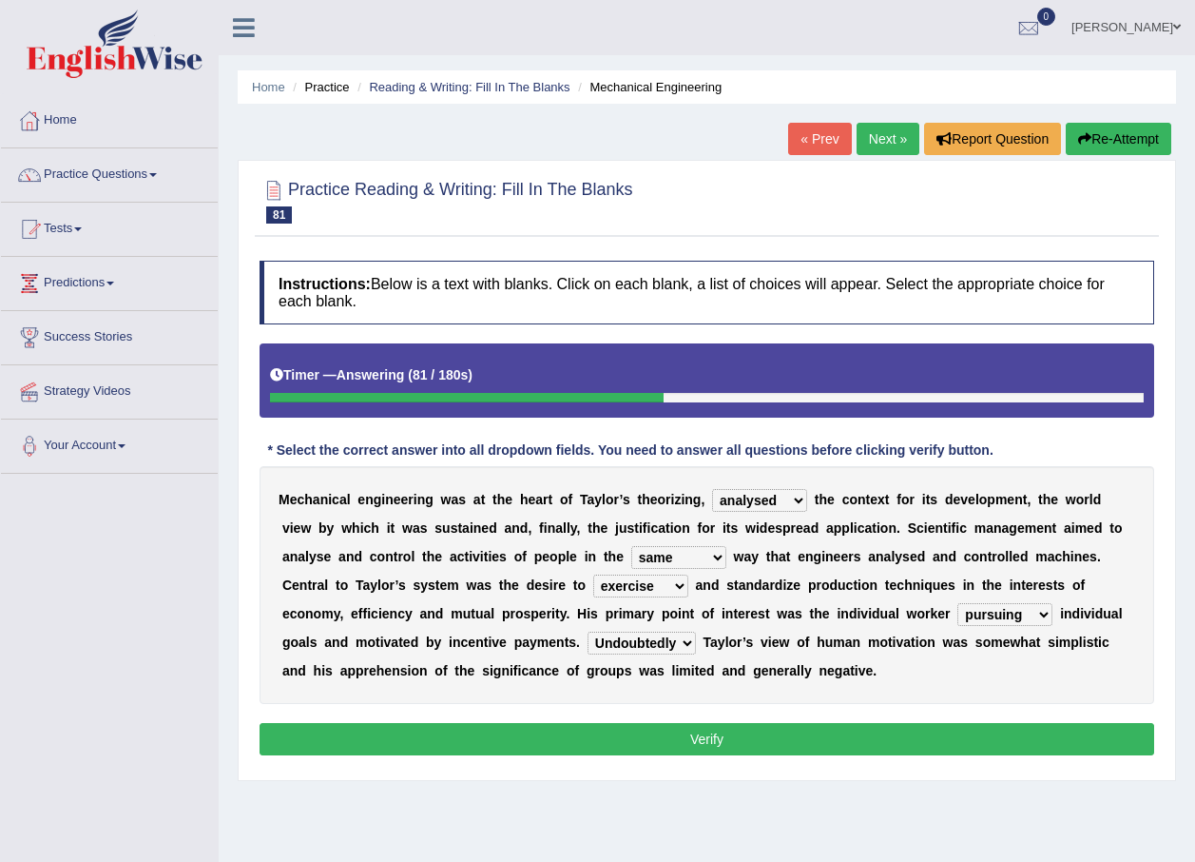
click at [553, 734] on button "Verify" at bounding box center [707, 739] width 895 height 32
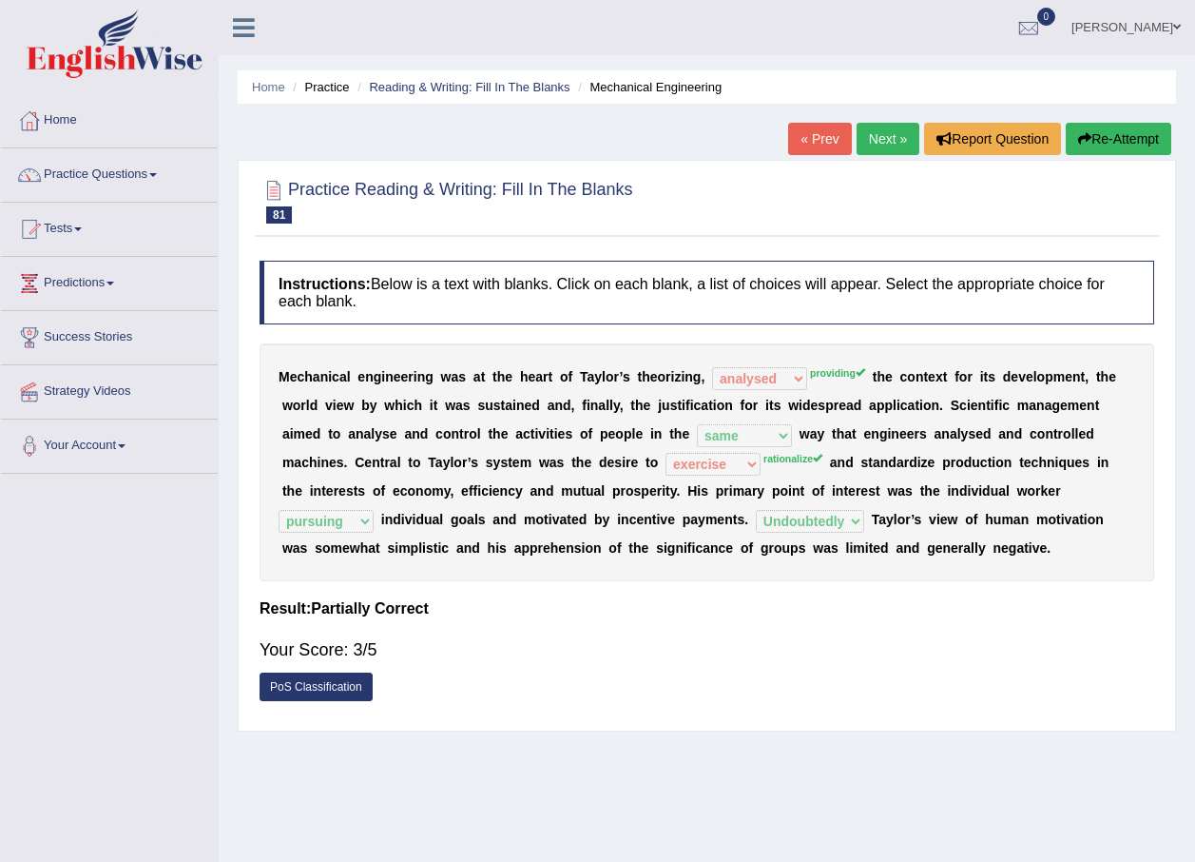
click at [903, 130] on link "Next »" at bounding box center [888, 139] width 63 height 32
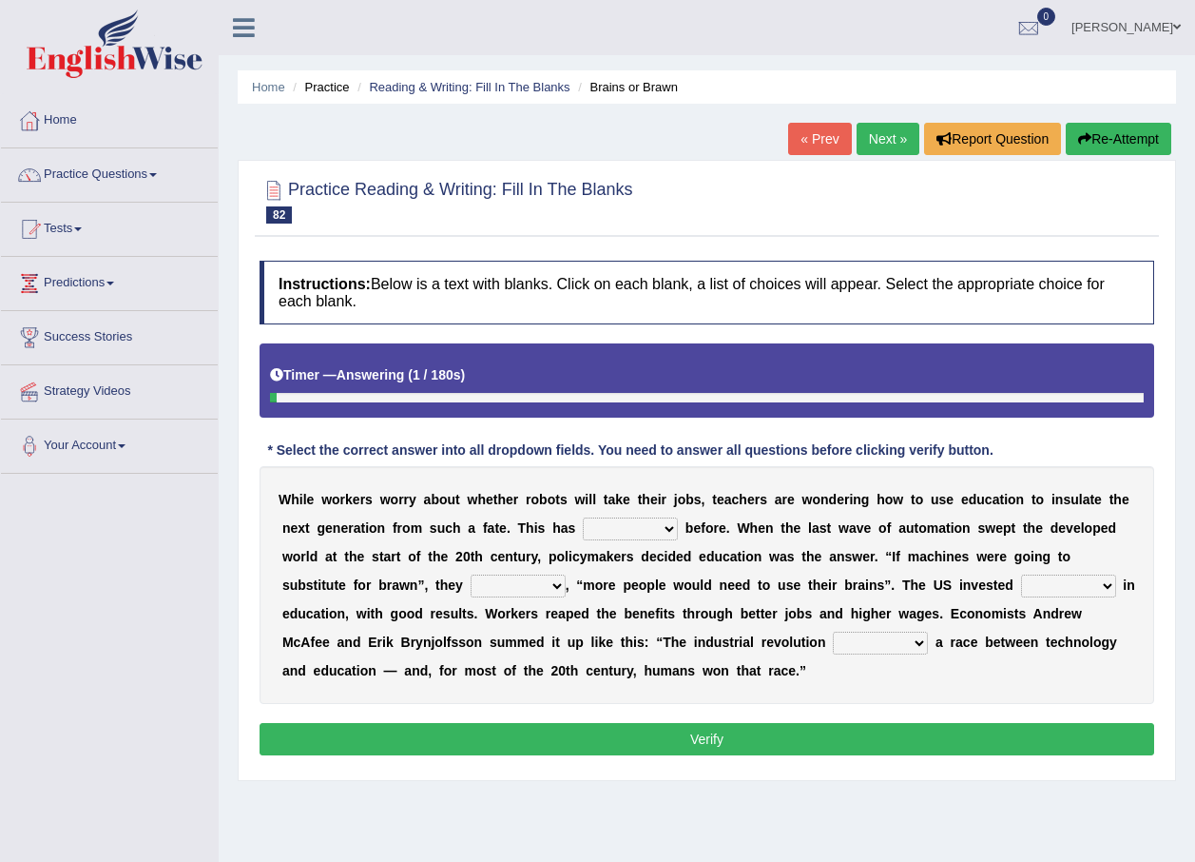
click at [622, 527] on select "ditched stopped started worked" at bounding box center [630, 528] width 95 height 23
select select "started"
click at [583, 517] on select "ditched stopped started worked" at bounding box center [630, 528] width 95 height 23
click at [471, 583] on select "reasoned grinded winded stunned" at bounding box center [518, 585] width 95 height 23
select select "winded"
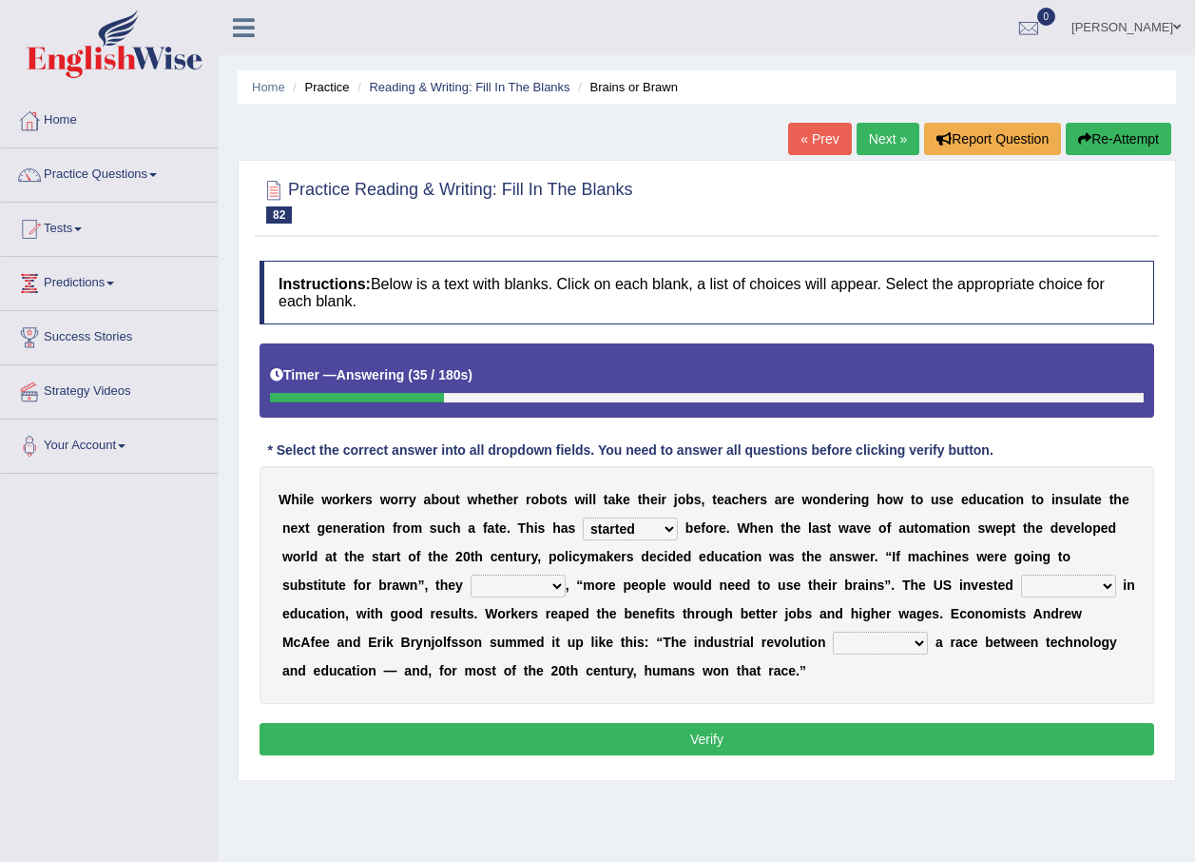
click at [471, 574] on select "reasoned grinded winded stunned" at bounding box center [518, 585] width 95 height 23
click at [1021, 588] on select "mostly stollen heavily lightly" at bounding box center [1068, 585] width 95 height 23
select select "mostly"
click at [1021, 574] on select "mostly stollen heavily lightly" at bounding box center [1068, 585] width 95 height 23
click at [833, 640] on select "grated started handled added" at bounding box center [880, 642] width 95 height 23
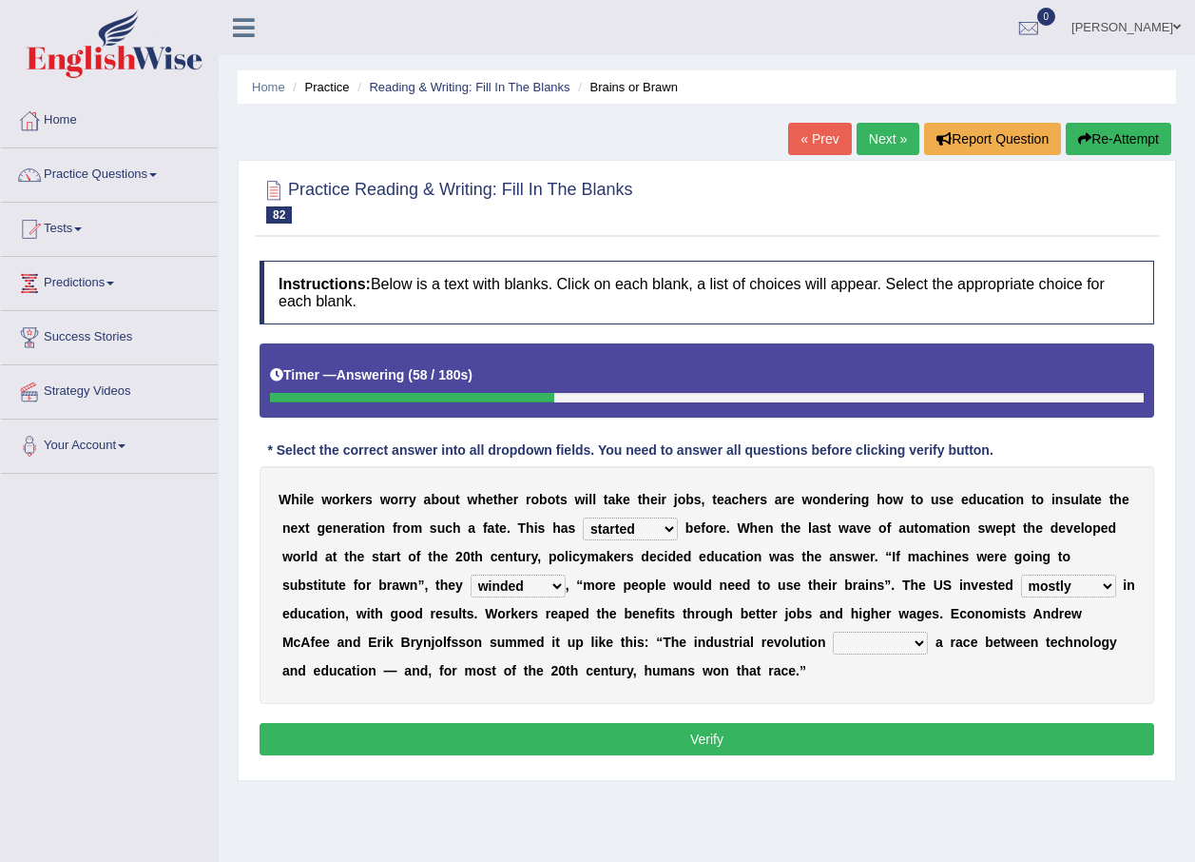
select select "started"
click at [833, 631] on select "grated started handled added" at bounding box center [880, 642] width 95 height 23
click at [582, 740] on button "Verify" at bounding box center [707, 739] width 895 height 32
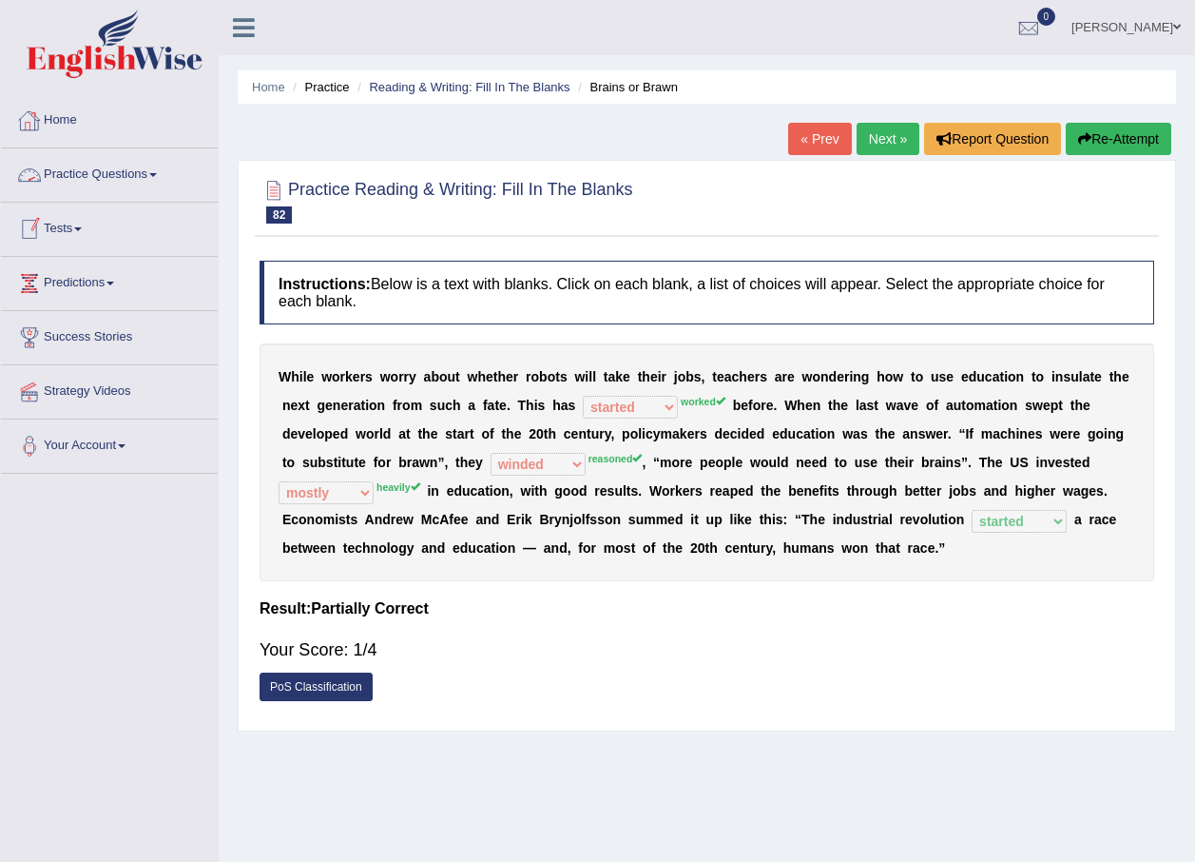
click at [1180, 25] on span at bounding box center [1178, 27] width 8 height 12
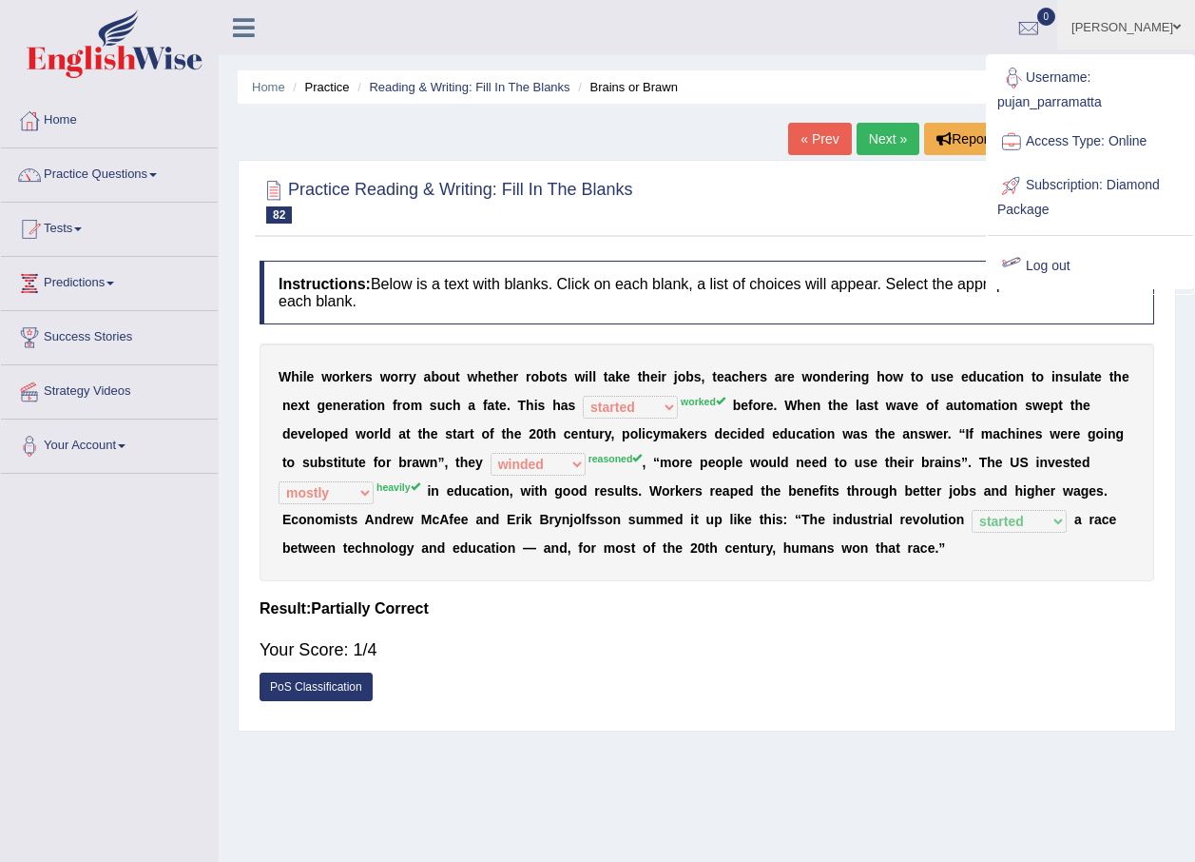
click at [1041, 265] on link "Log out" at bounding box center [1090, 266] width 205 height 44
